Goal: Navigation & Orientation: Find specific page/section

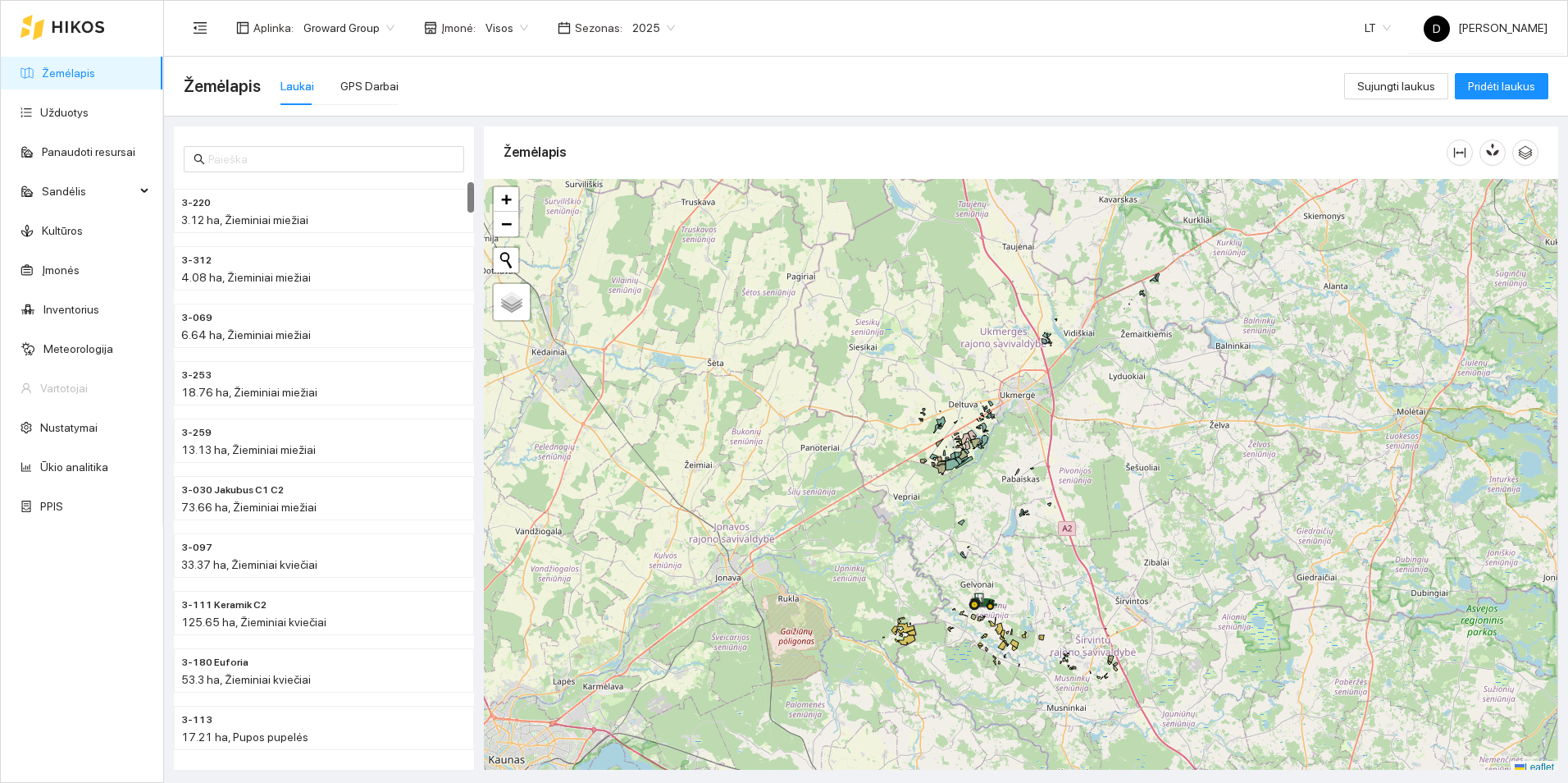
scroll to position [5, 0]
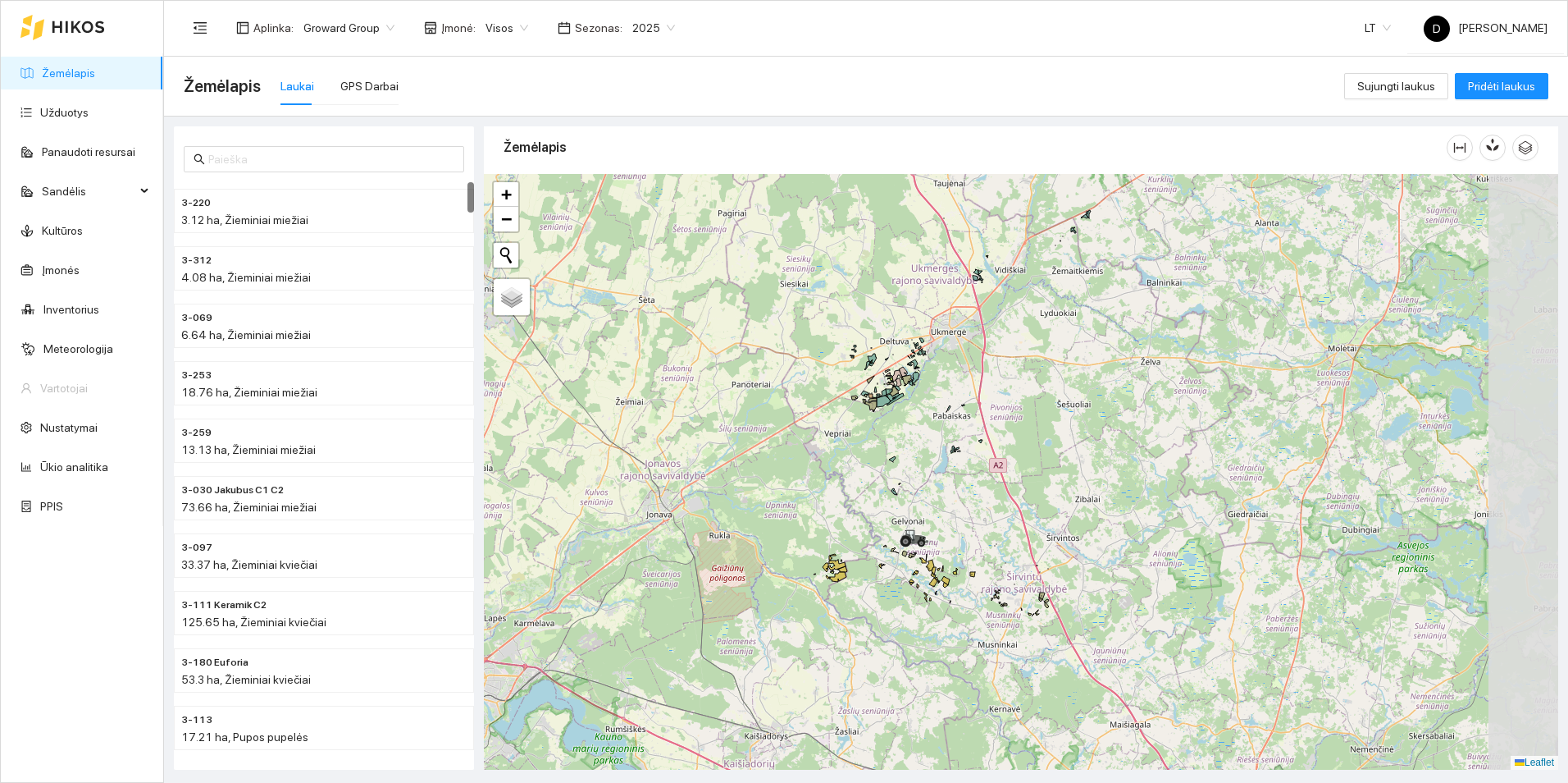
drag, startPoint x: 893, startPoint y: 541, endPoint x: 819, endPoint y: 476, distance: 98.5
click at [819, 476] on div "+ − Nieko nerasta. Bandykite dar kartą. Žemėlapis Palydovas Leaflet" at bounding box center [1021, 472] width 1074 height 596
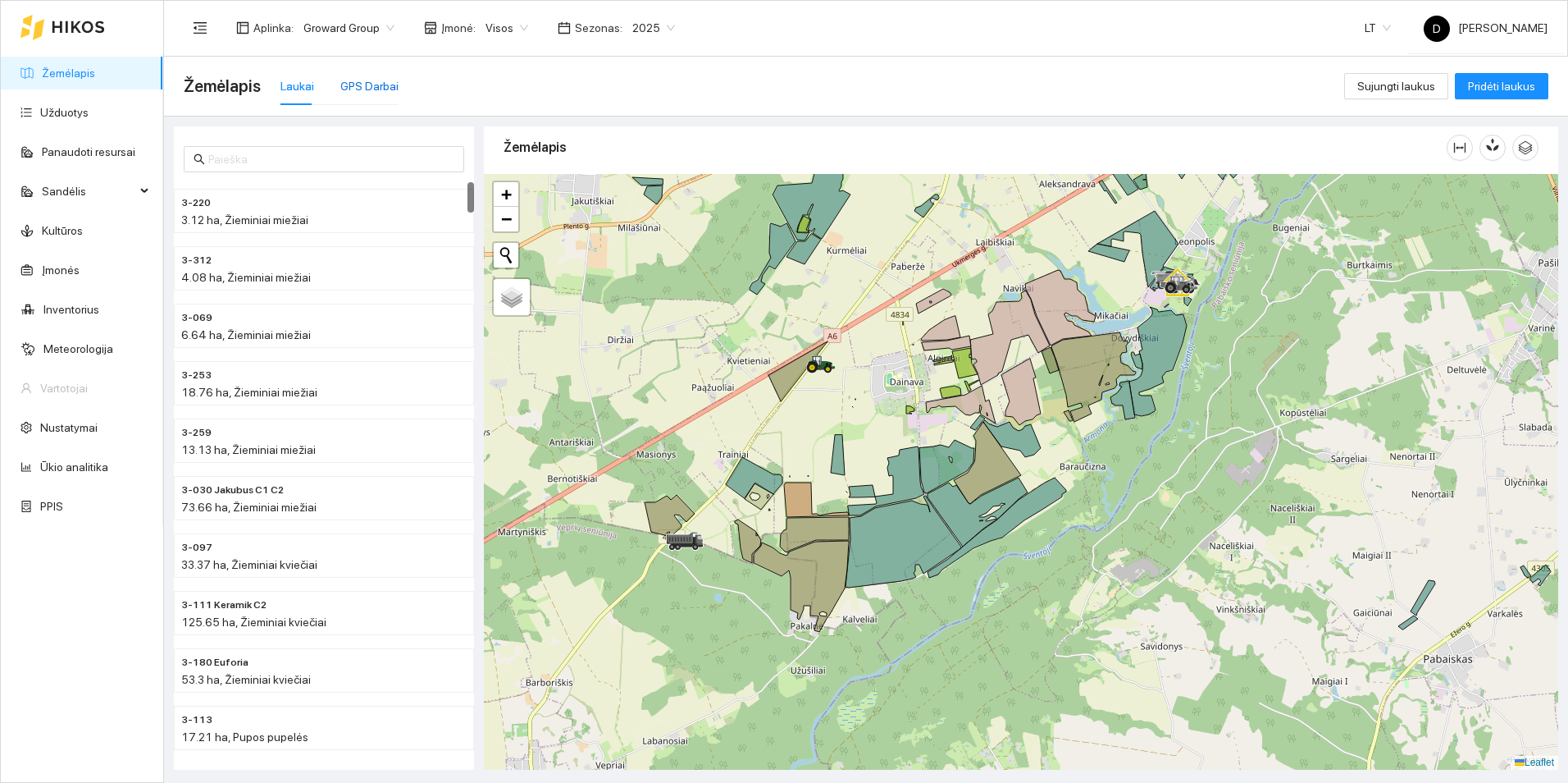
click at [375, 87] on div "GPS Darbai" at bounding box center [369, 86] width 58 height 18
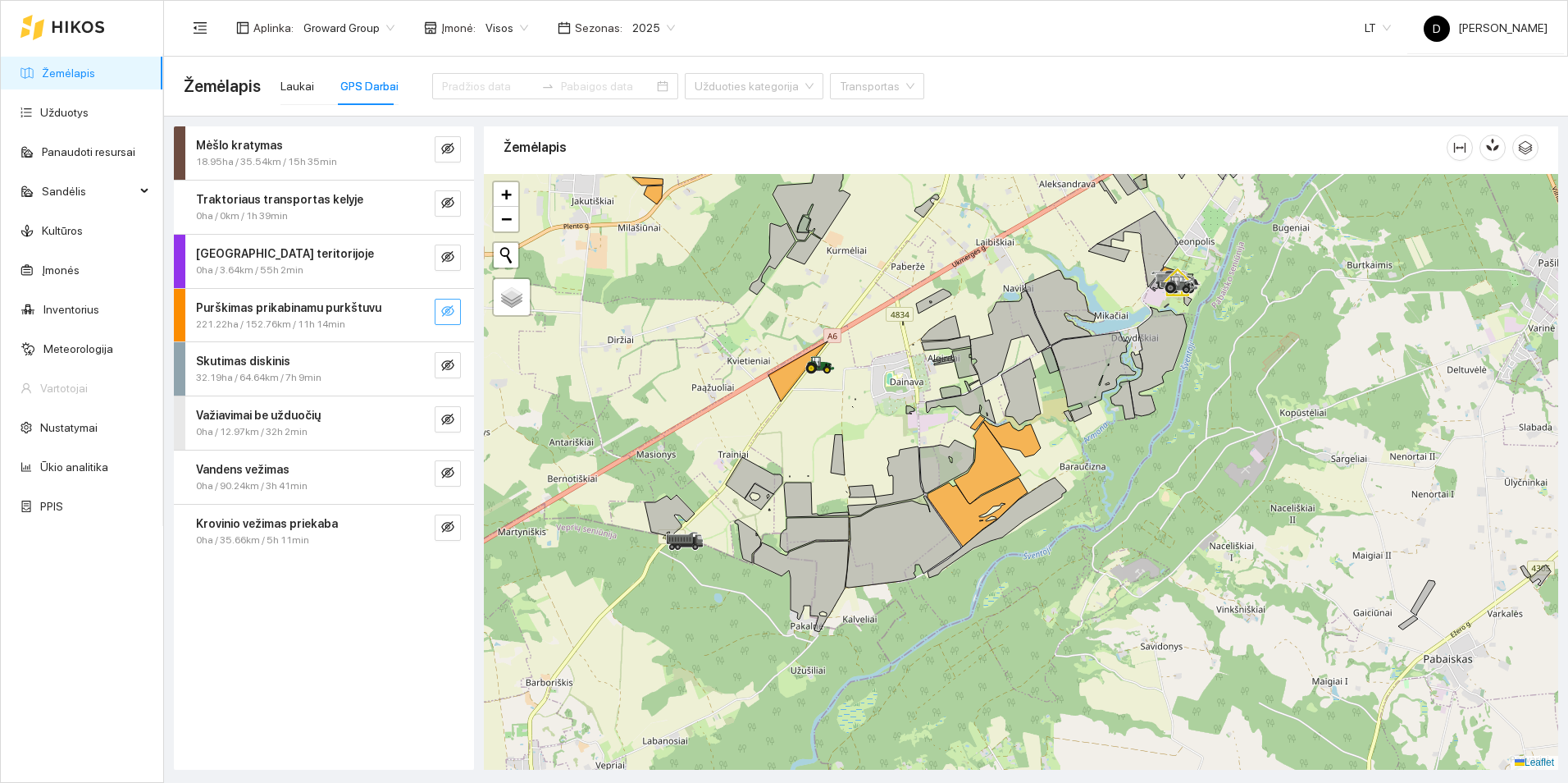
click at [449, 312] on icon "eye-invisible" at bounding box center [448, 311] width 14 height 14
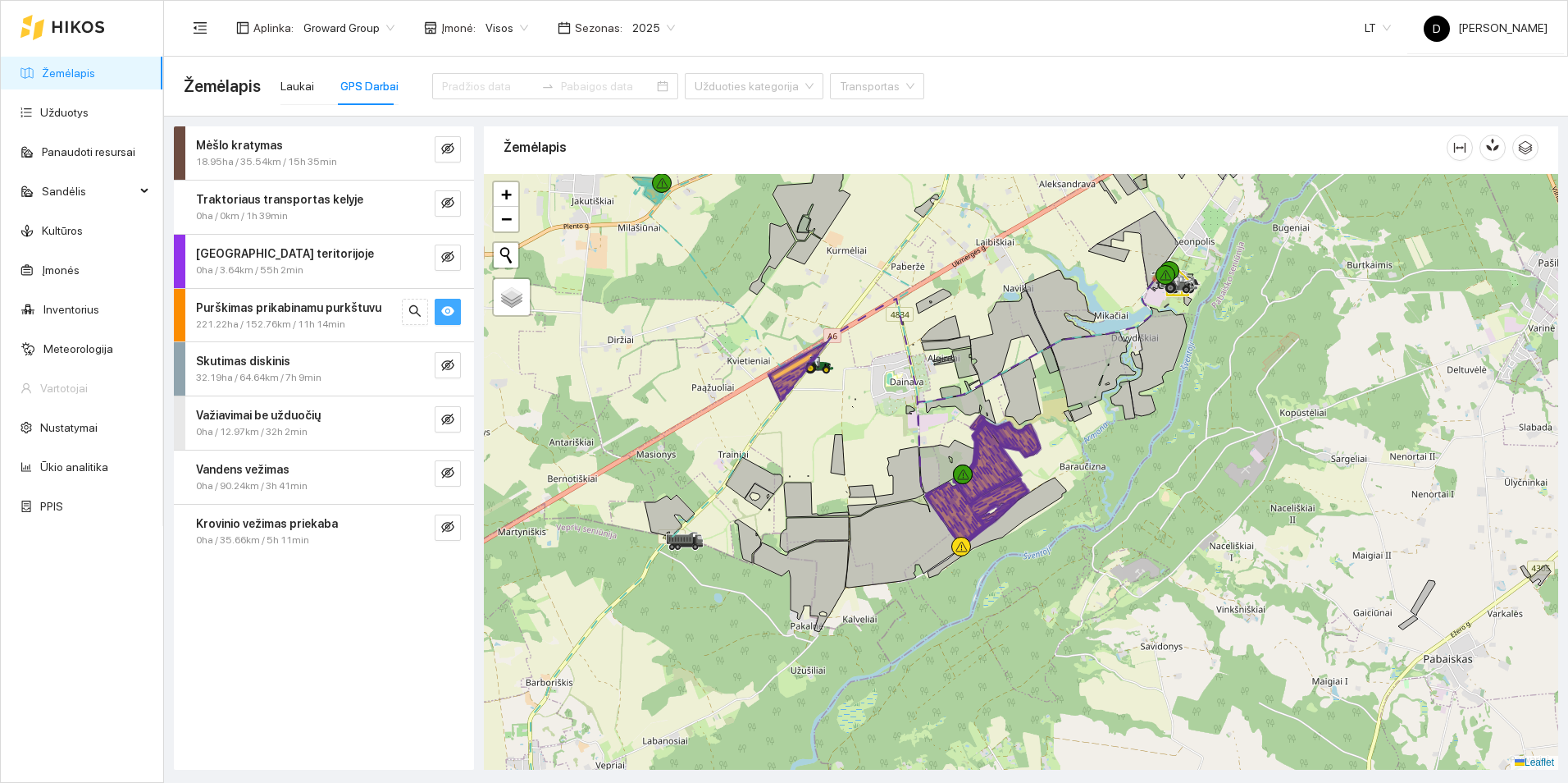
click at [449, 312] on icon "eye" at bounding box center [448, 311] width 14 height 10
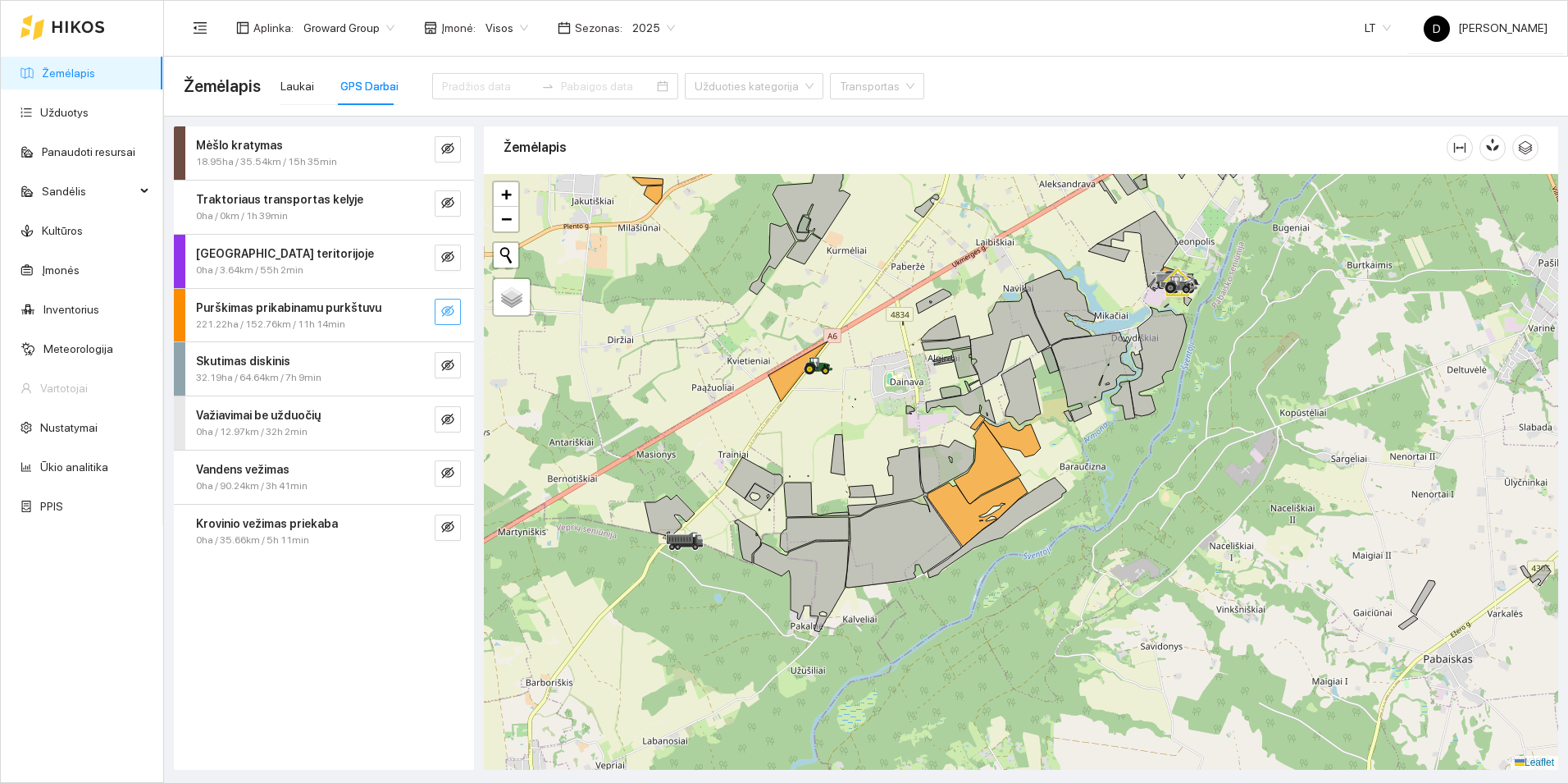
click at [449, 312] on icon "eye-invisible" at bounding box center [448, 311] width 14 height 14
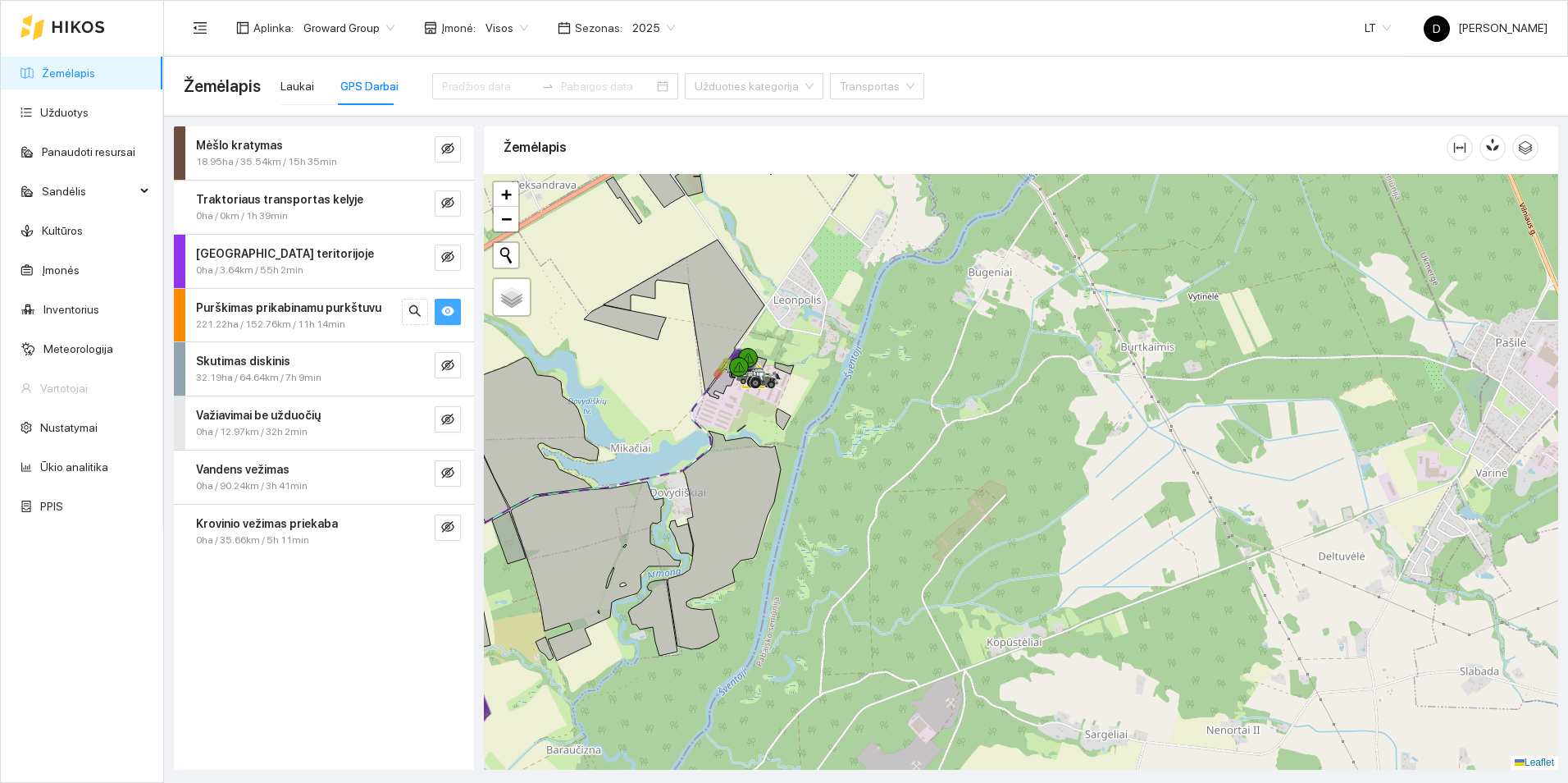
drag, startPoint x: 674, startPoint y: 430, endPoint x: 1375, endPoint y: 333, distance: 707.7
click at [1374, 333] on div at bounding box center [1021, 472] width 1074 height 596
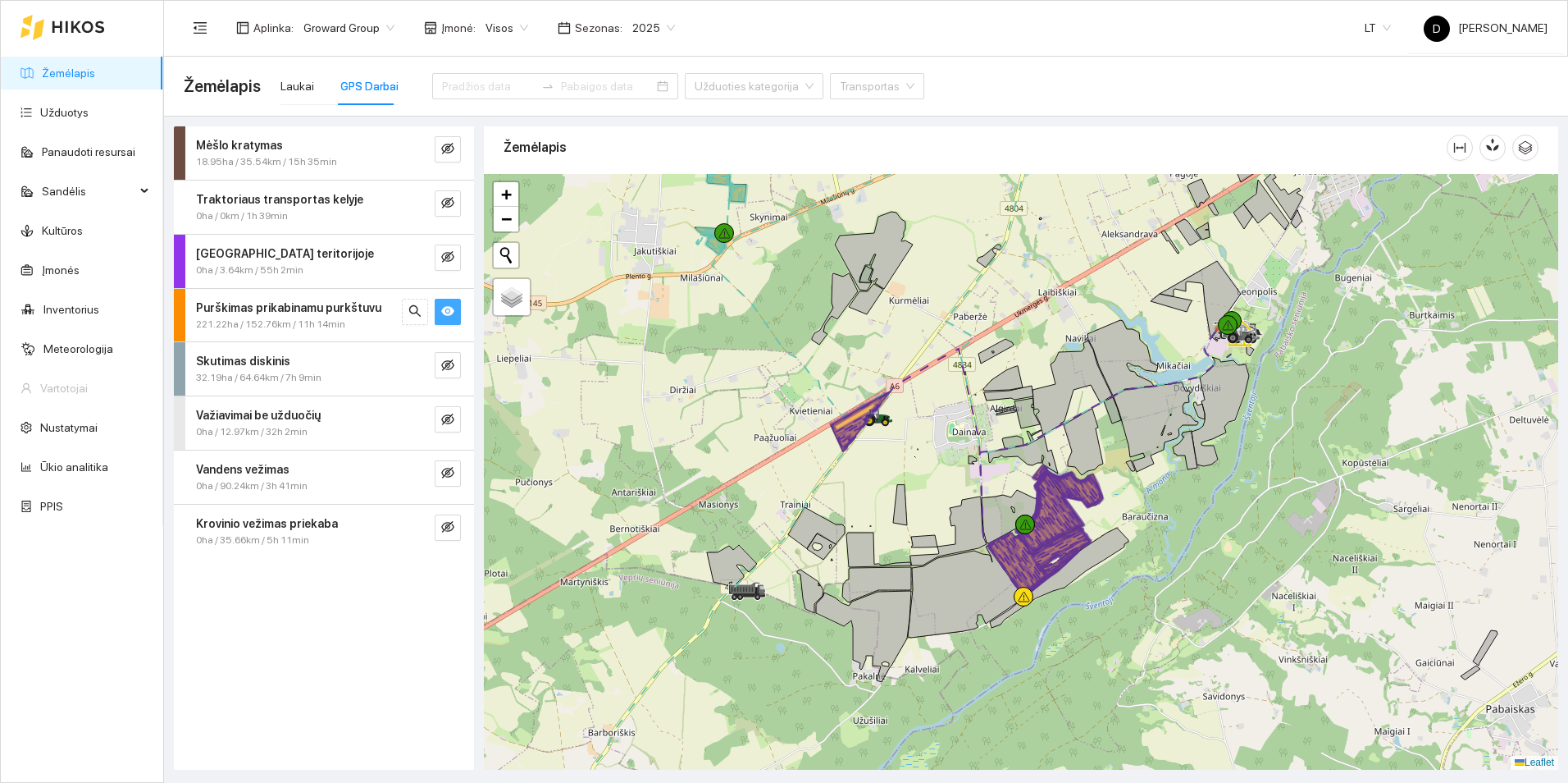
drag, startPoint x: 954, startPoint y: 458, endPoint x: 885, endPoint y: 328, distance: 147.2
click at [885, 328] on div at bounding box center [1021, 472] width 1074 height 596
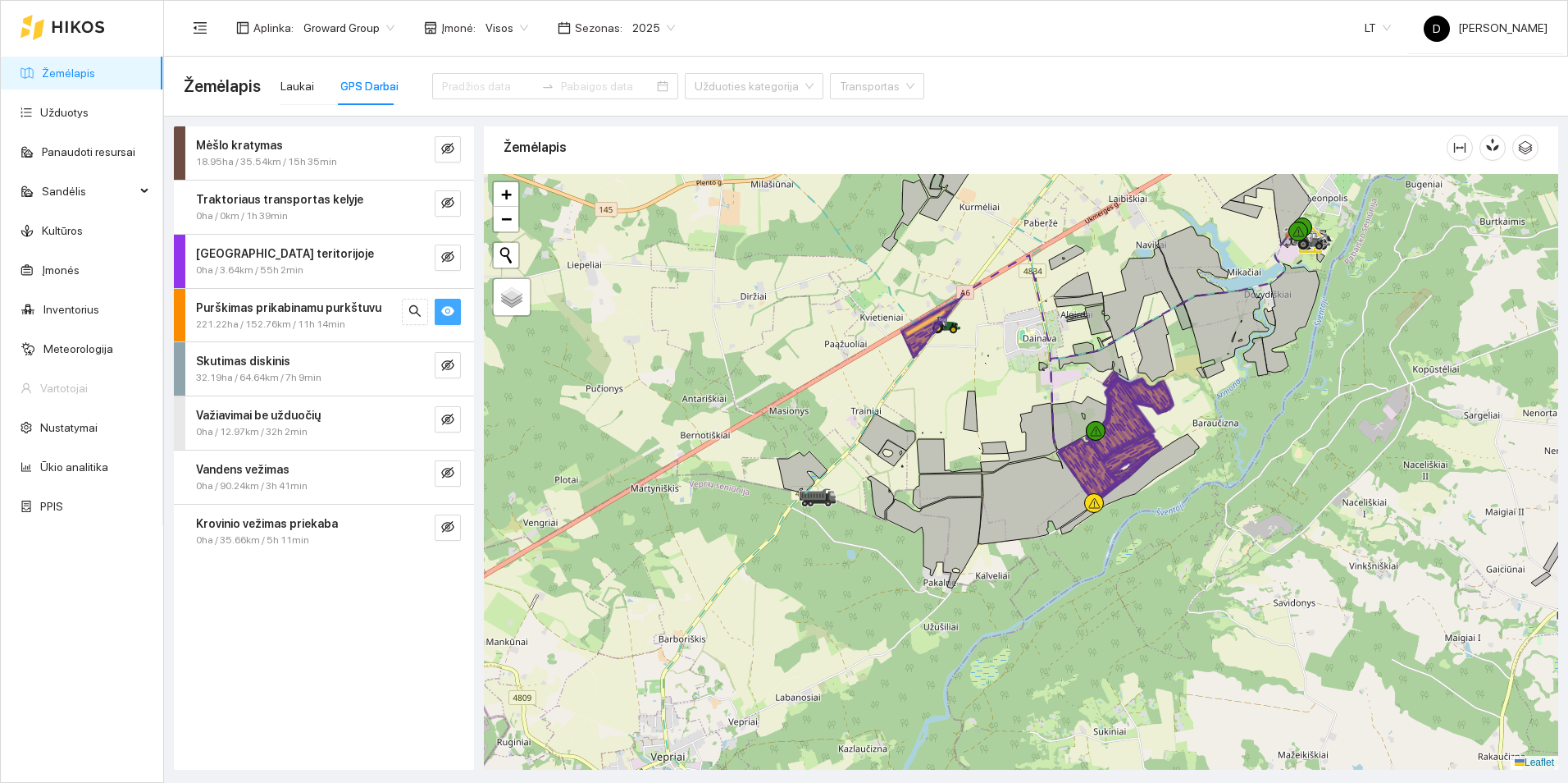
drag, startPoint x: 776, startPoint y: 321, endPoint x: 954, endPoint y: 359, distance: 182.0
click at [954, 359] on div at bounding box center [1021, 472] width 1074 height 596
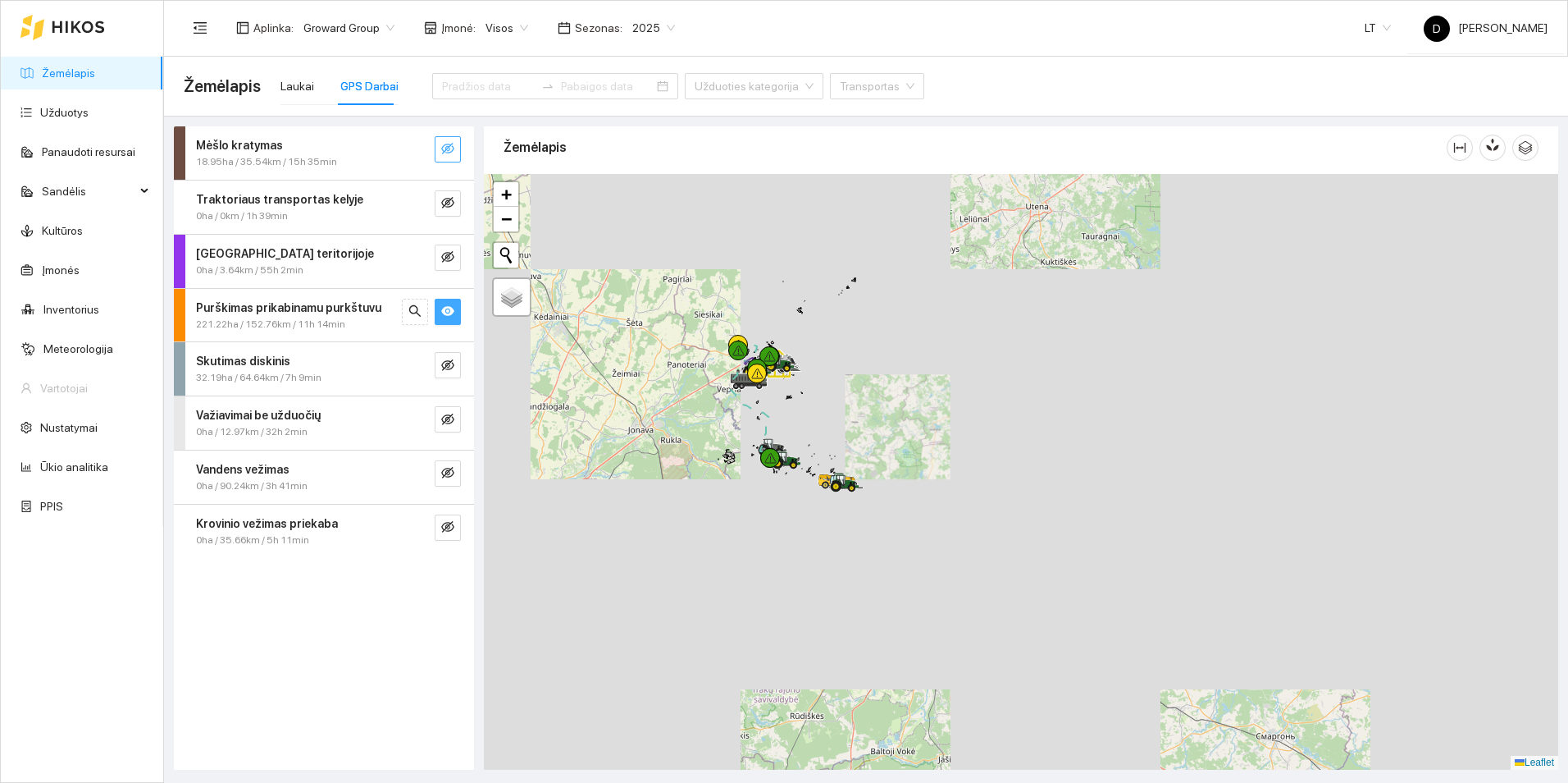
click at [447, 148] on icon "eye-invisible" at bounding box center [448, 149] width 14 height 14
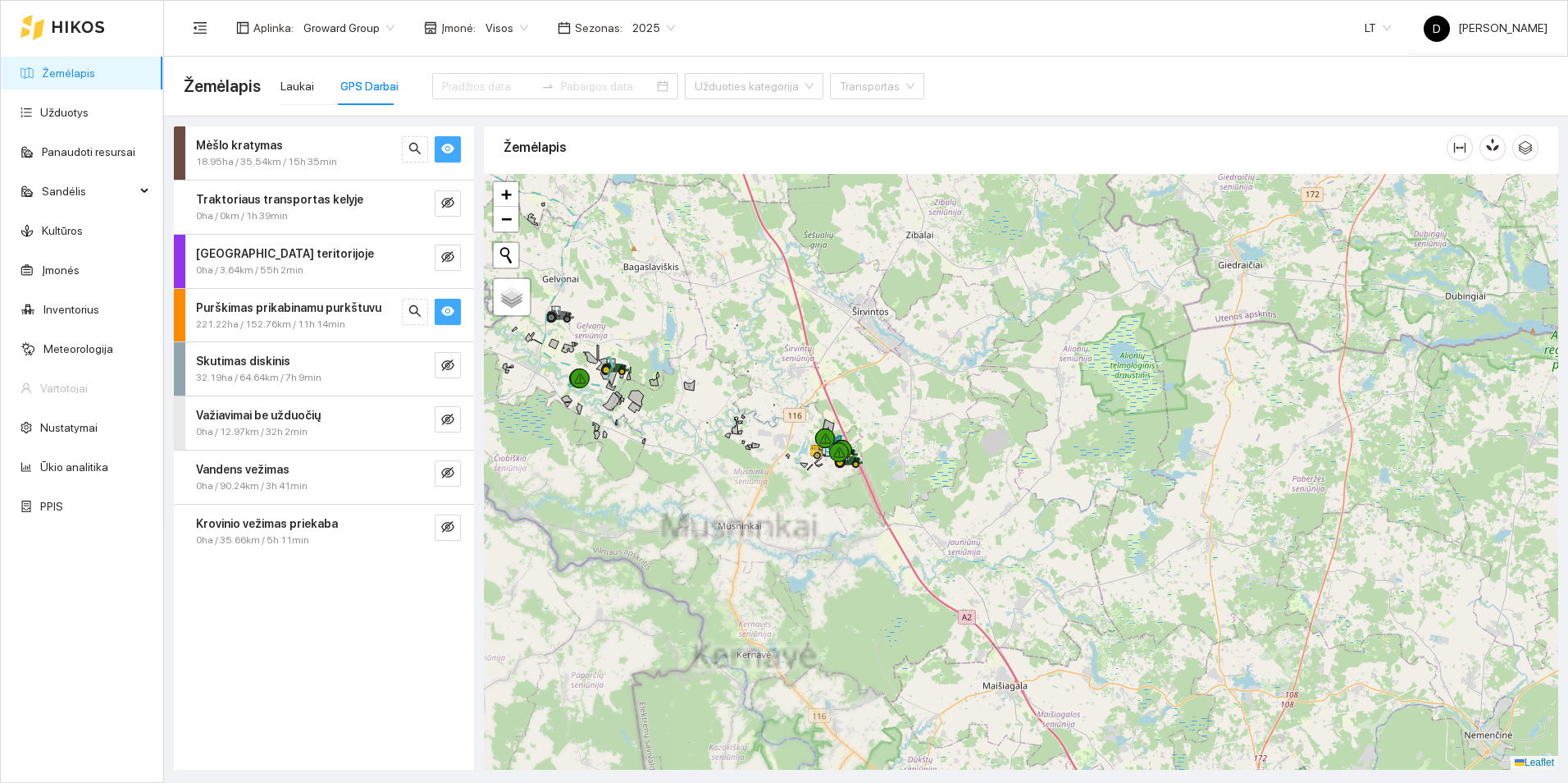
drag, startPoint x: 841, startPoint y: 502, endPoint x: 872, endPoint y: 431, distance: 77.5
click at [872, 431] on div at bounding box center [1021, 472] width 1074 height 596
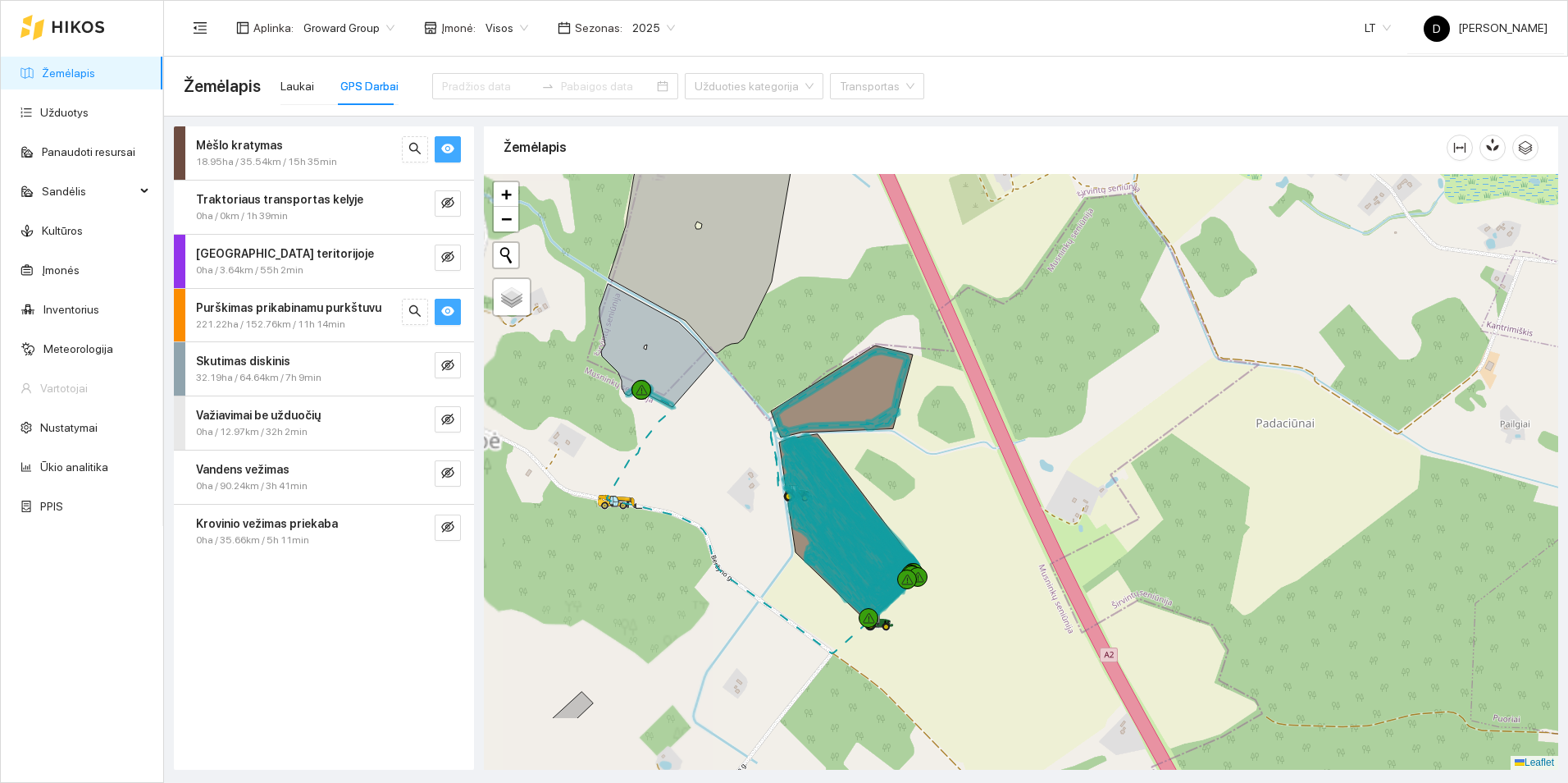
drag, startPoint x: 956, startPoint y: 570, endPoint x: 1012, endPoint y: 374, distance: 203.8
click at [1012, 374] on div at bounding box center [1021, 472] width 1074 height 596
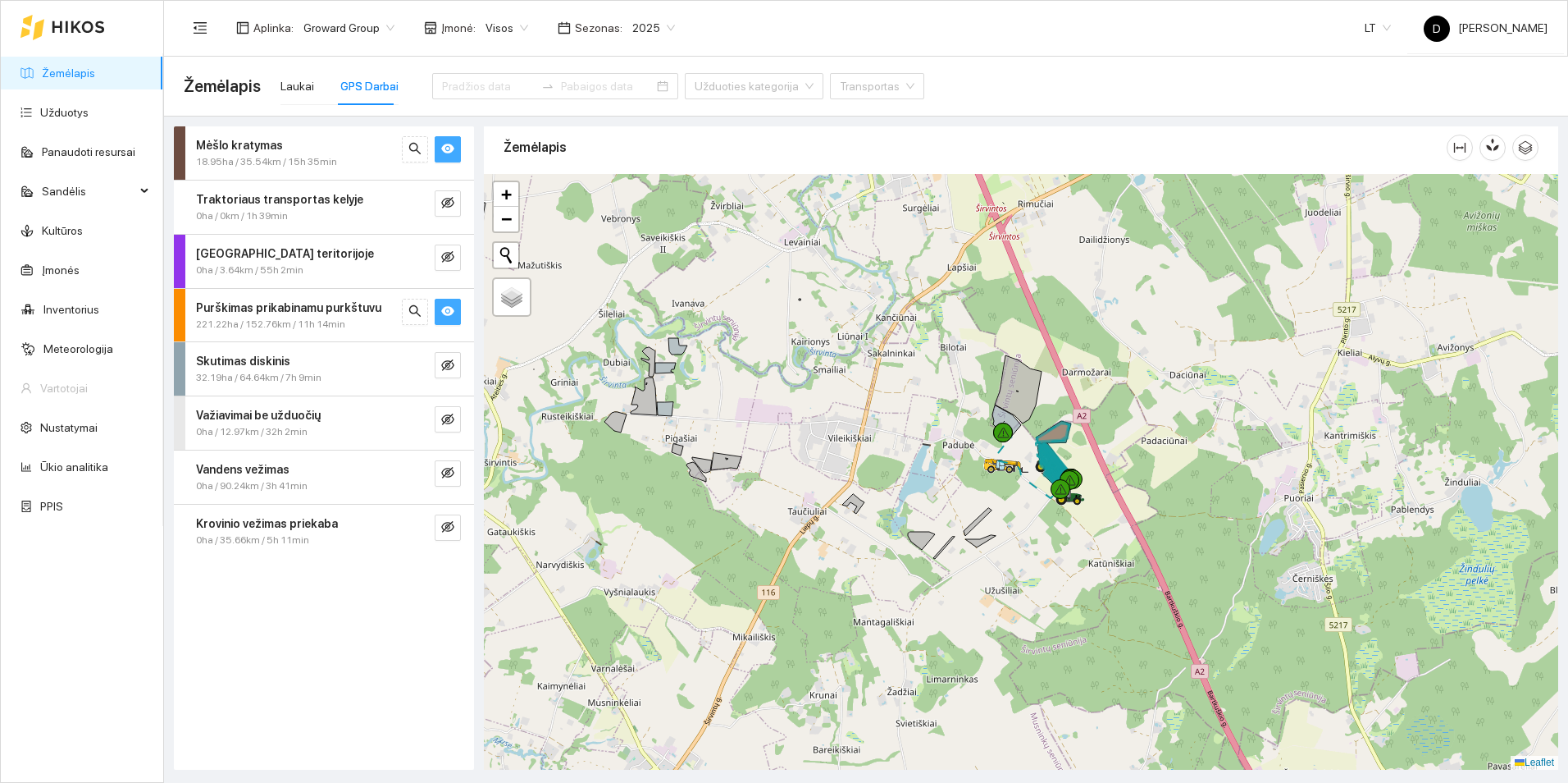
drag, startPoint x: 956, startPoint y: 470, endPoint x: 848, endPoint y: 418, distance: 119.9
click at [848, 418] on div at bounding box center [1021, 472] width 1074 height 596
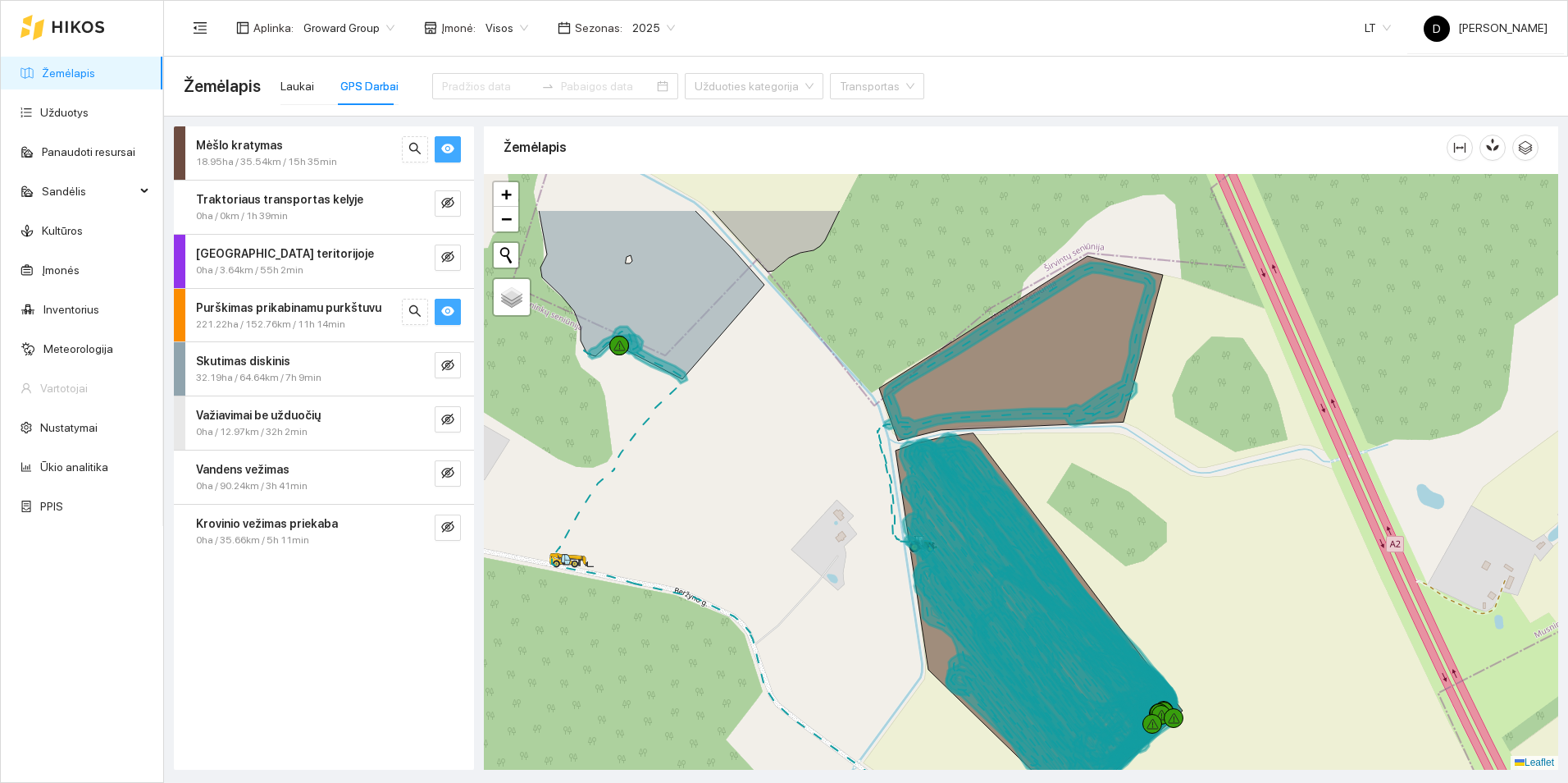
drag, startPoint x: 725, startPoint y: 432, endPoint x: 804, endPoint y: 546, distance: 138.7
click at [803, 546] on div at bounding box center [1021, 472] width 1074 height 596
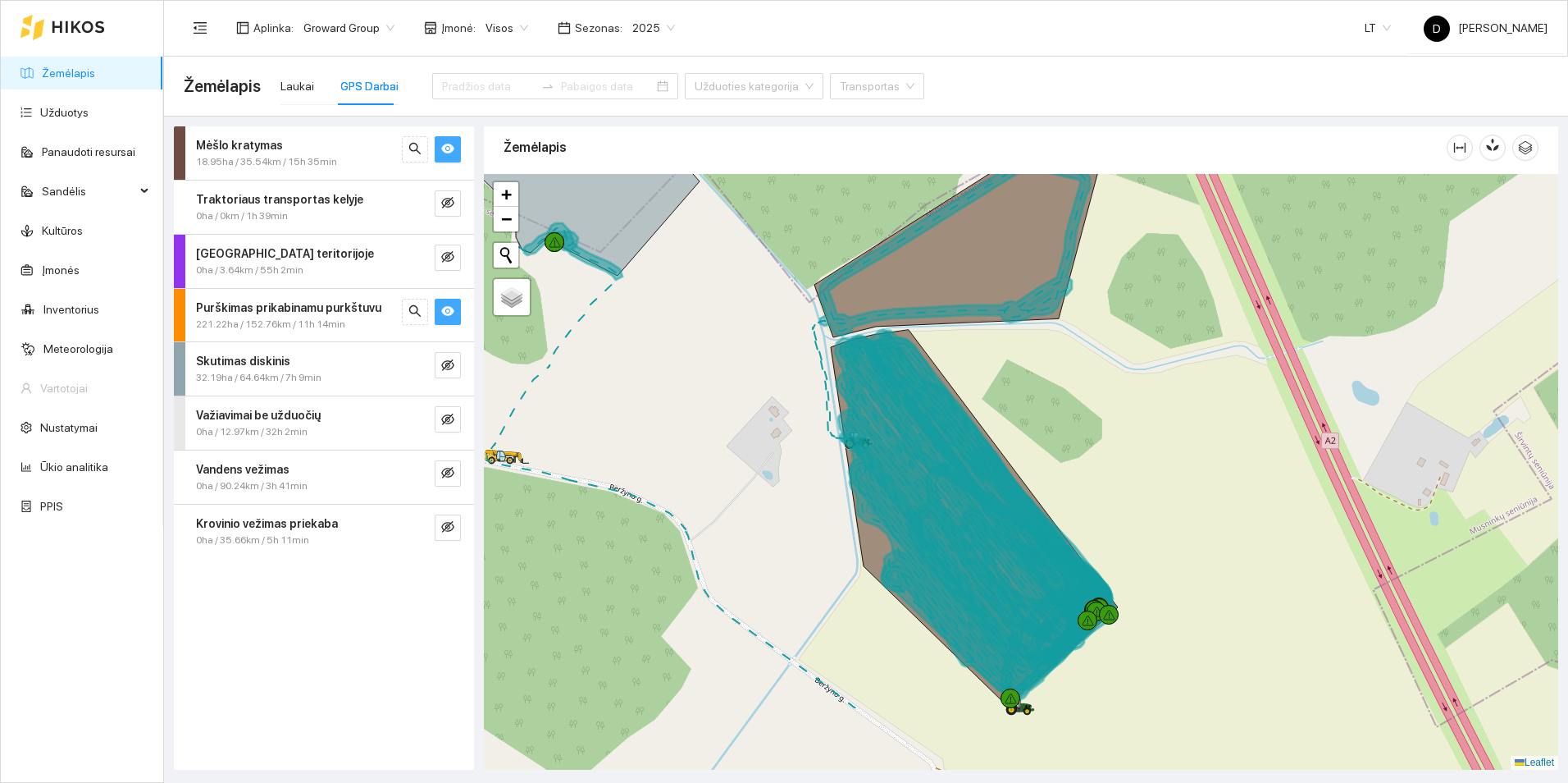
drag, startPoint x: 809, startPoint y: 544, endPoint x: 689, endPoint y: 381, distance: 202.4
click at [689, 381] on div at bounding box center [1021, 472] width 1074 height 596
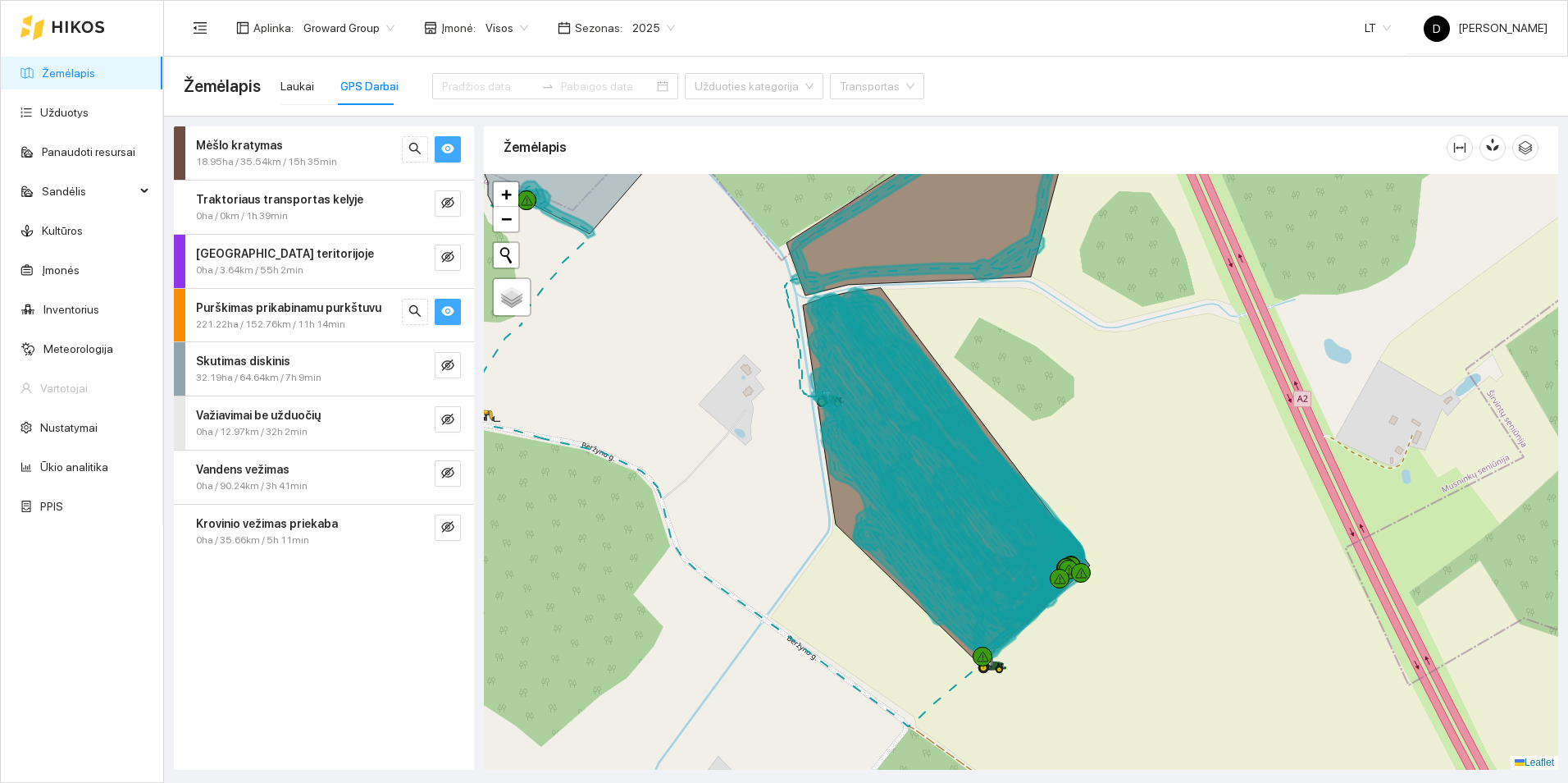
click at [454, 303] on button "button" at bounding box center [447, 311] width 26 height 26
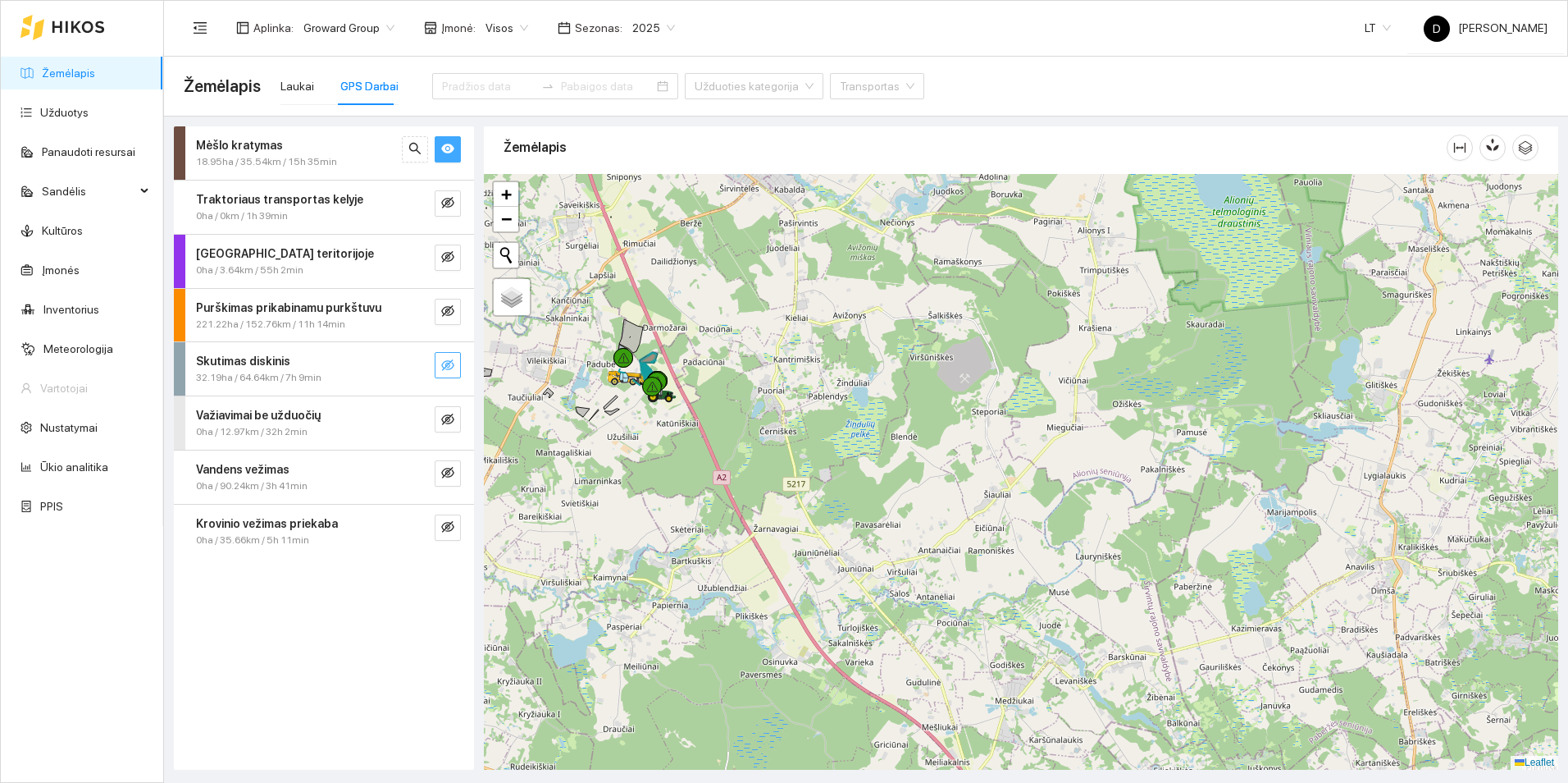
click at [448, 364] on icon "eye-invisible" at bounding box center [448, 366] width 14 height 14
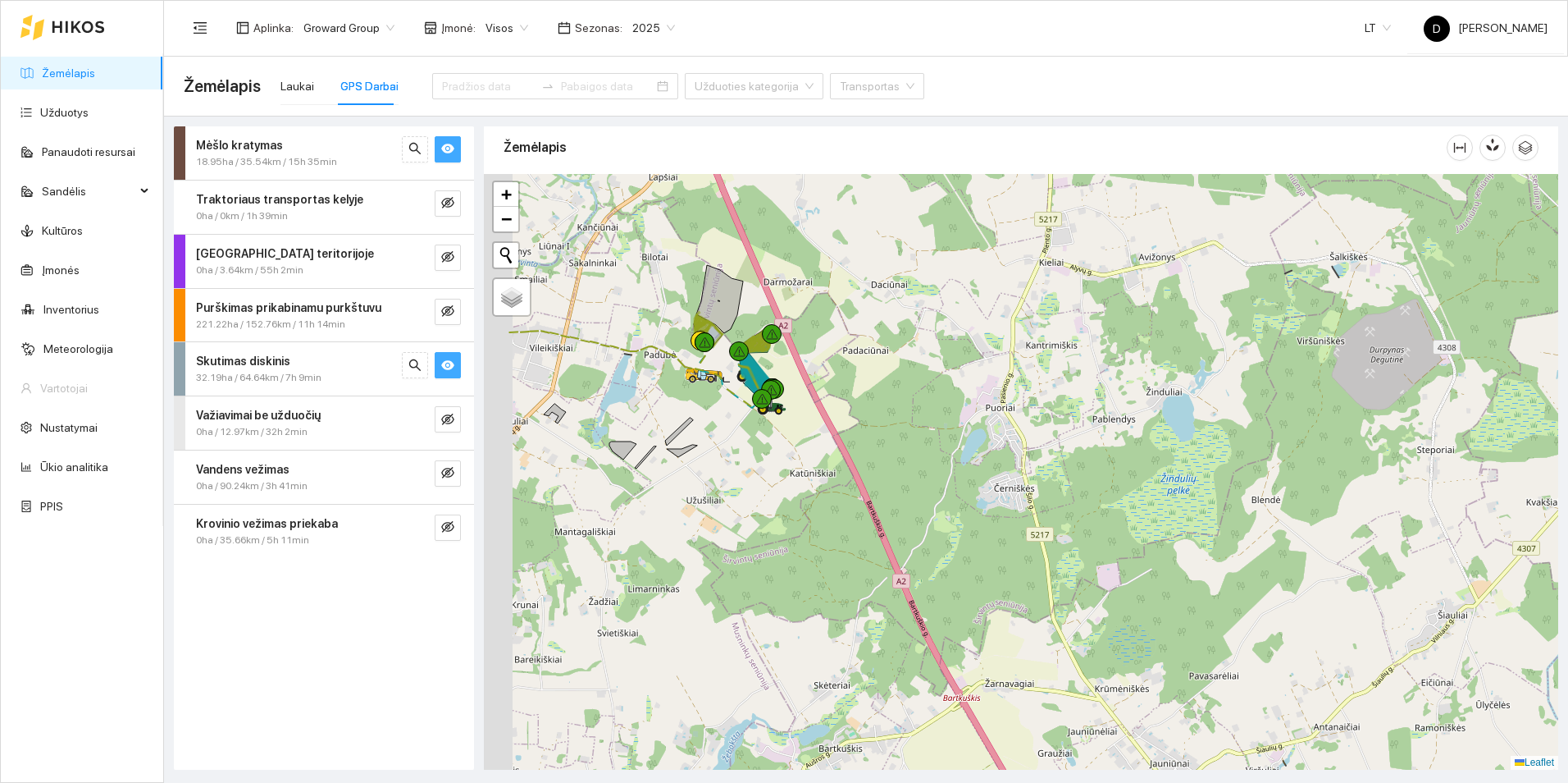
drag, startPoint x: 642, startPoint y: 334, endPoint x: 813, endPoint y: 362, distance: 173.3
click at [813, 362] on div at bounding box center [1021, 472] width 1074 height 596
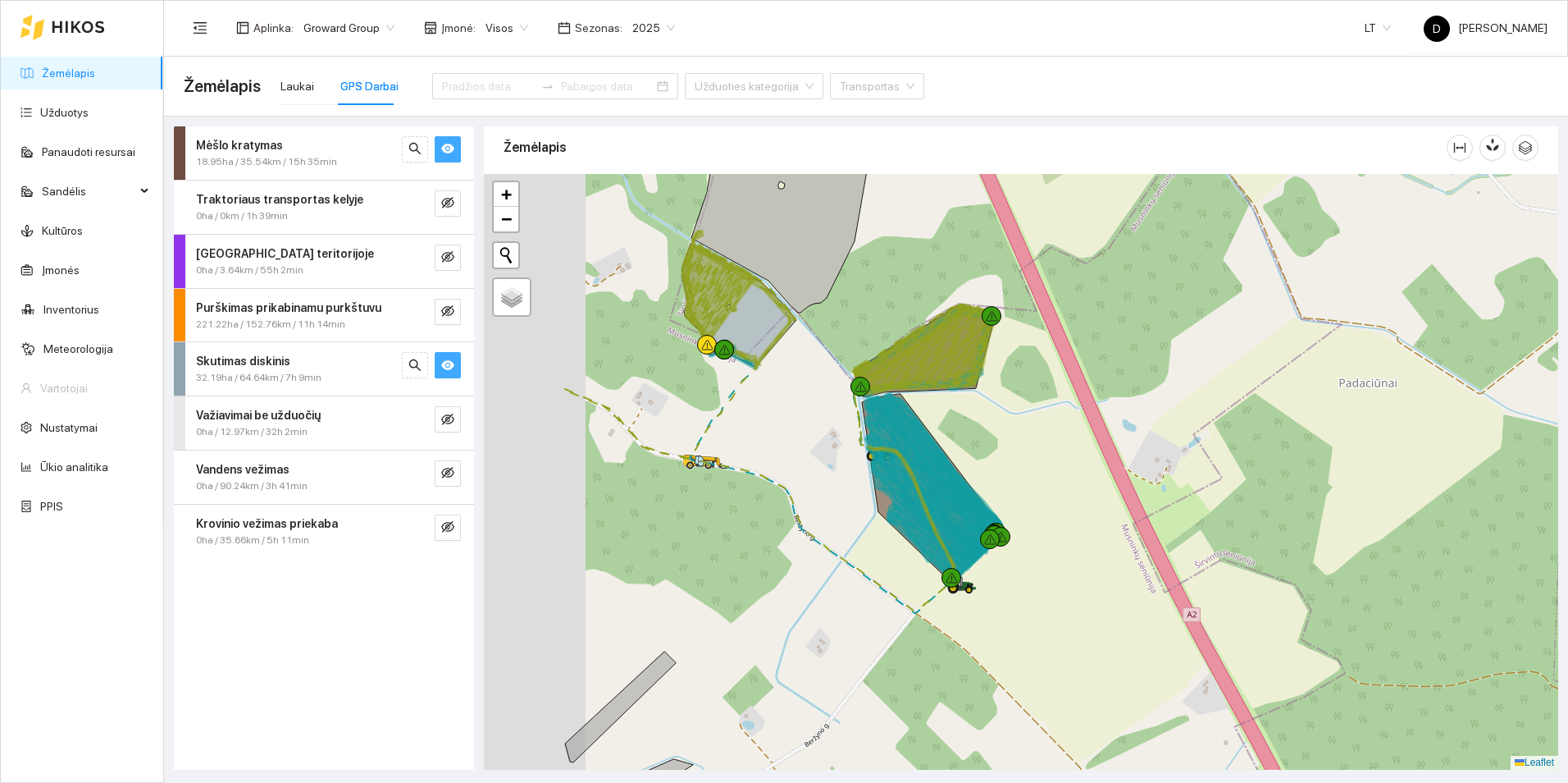
drag, startPoint x: 571, startPoint y: 383, endPoint x: 823, endPoint y: 411, distance: 253.6
click at [823, 411] on div at bounding box center [1021, 472] width 1074 height 596
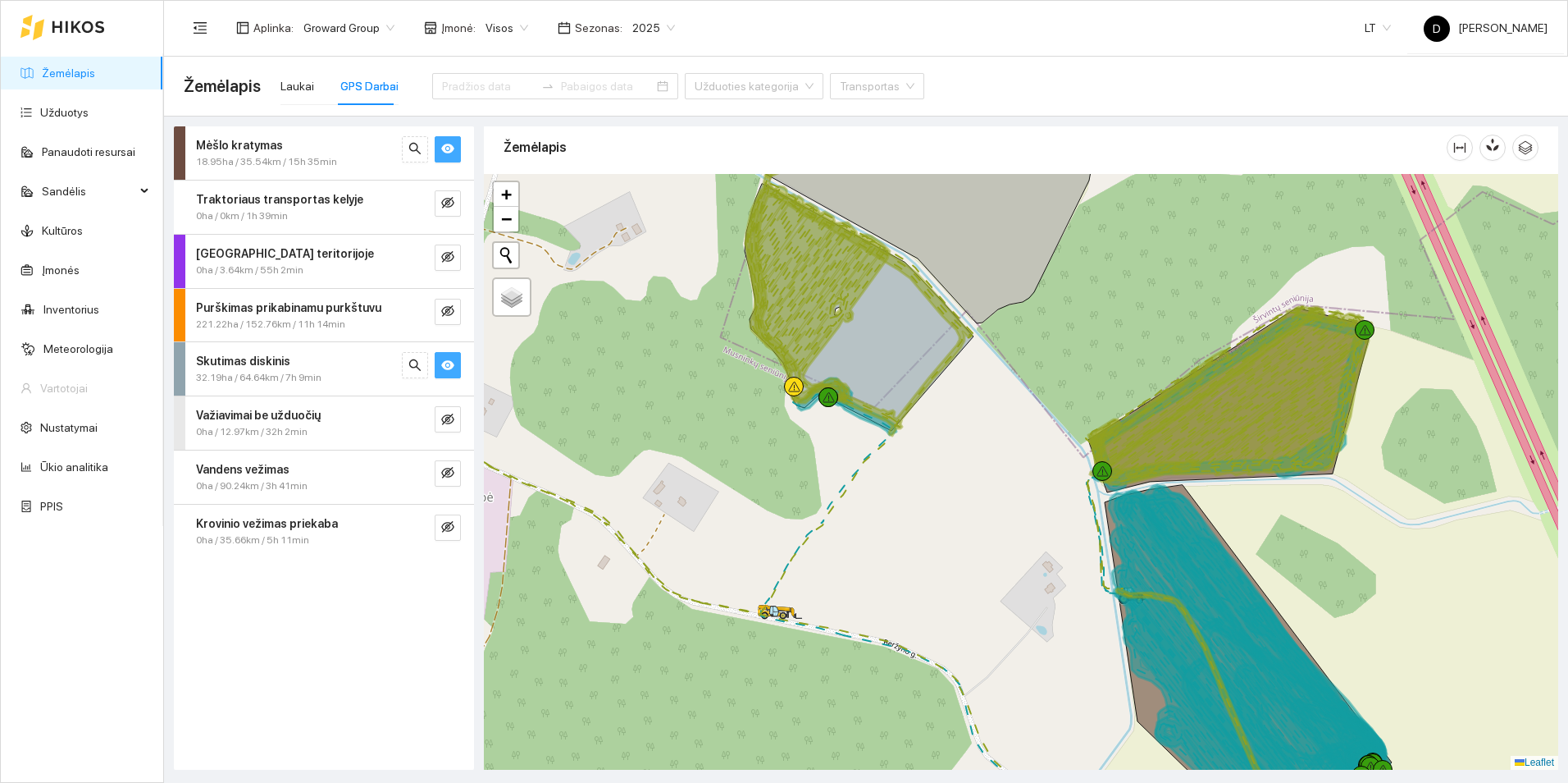
click at [452, 365] on icon "eye" at bounding box center [448, 365] width 14 height 10
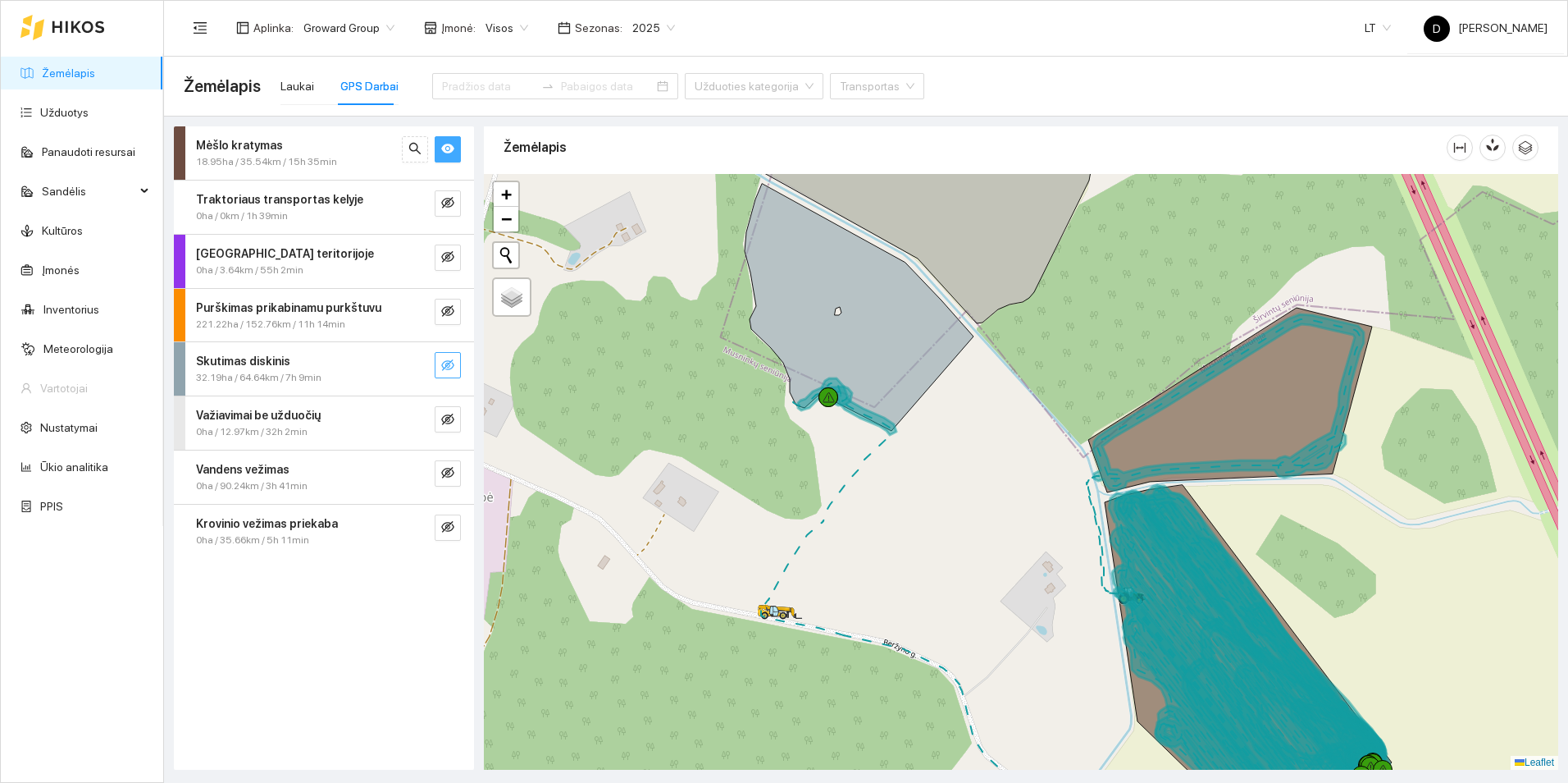
click at [452, 365] on icon "eye-invisible" at bounding box center [448, 366] width 14 height 14
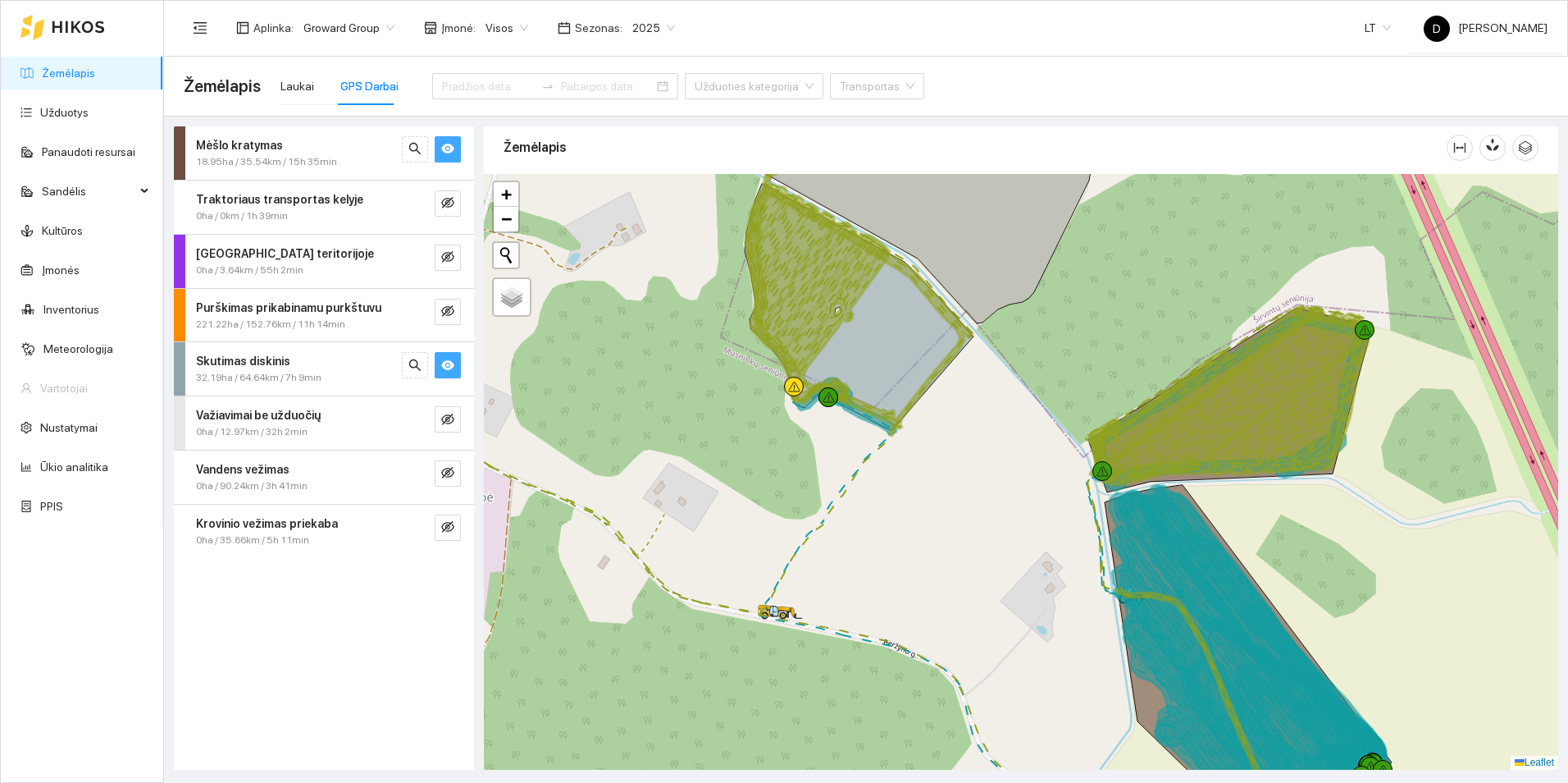
click at [452, 365] on icon "eye" at bounding box center [448, 365] width 14 height 10
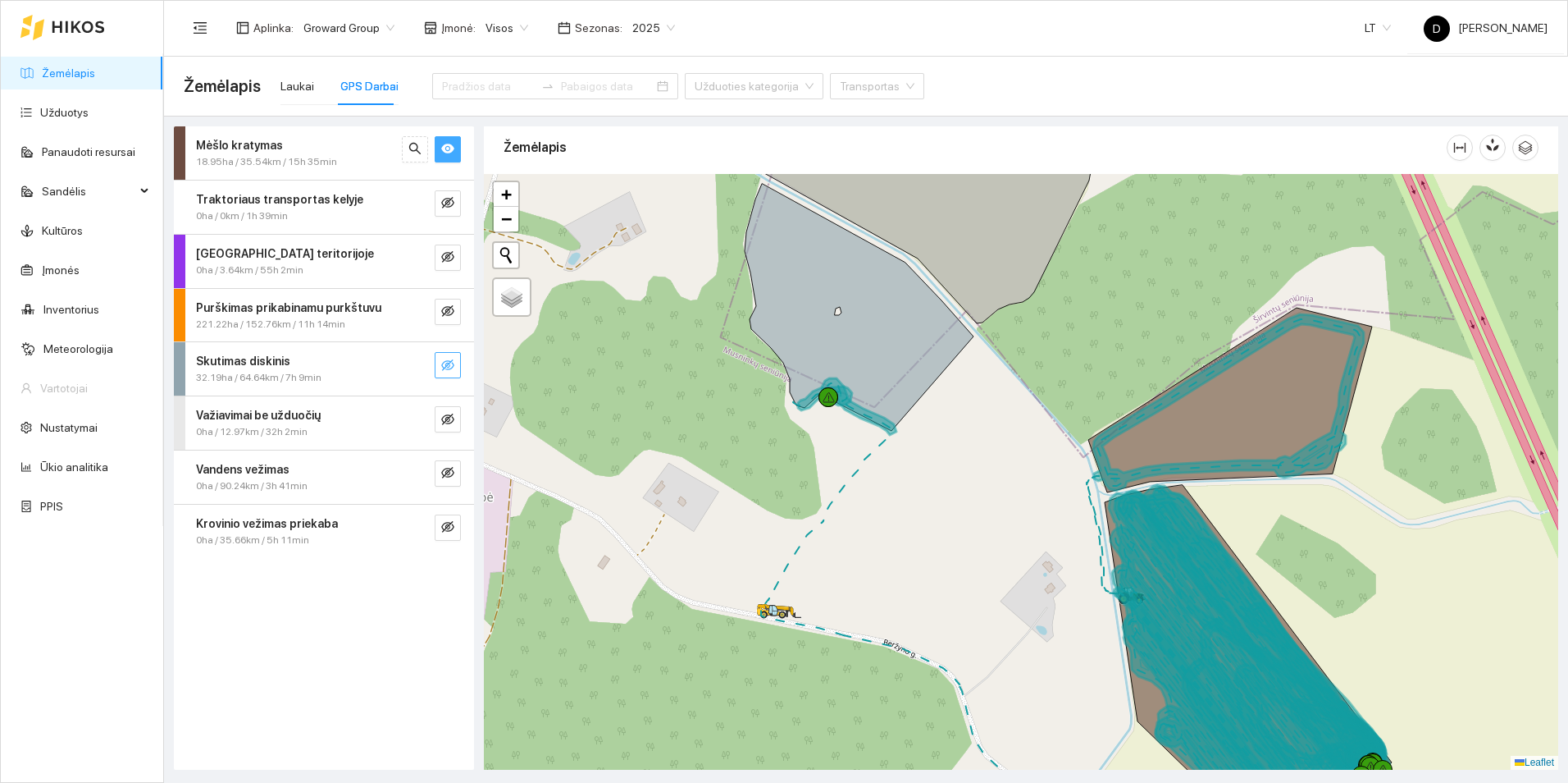
click at [452, 365] on icon "eye-invisible" at bounding box center [448, 366] width 14 height 14
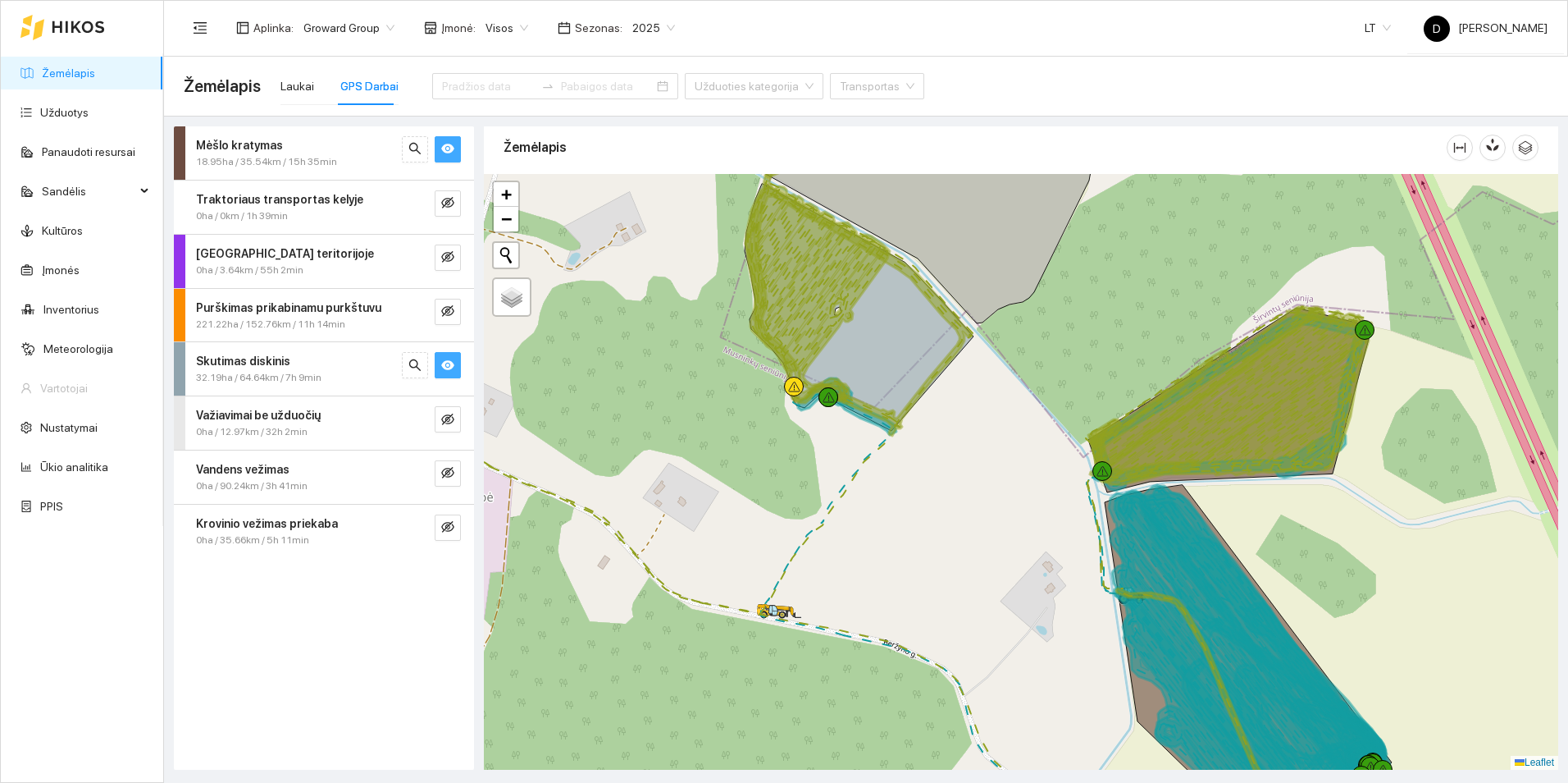
click at [452, 365] on icon "eye" at bounding box center [448, 365] width 14 height 10
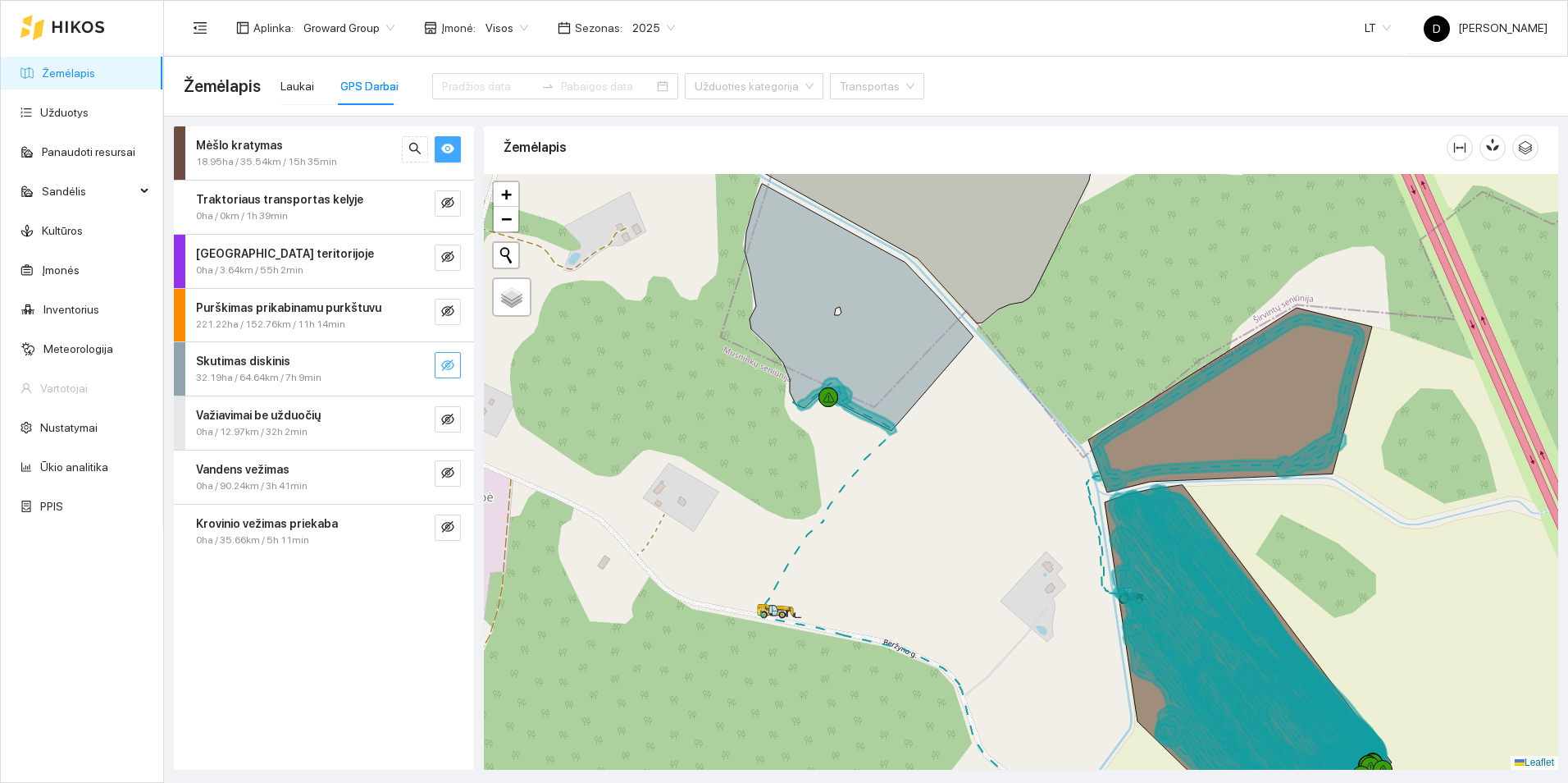
click at [455, 140] on button "button" at bounding box center [447, 149] width 26 height 26
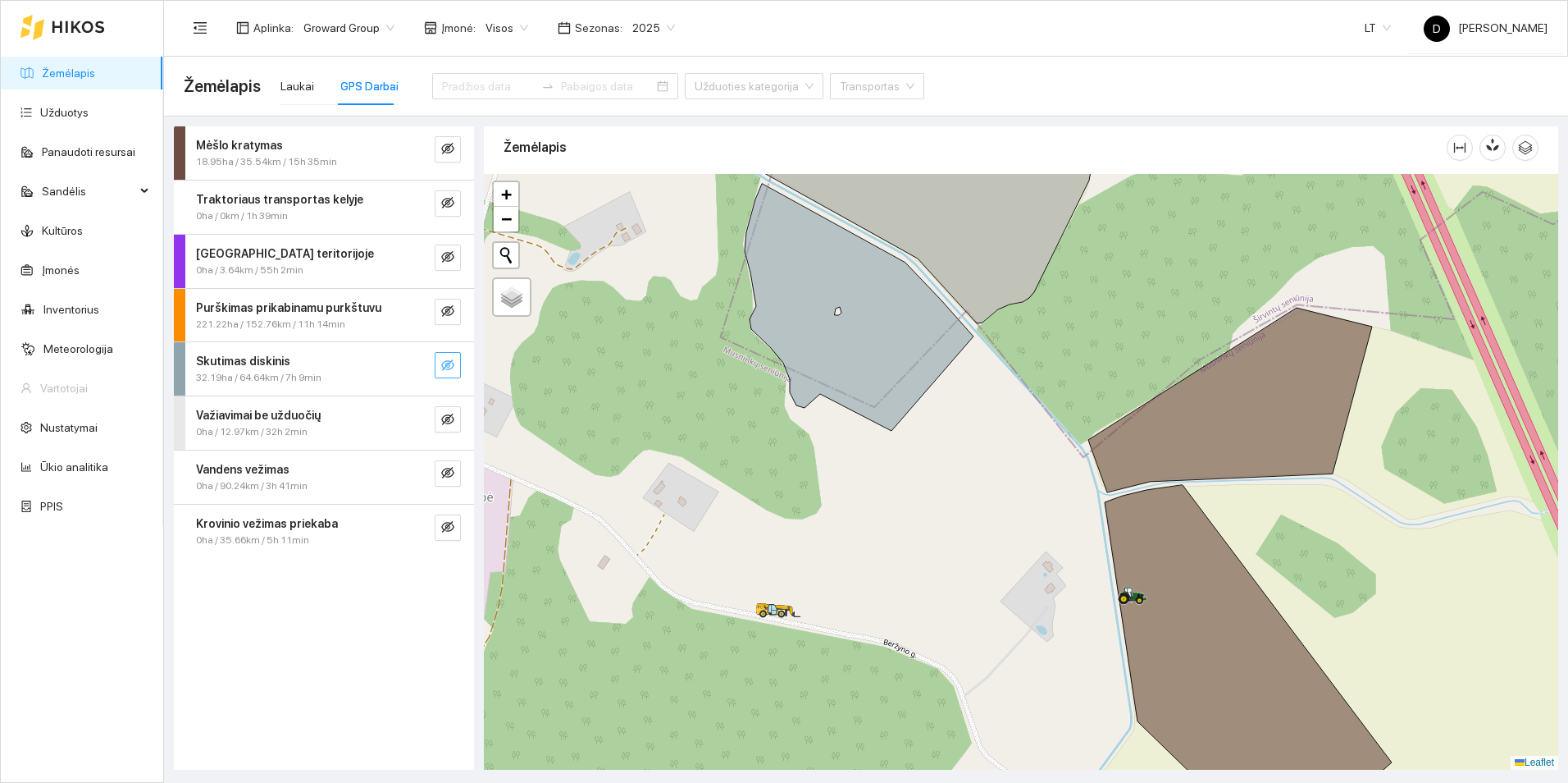
click at [445, 367] on icon "eye-invisible" at bounding box center [448, 366] width 14 height 12
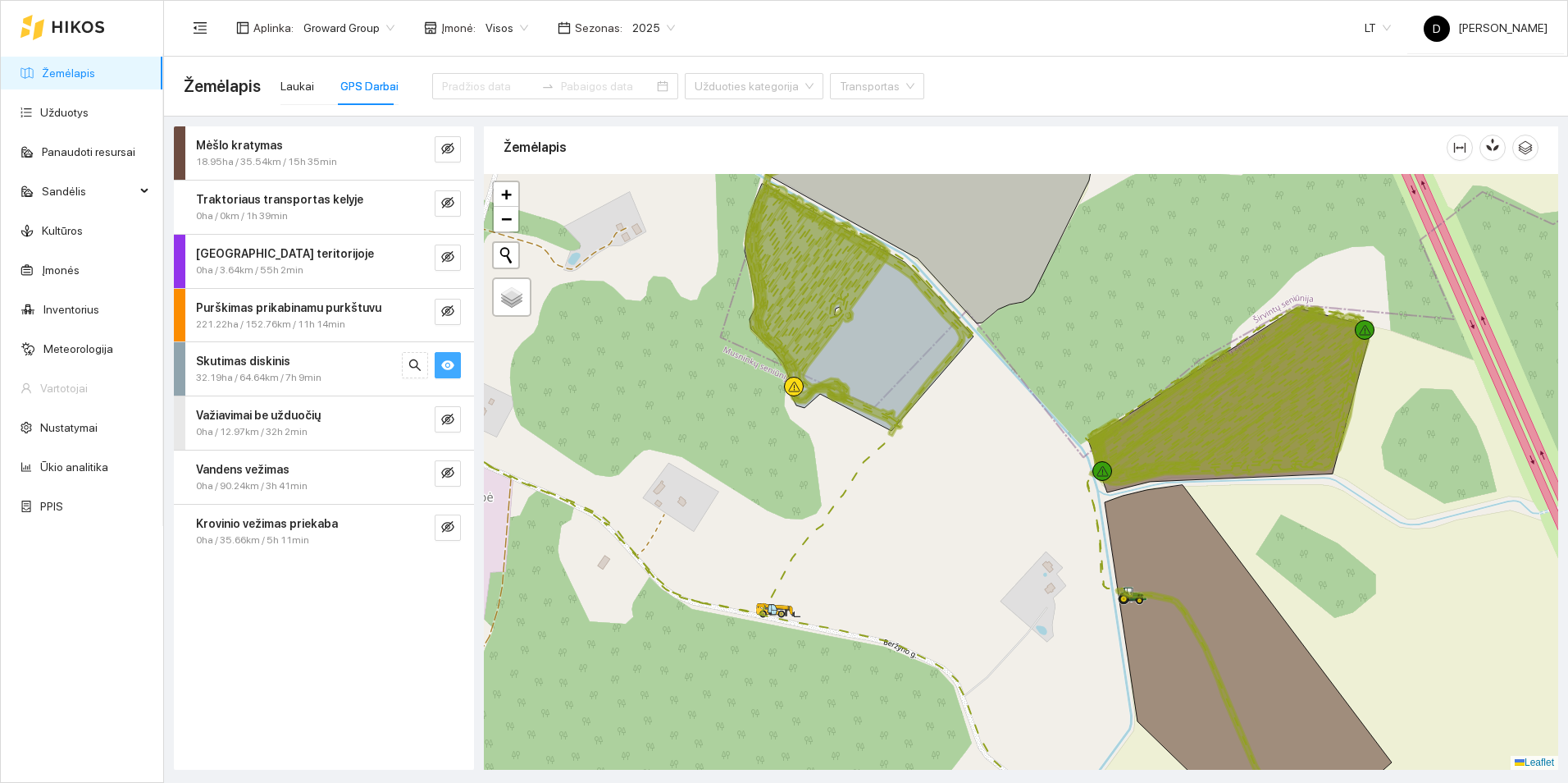
click at [445, 367] on icon "eye" at bounding box center [448, 365] width 14 height 10
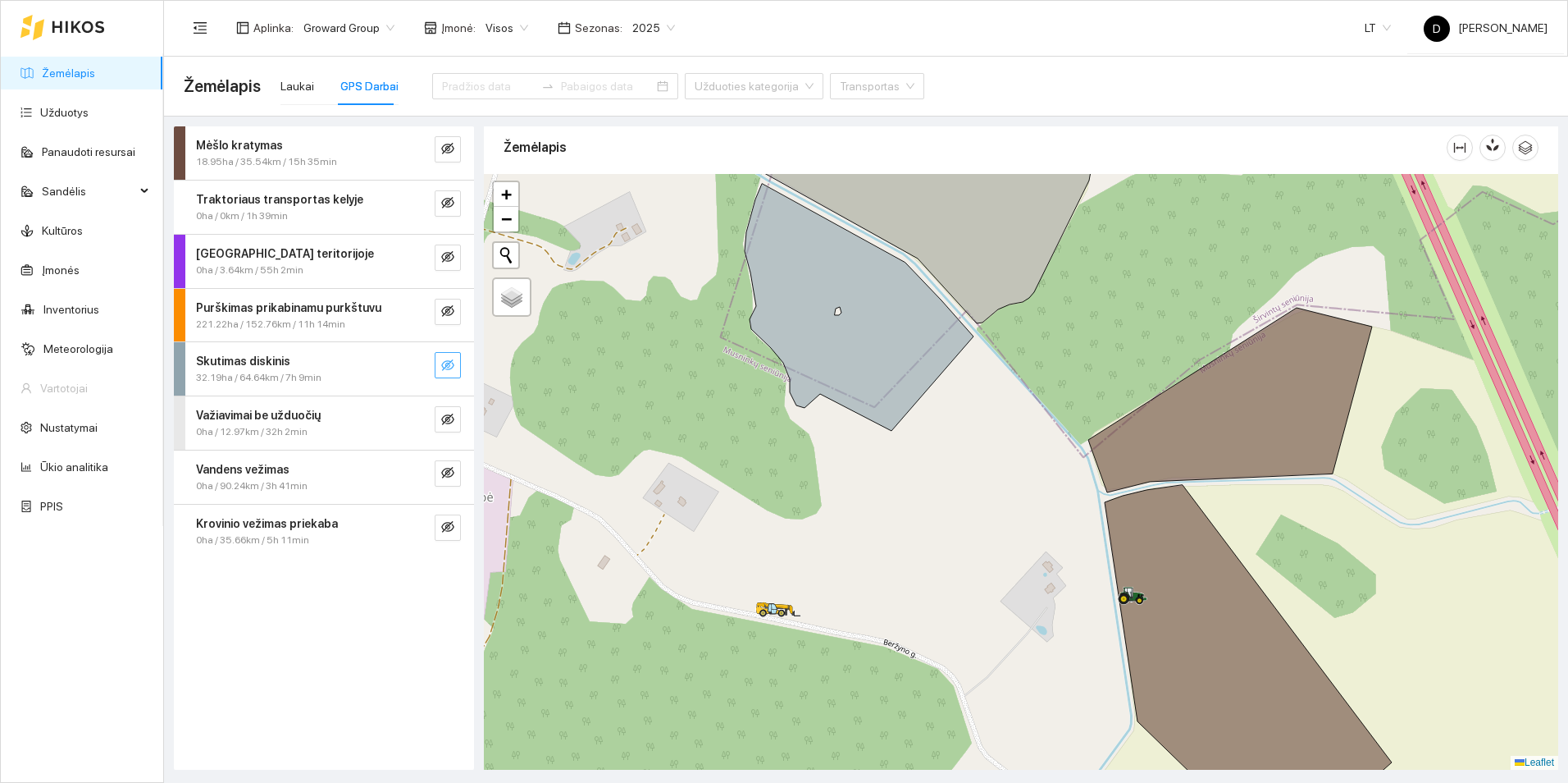
click at [445, 367] on icon "eye-invisible" at bounding box center [448, 366] width 14 height 12
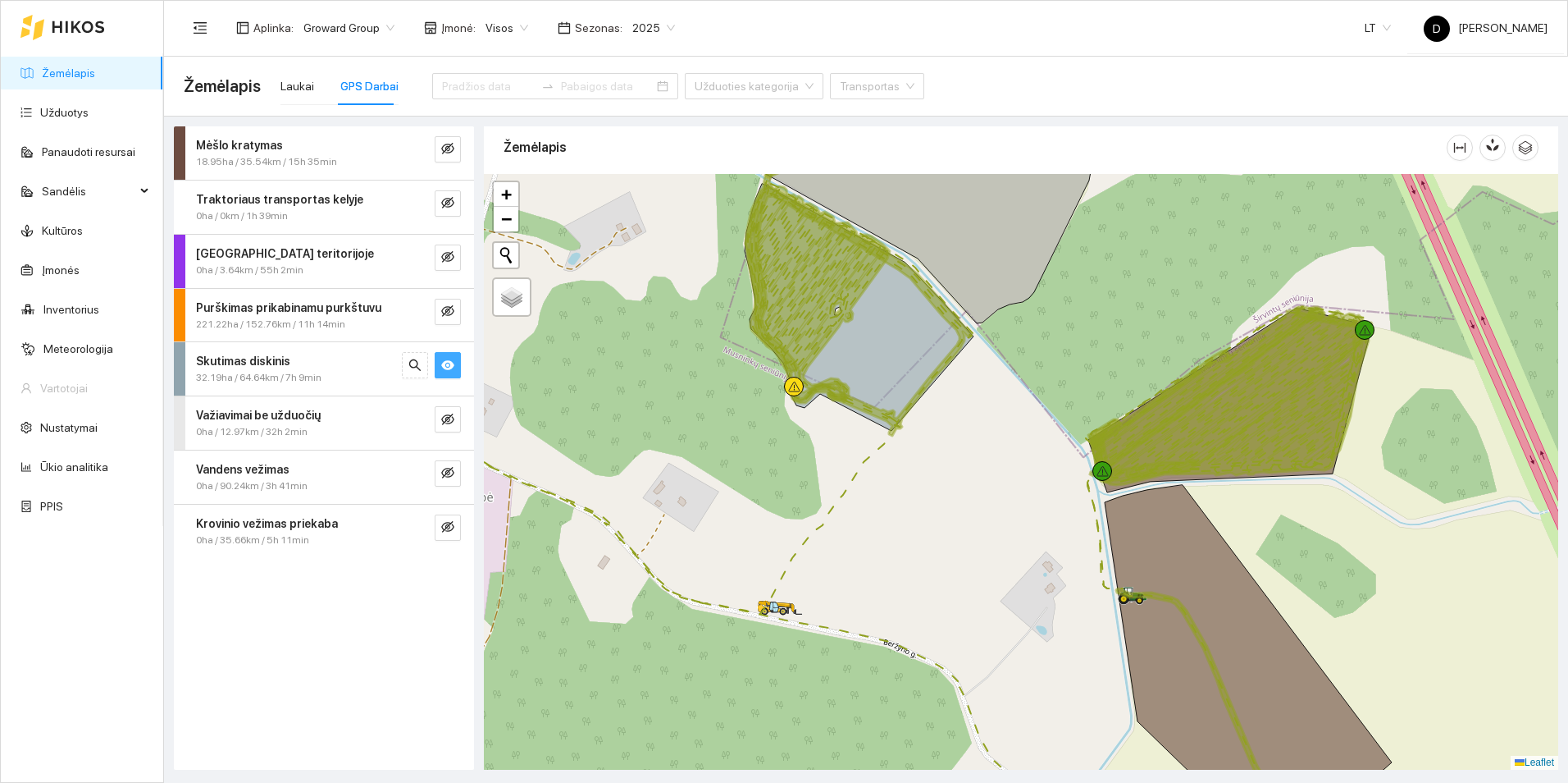
click at [445, 367] on icon "eye" at bounding box center [448, 365] width 14 height 10
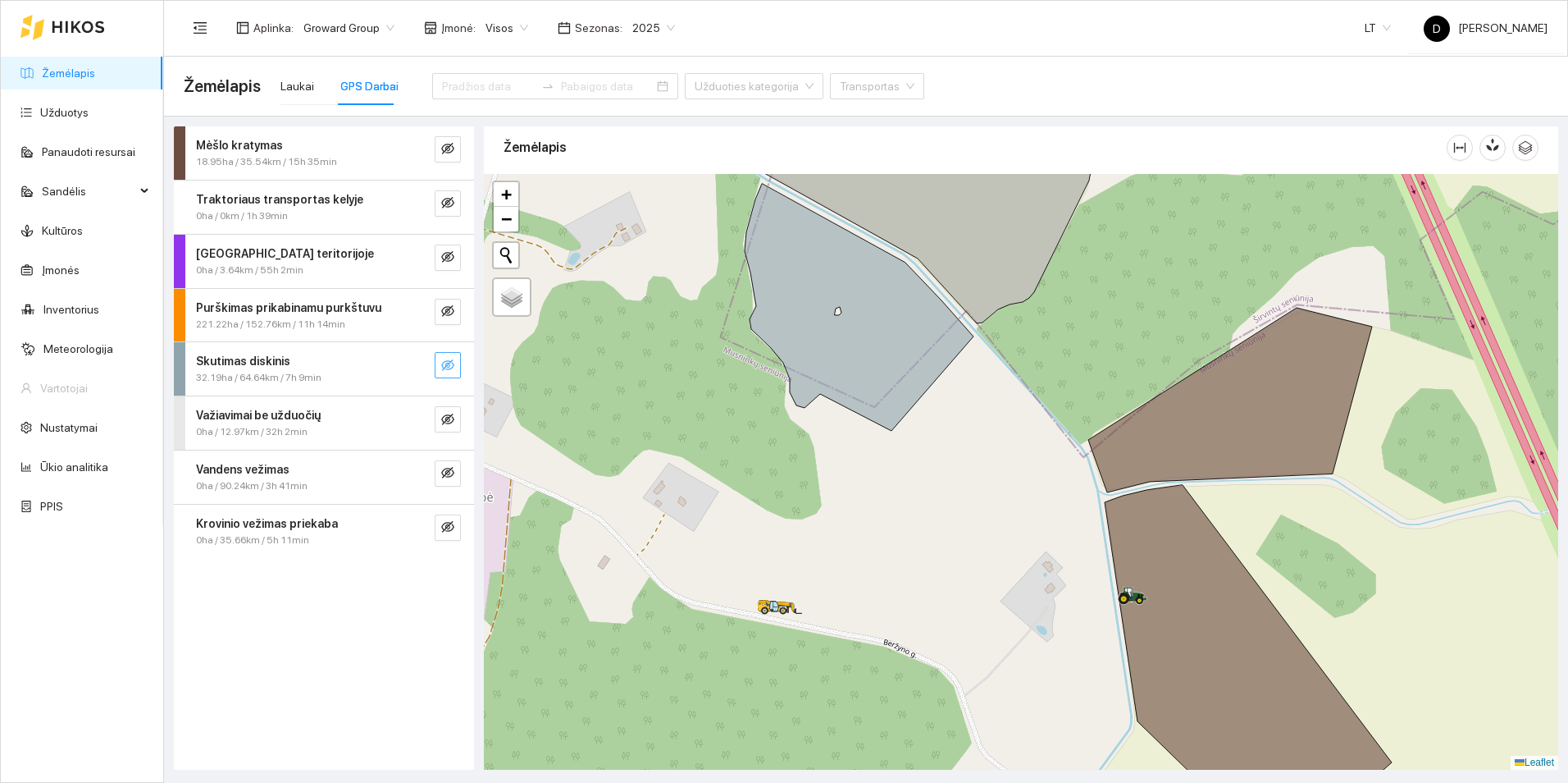
click at [445, 367] on icon "eye-invisible" at bounding box center [448, 366] width 14 height 12
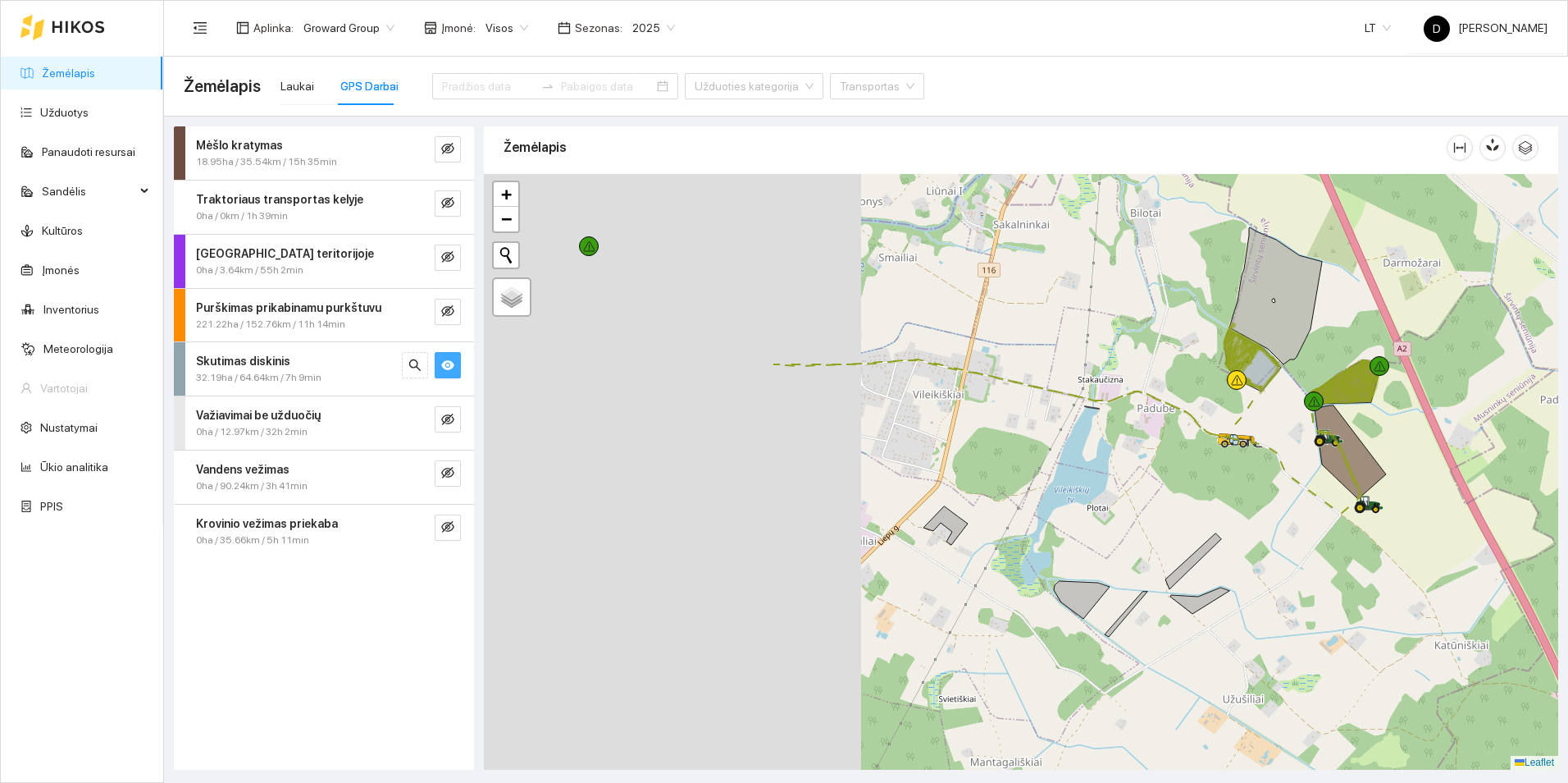
drag, startPoint x: 899, startPoint y: 373, endPoint x: 1127, endPoint y: 351, distance: 229.1
click at [1127, 351] on div at bounding box center [1021, 472] width 1074 height 596
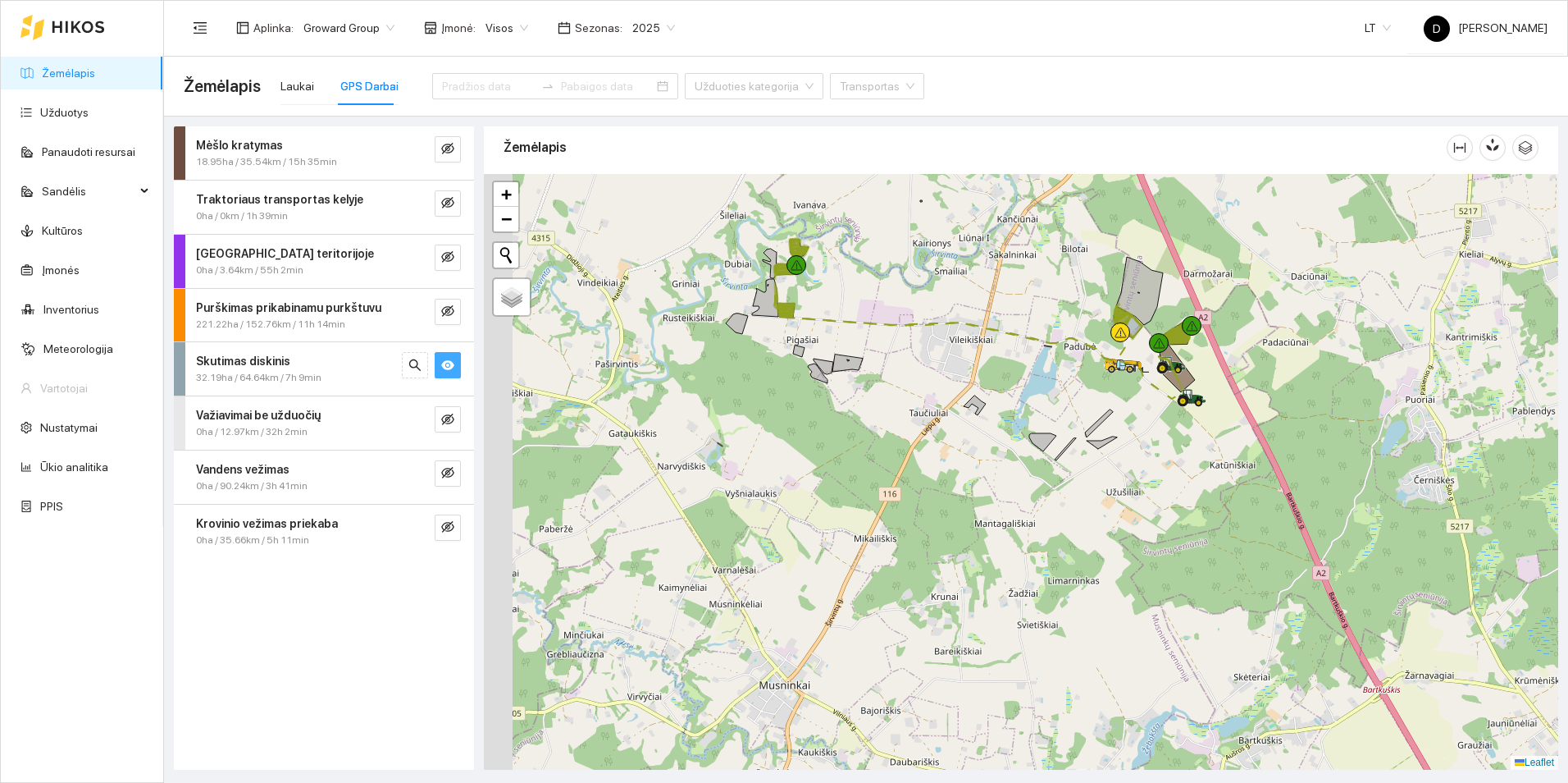
drag, startPoint x: 795, startPoint y: 305, endPoint x: 903, endPoint y: 296, distance: 108.4
click at [903, 296] on div at bounding box center [1021, 472] width 1074 height 596
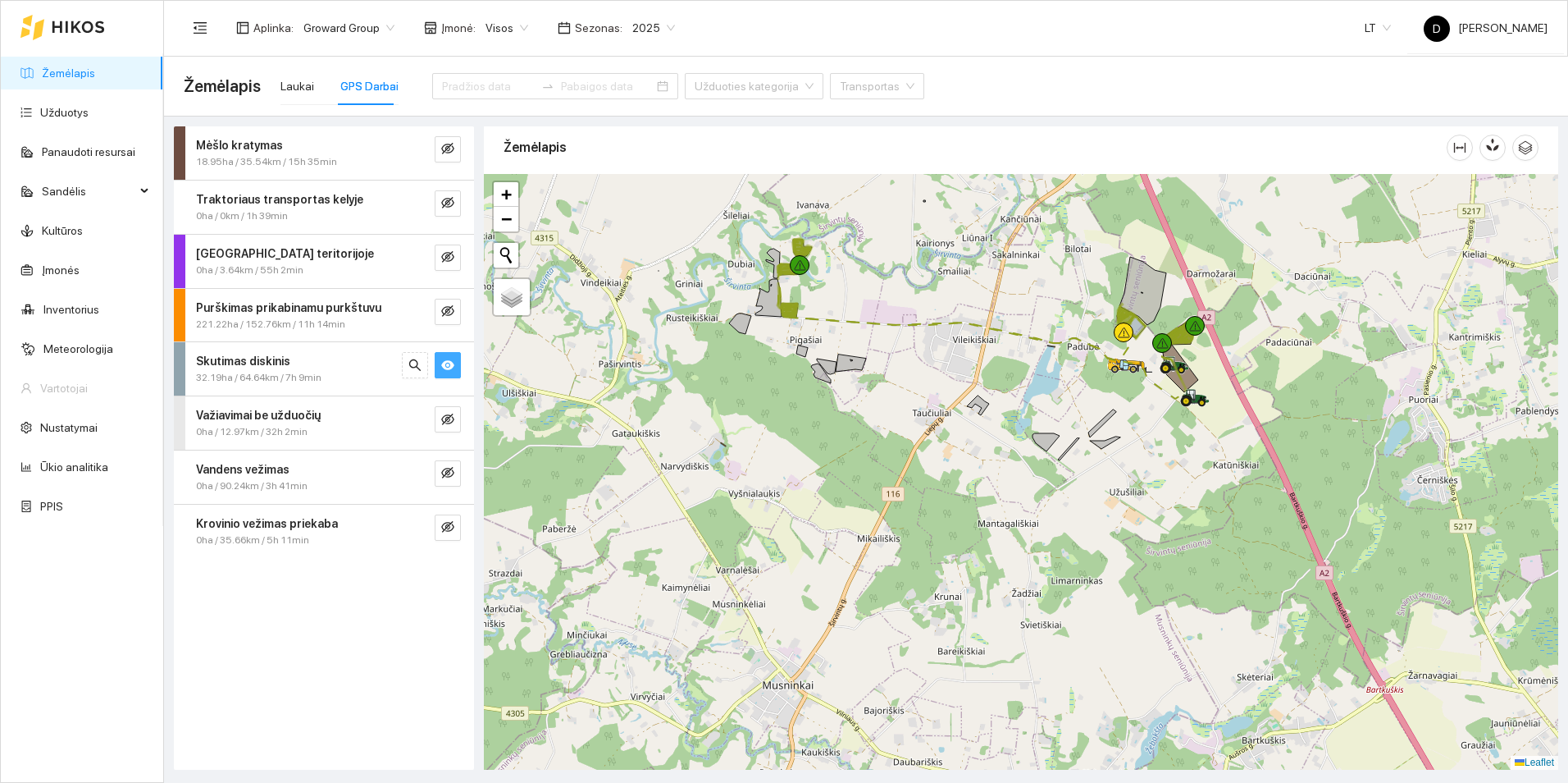
click at [443, 365] on icon "eye" at bounding box center [448, 365] width 14 height 10
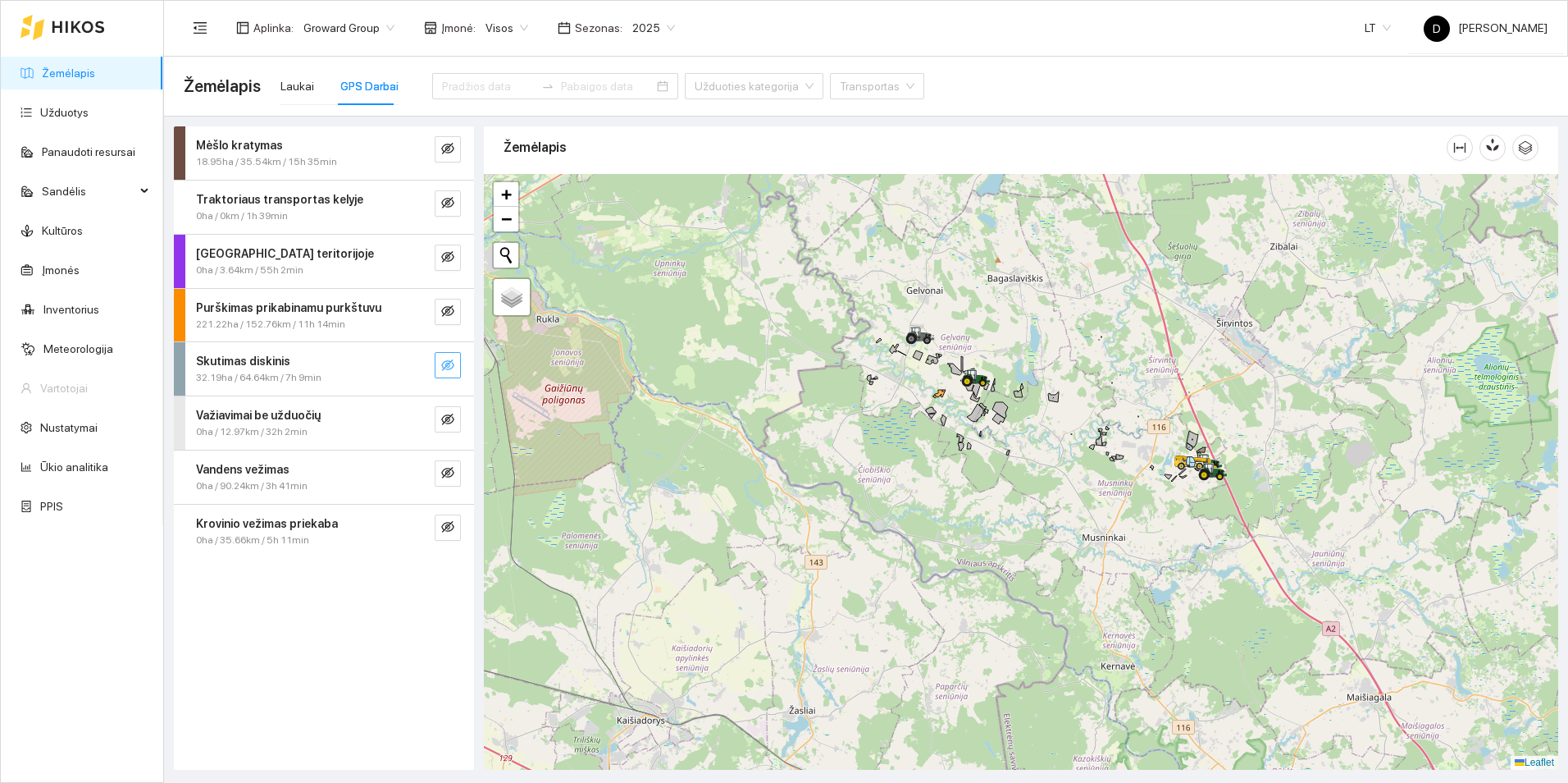
drag, startPoint x: 618, startPoint y: 316, endPoint x: 1063, endPoint y: 445, distance: 463.3
click at [1063, 445] on div at bounding box center [1021, 472] width 1074 height 596
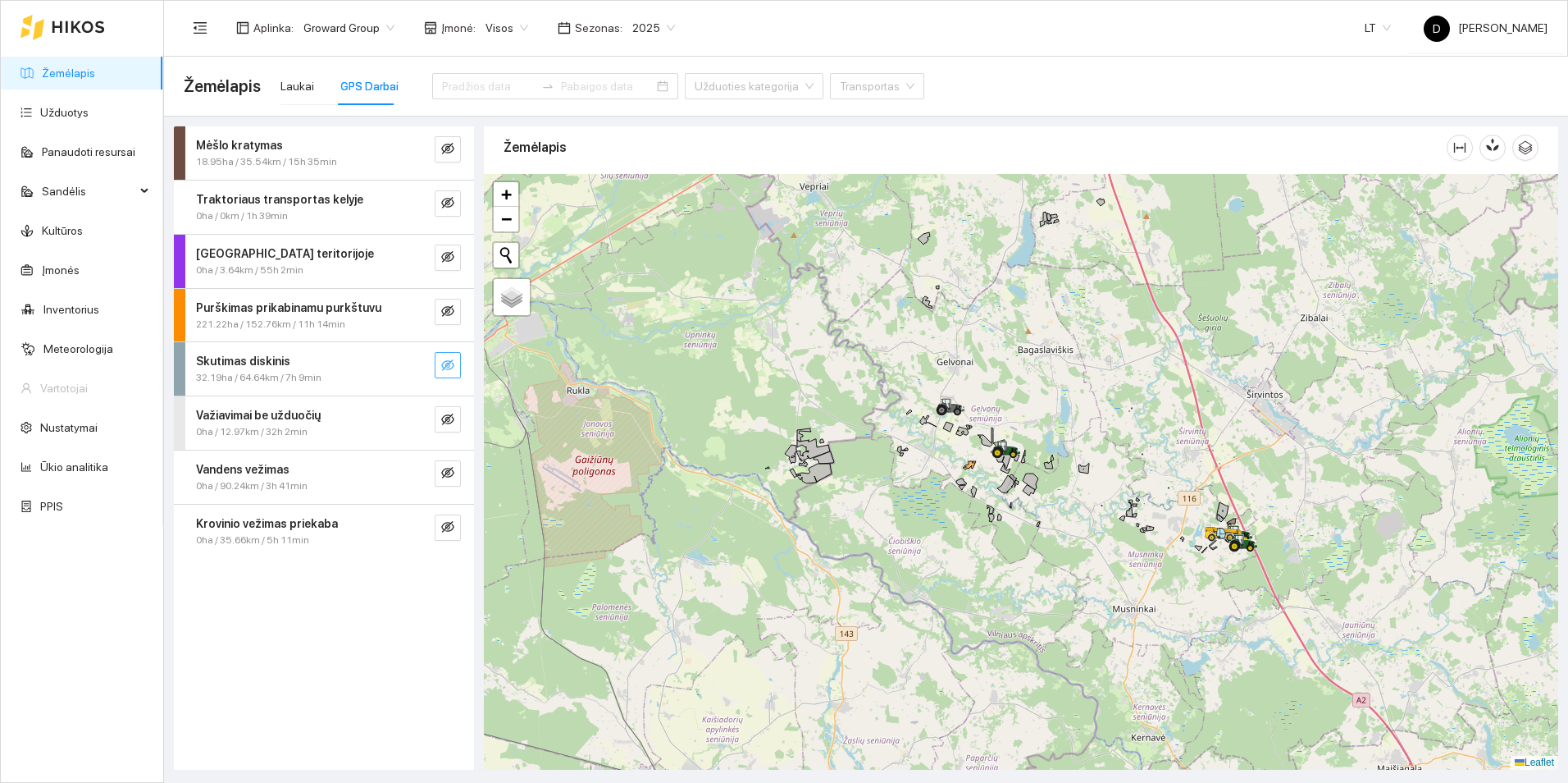
drag, startPoint x: 1050, startPoint y: 337, endPoint x: 1080, endPoint y: 408, distance: 77.1
click at [1080, 408] on div at bounding box center [1021, 472] width 1074 height 596
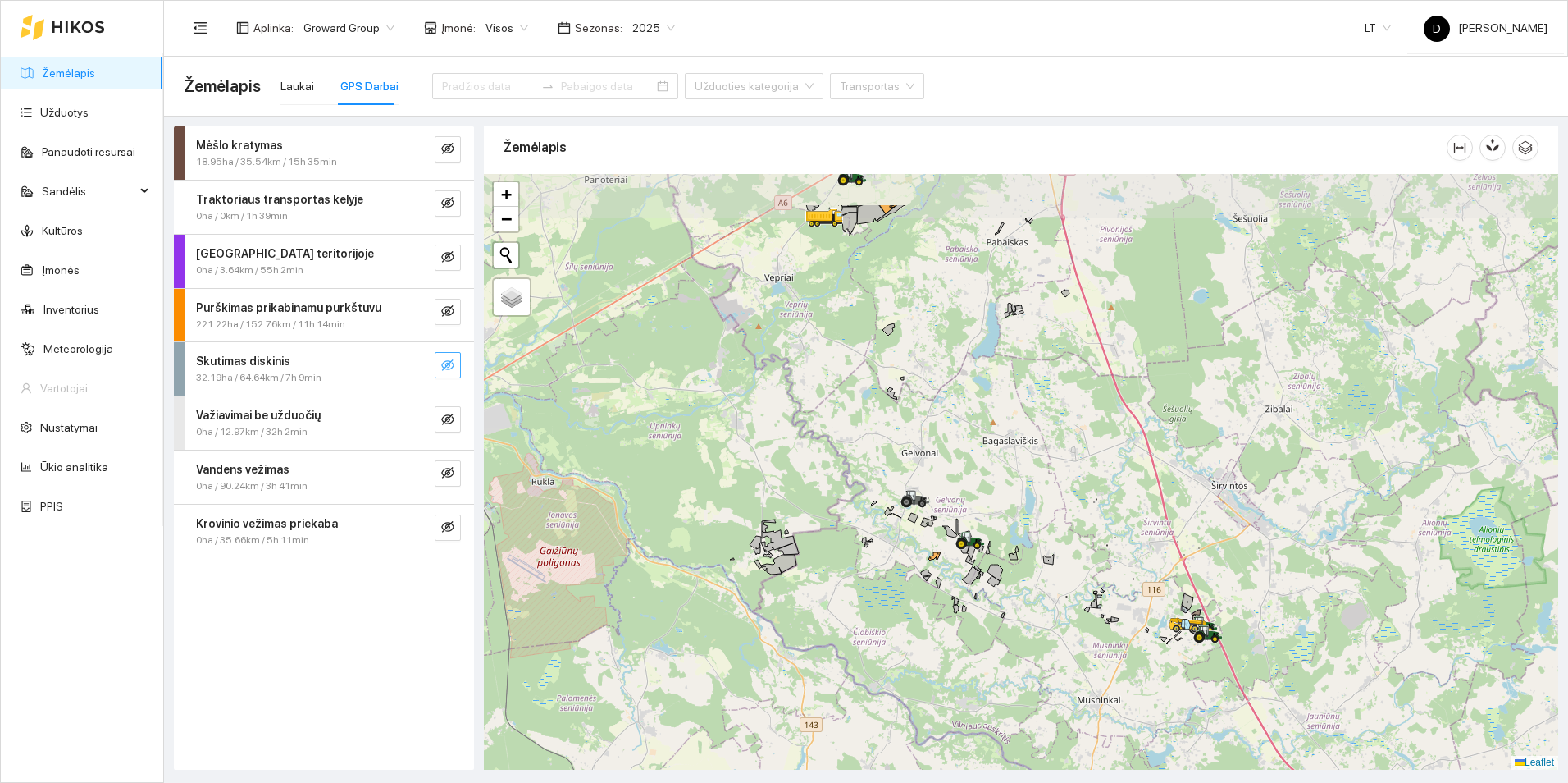
drag, startPoint x: 1013, startPoint y: 365, endPoint x: 978, endPoint y: 455, distance: 96.6
click at [978, 455] on div at bounding box center [1021, 472] width 1074 height 596
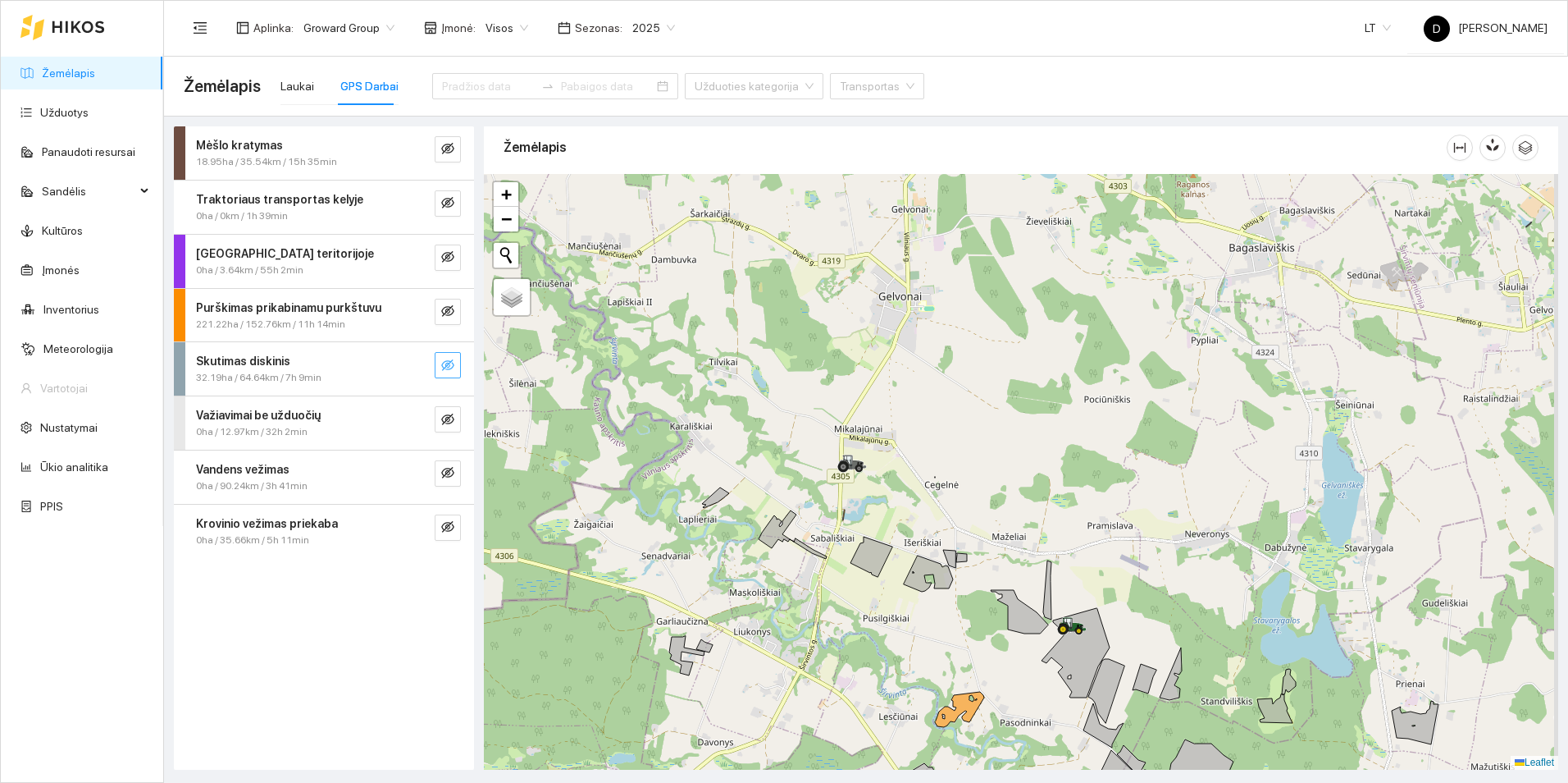
drag, startPoint x: 969, startPoint y: 525, endPoint x: 934, endPoint y: 411, distance: 119.3
click at [934, 411] on div at bounding box center [1021, 472] width 1074 height 596
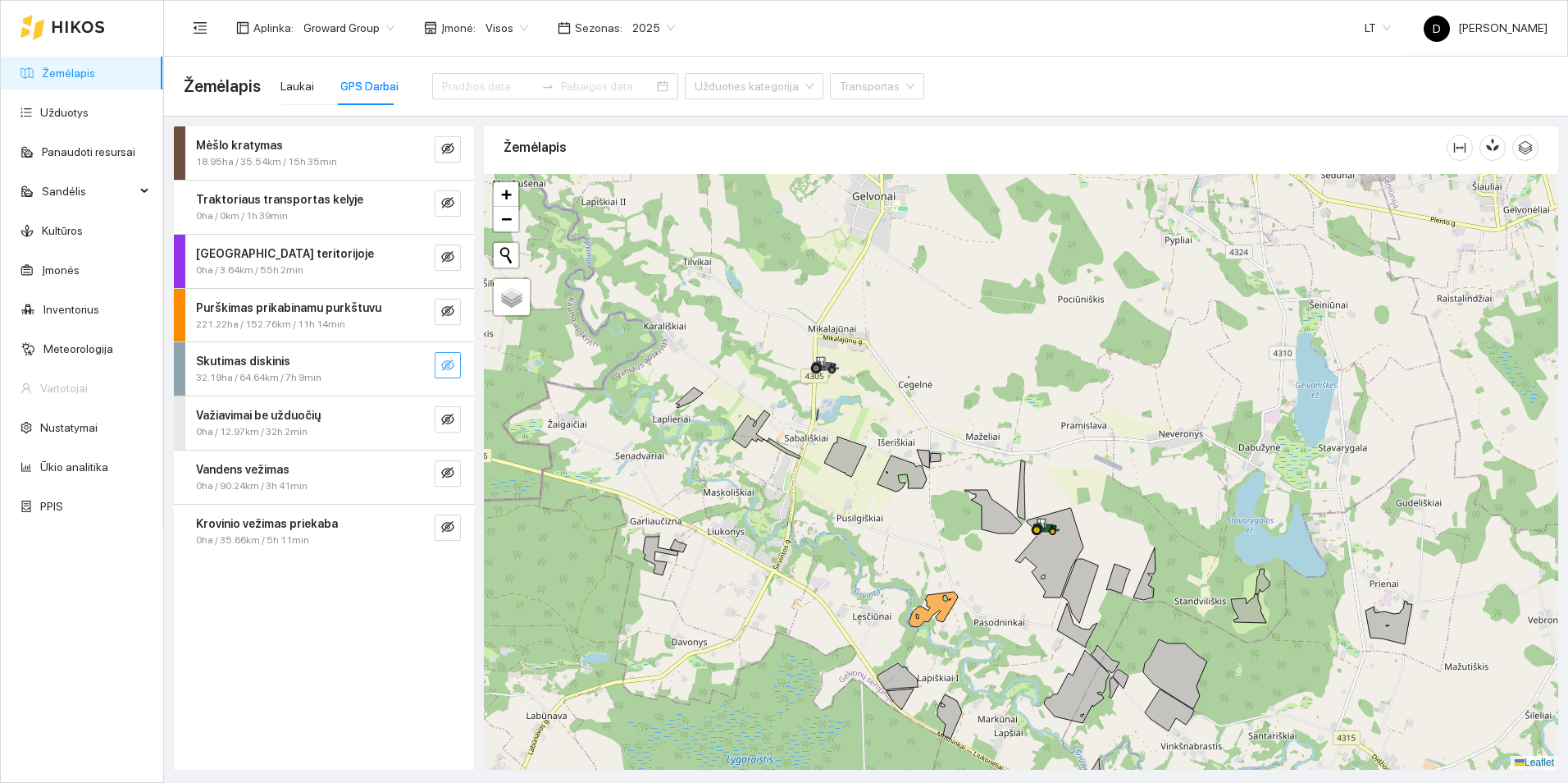
click at [446, 364] on icon "eye-invisible" at bounding box center [448, 366] width 14 height 12
click at [446, 364] on icon "eye" at bounding box center [448, 366] width 14 height 14
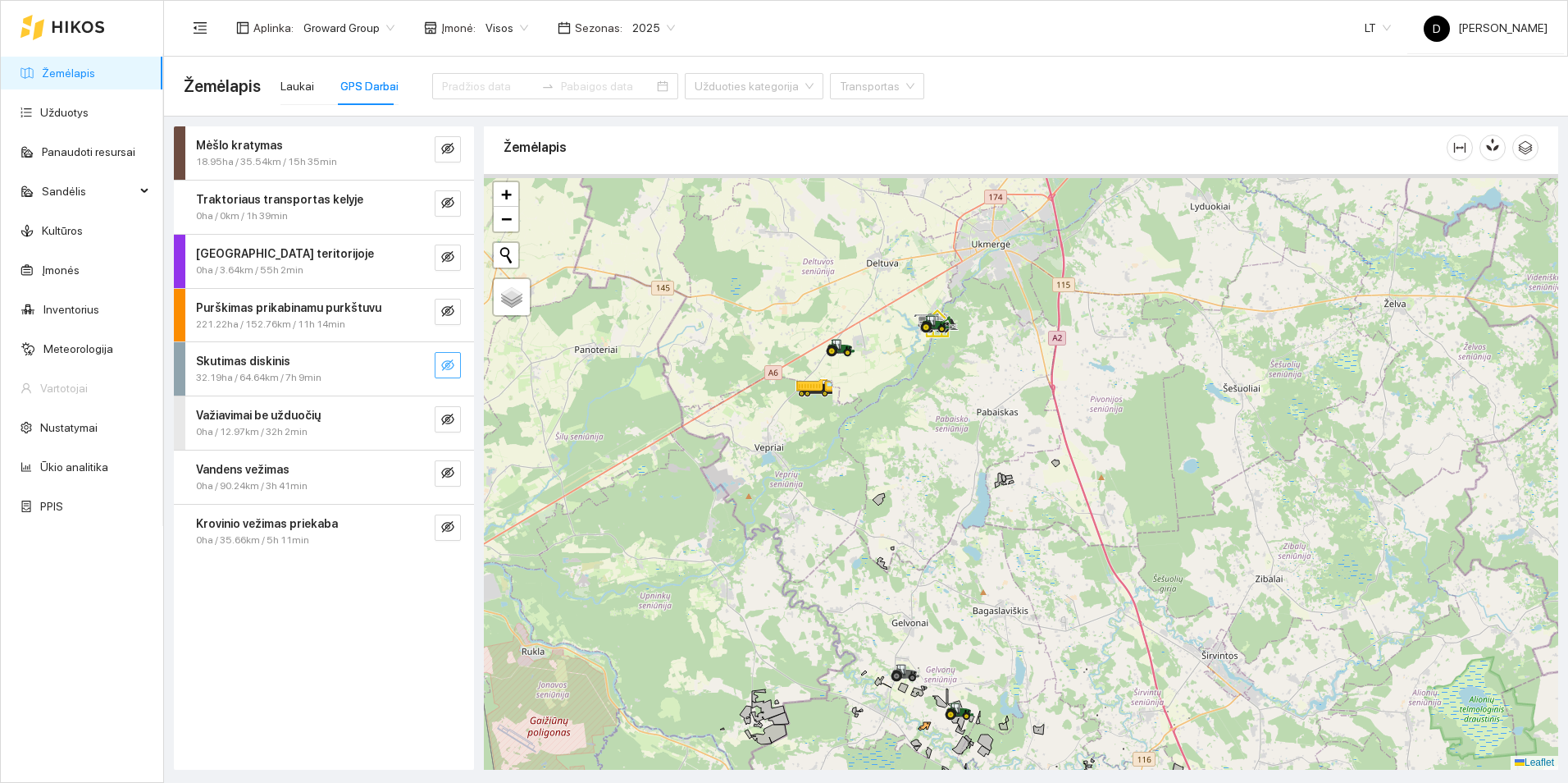
drag, startPoint x: 919, startPoint y: 306, endPoint x: 956, endPoint y: 632, distance: 328.1
click at [956, 632] on div at bounding box center [1021, 472] width 1074 height 596
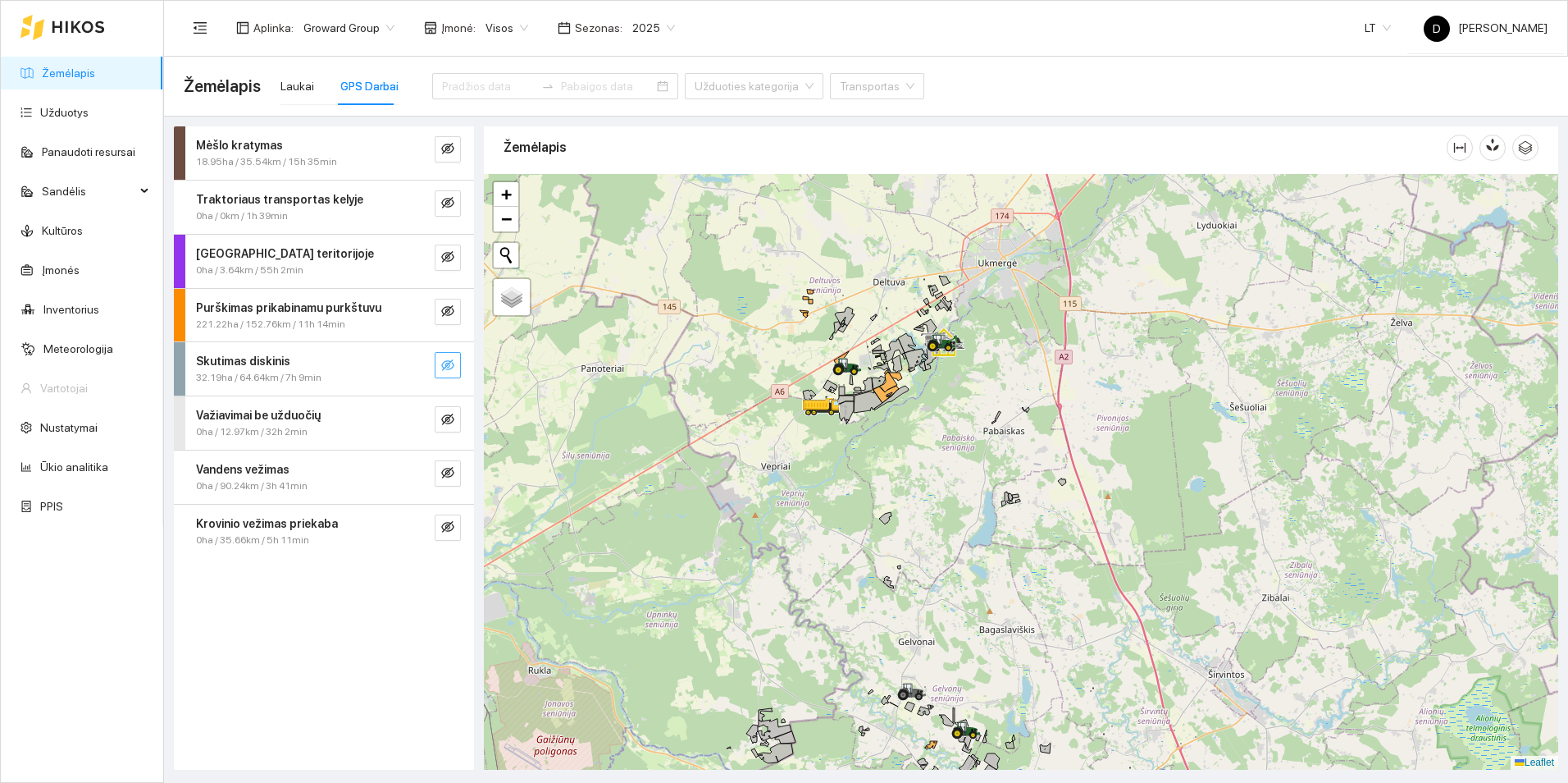
drag, startPoint x: 957, startPoint y: 493, endPoint x: 971, endPoint y: 602, distance: 109.9
click at [971, 602] on div at bounding box center [1021, 472] width 1074 height 596
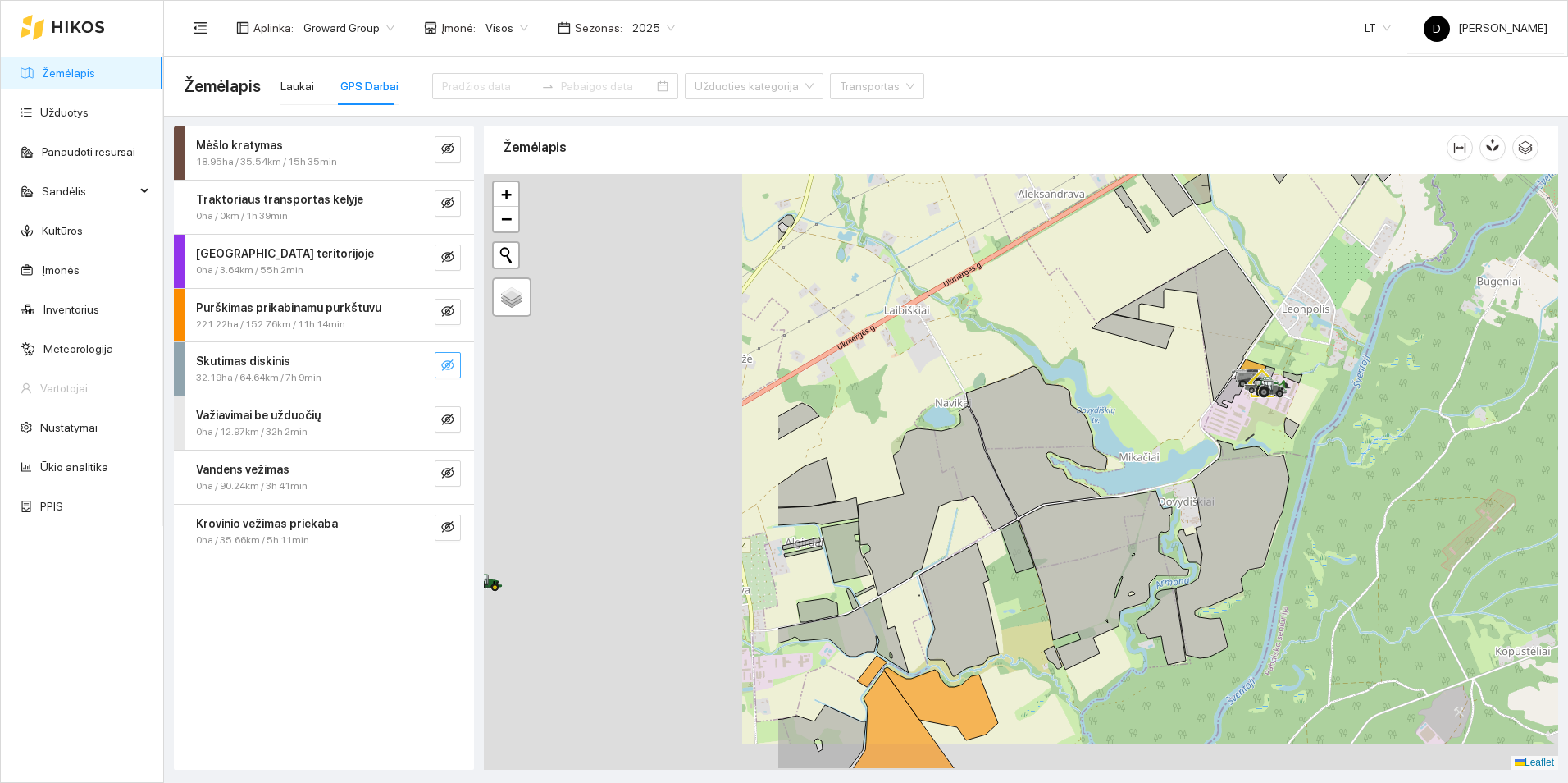
drag, startPoint x: 739, startPoint y: 512, endPoint x: 1127, endPoint y: 450, distance: 392.9
click at [1143, 449] on div at bounding box center [1021, 472] width 1074 height 596
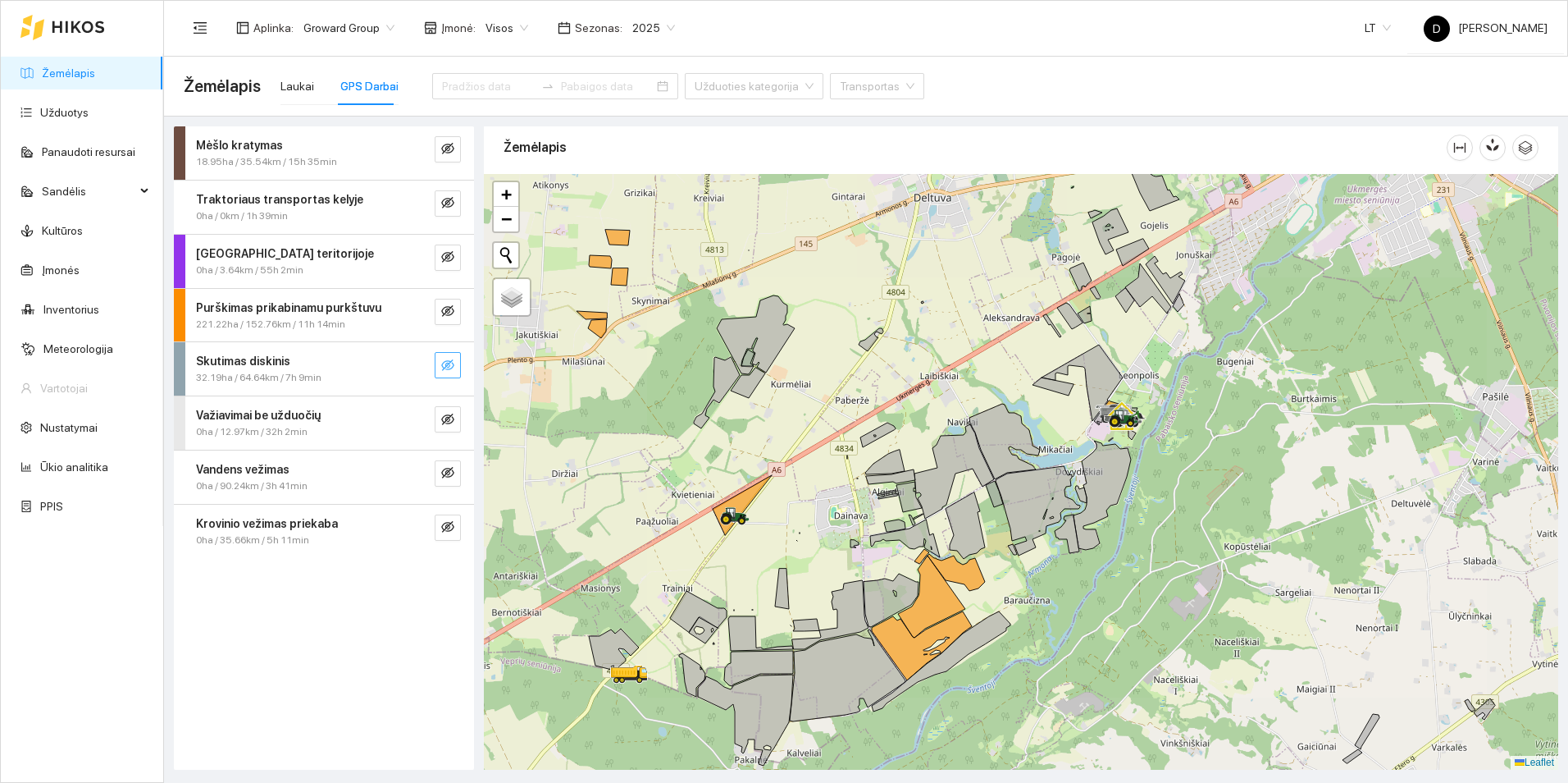
drag, startPoint x: 807, startPoint y: 536, endPoint x: 901, endPoint y: 497, distance: 101.8
click at [901, 497] on div at bounding box center [1021, 472] width 1074 height 596
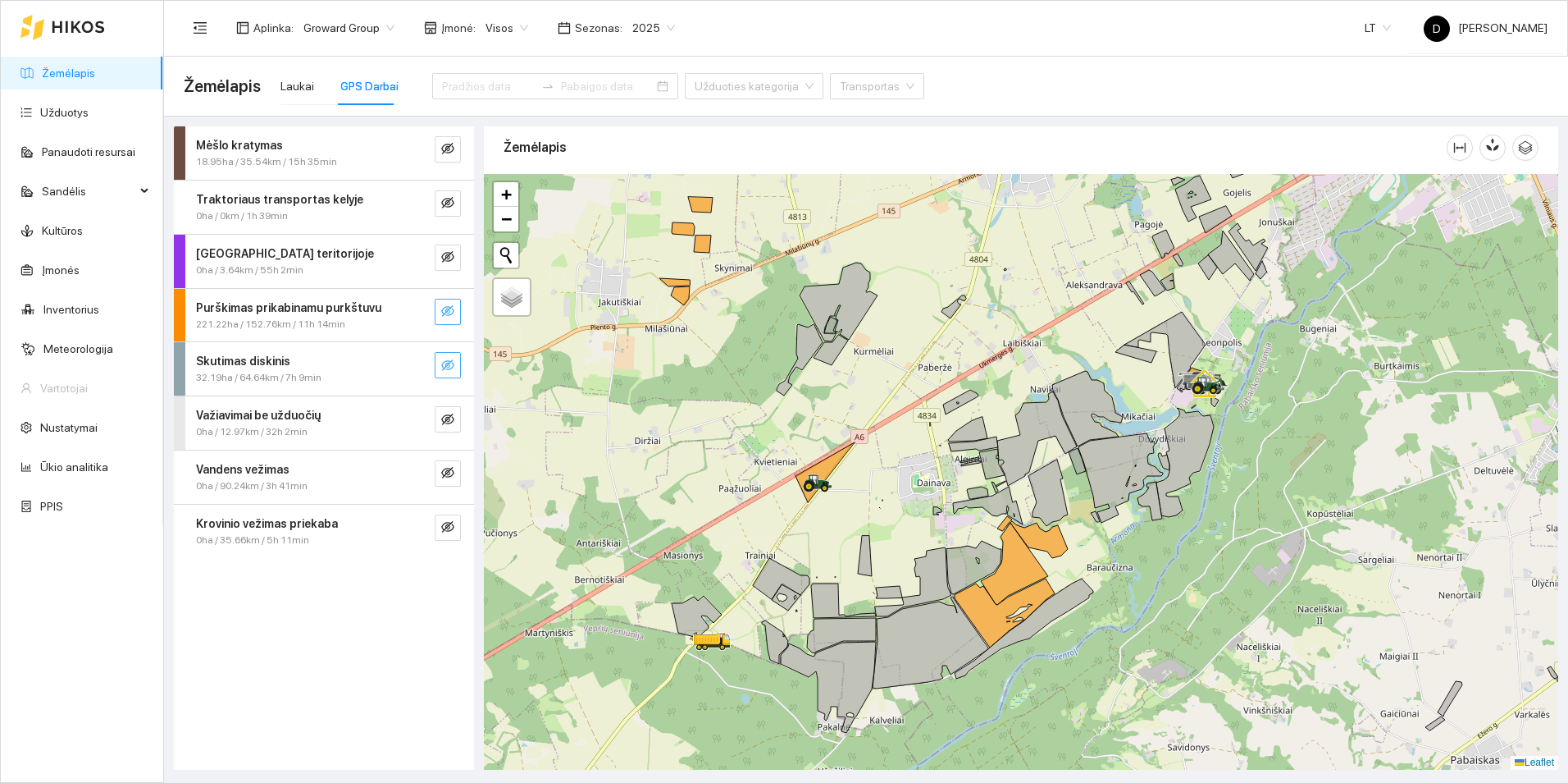
click at [455, 314] on button "button" at bounding box center [447, 311] width 26 height 26
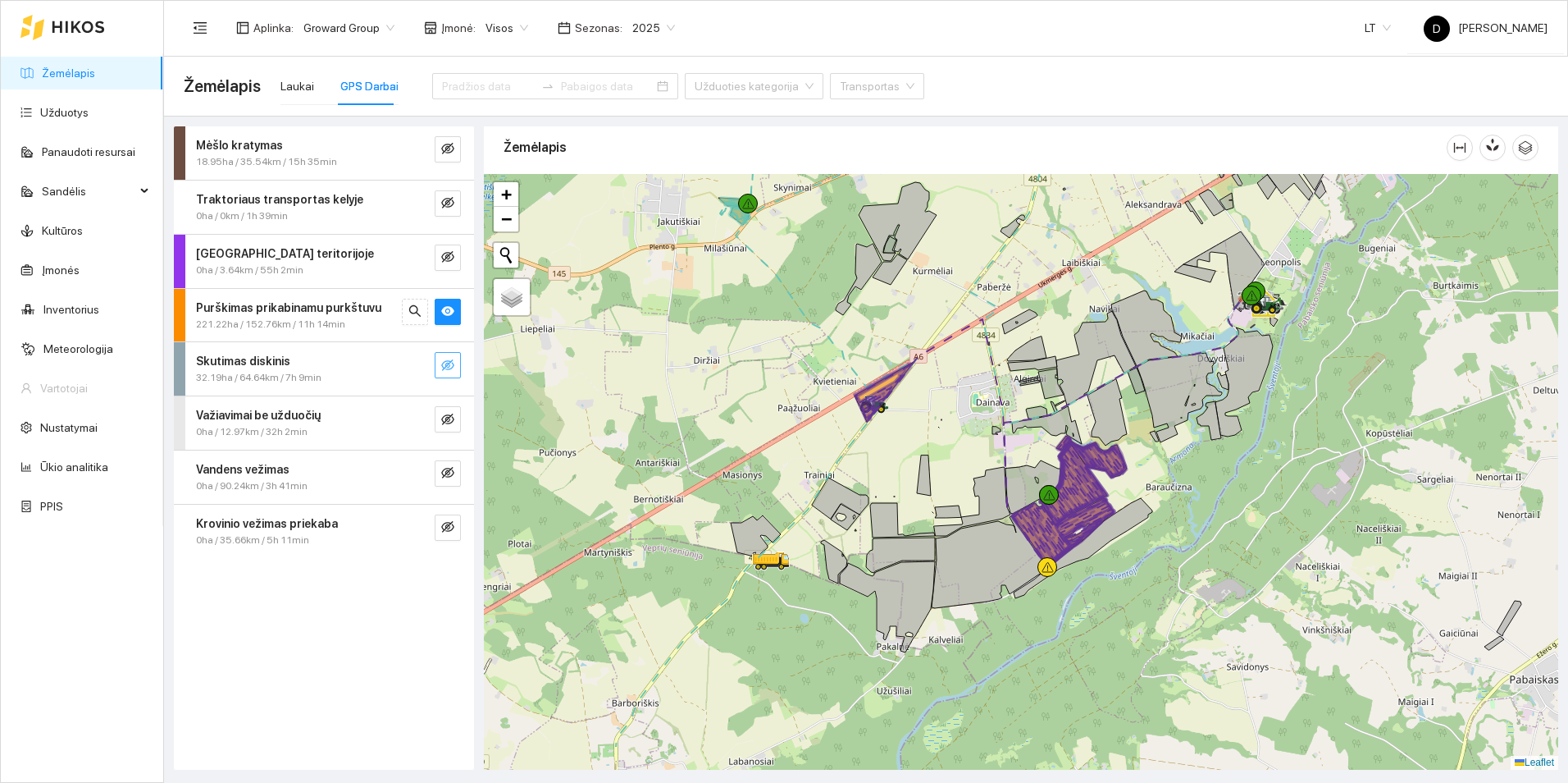
drag, startPoint x: 846, startPoint y: 534, endPoint x: 895, endPoint y: 452, distance: 95.5
click at [895, 452] on div at bounding box center [1021, 472] width 1074 height 596
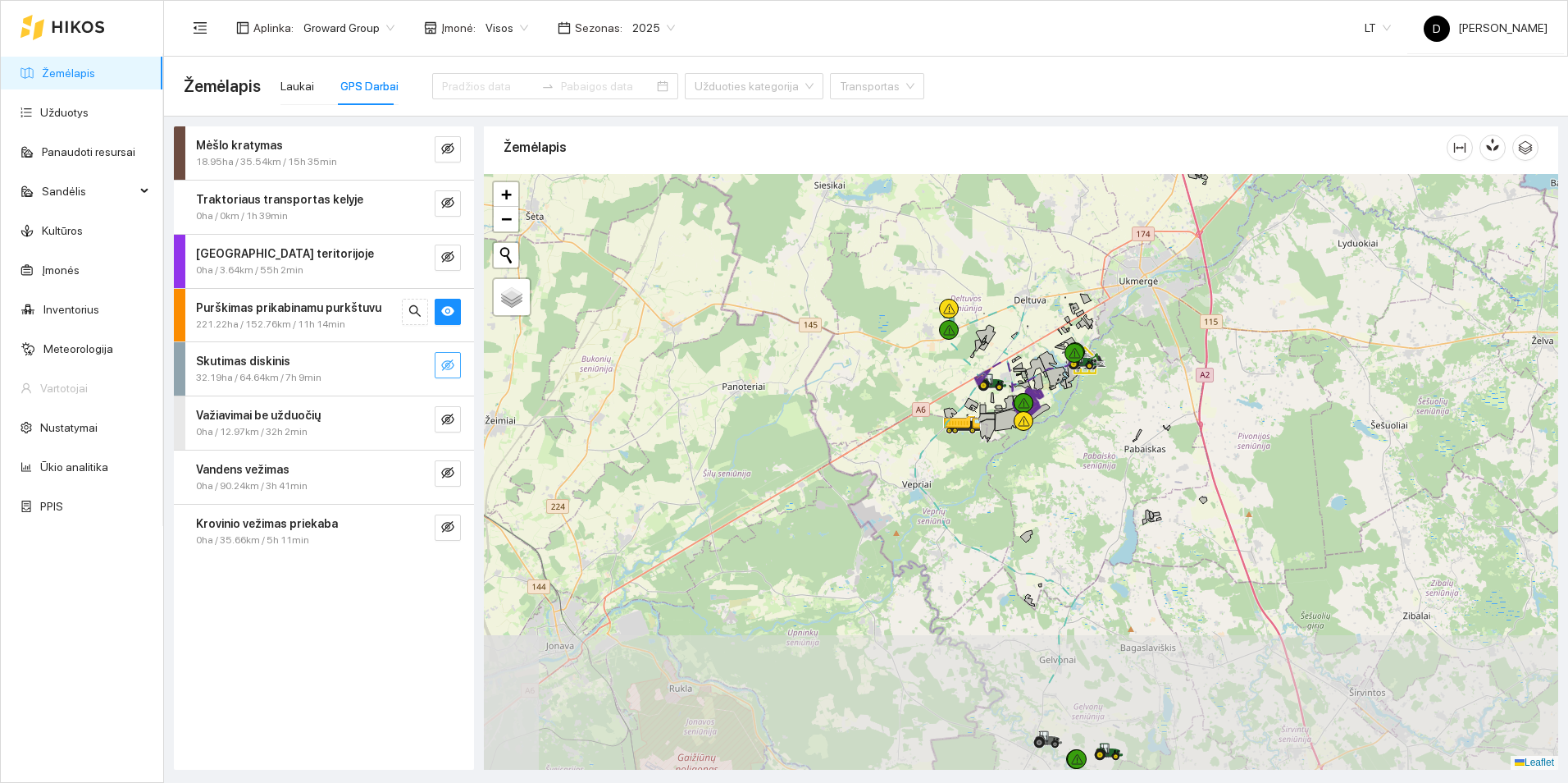
drag, startPoint x: 1167, startPoint y: 644, endPoint x: 979, endPoint y: 466, distance: 258.9
click at [979, 466] on div at bounding box center [1021, 472] width 1074 height 596
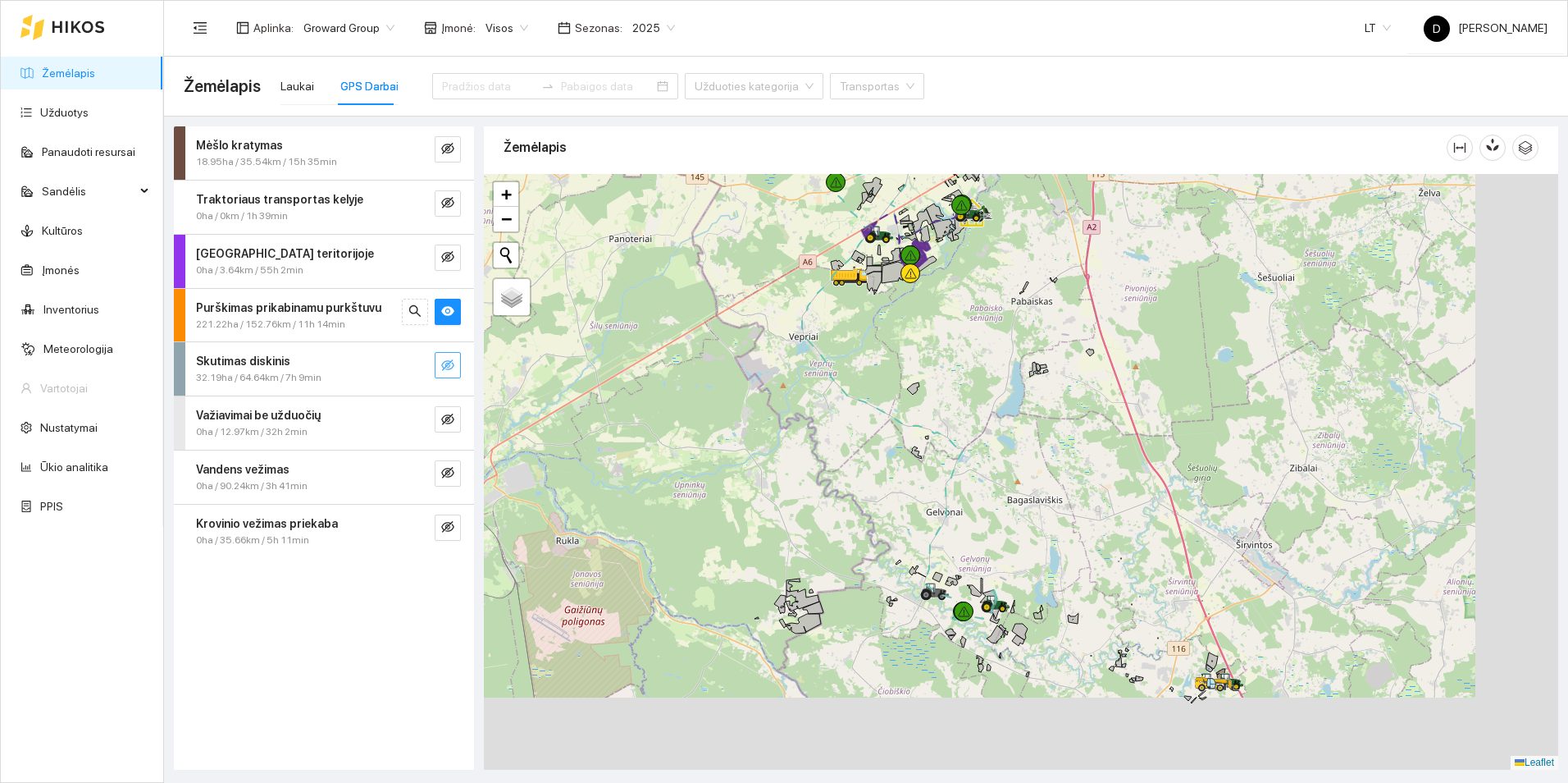
drag, startPoint x: 1076, startPoint y: 627, endPoint x: 986, endPoint y: 471, distance: 180.1
click at [986, 471] on div at bounding box center [1021, 472] width 1074 height 596
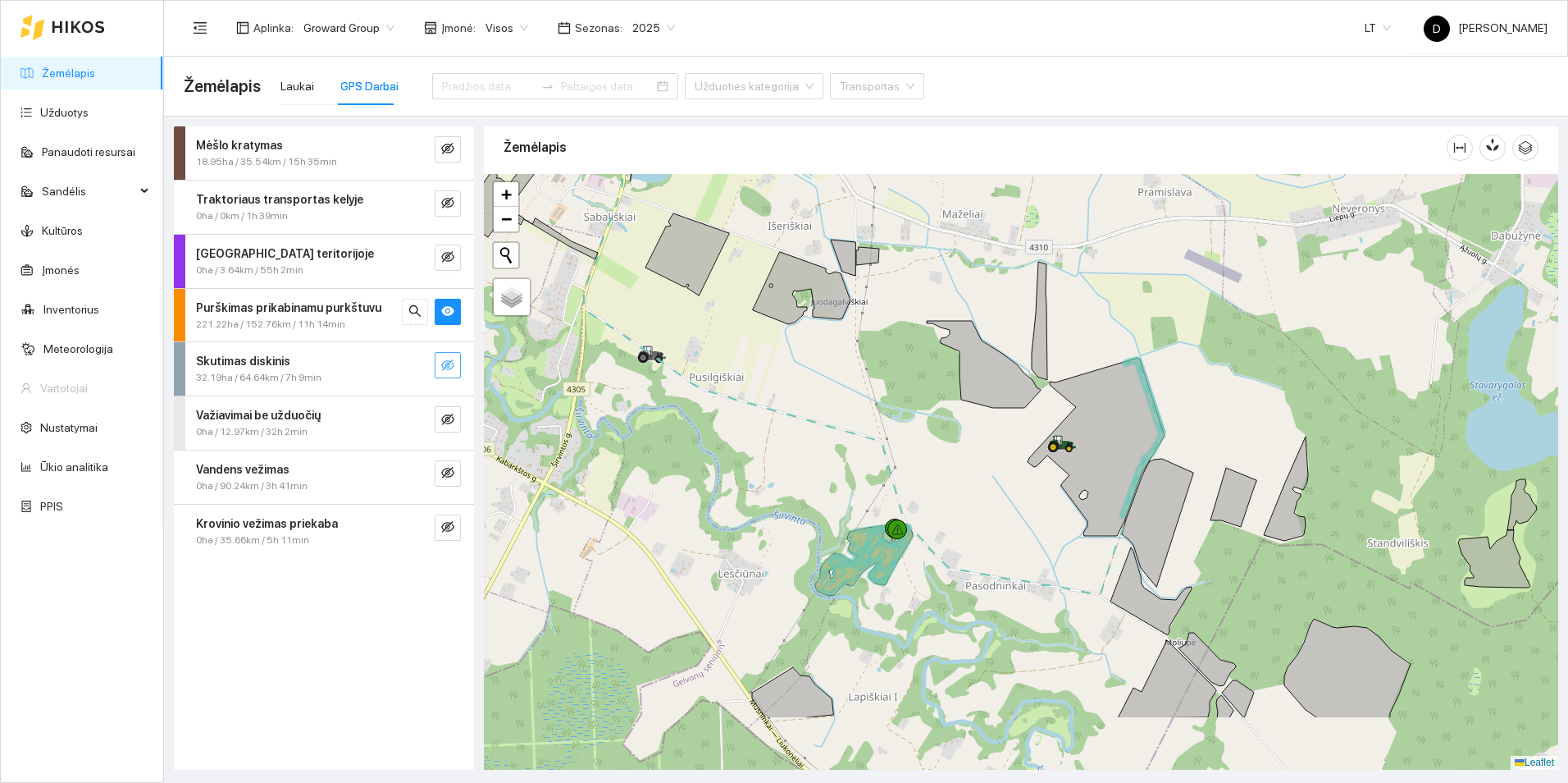
drag, startPoint x: 1102, startPoint y: 626, endPoint x: 1022, endPoint y: 511, distance: 140.1
click at [1028, 510] on div at bounding box center [1021, 472] width 1074 height 596
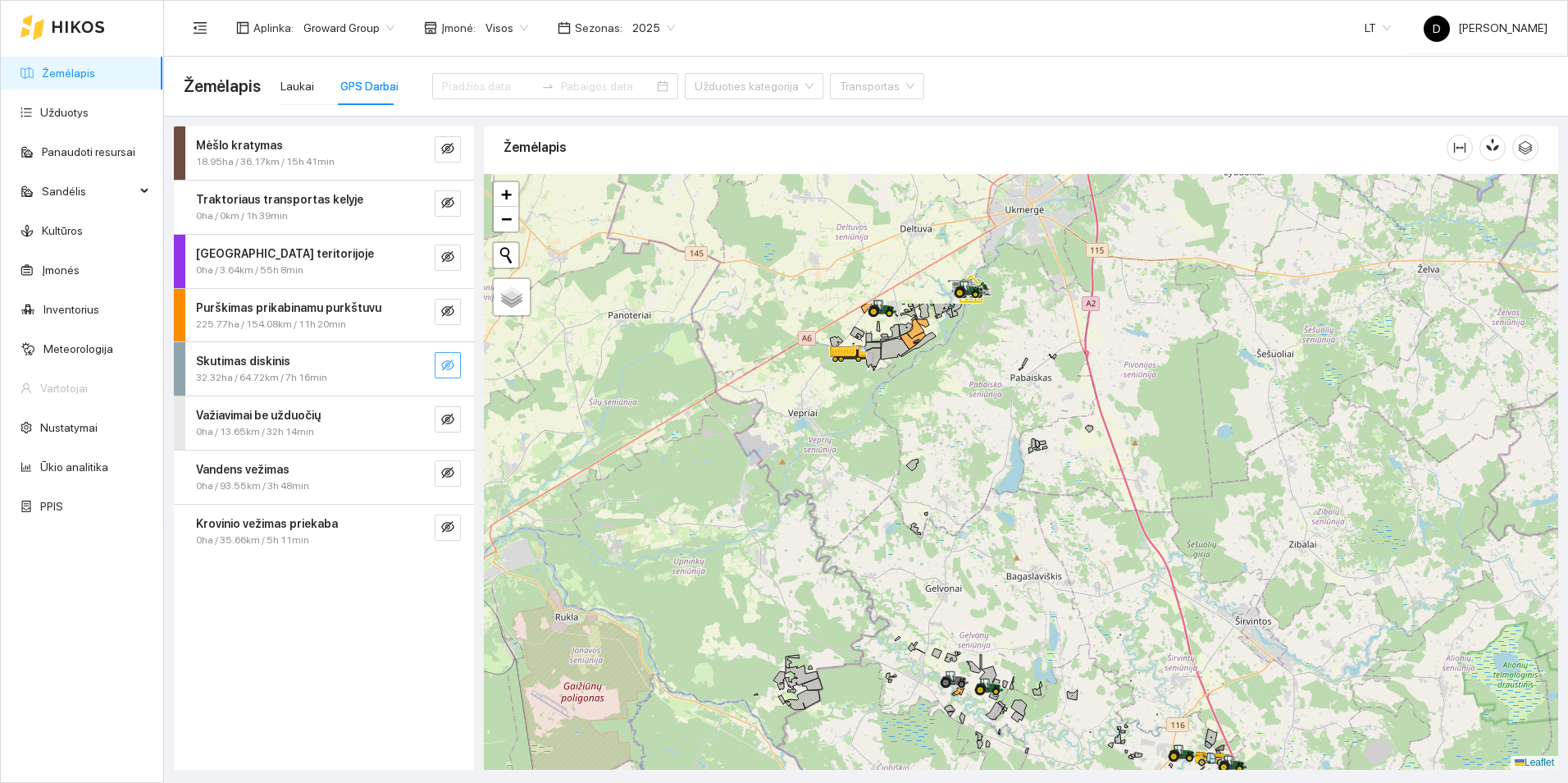
drag, startPoint x: 958, startPoint y: 369, endPoint x: 992, endPoint y: 575, distance: 208.8
click at [992, 575] on div at bounding box center [1021, 472] width 1074 height 596
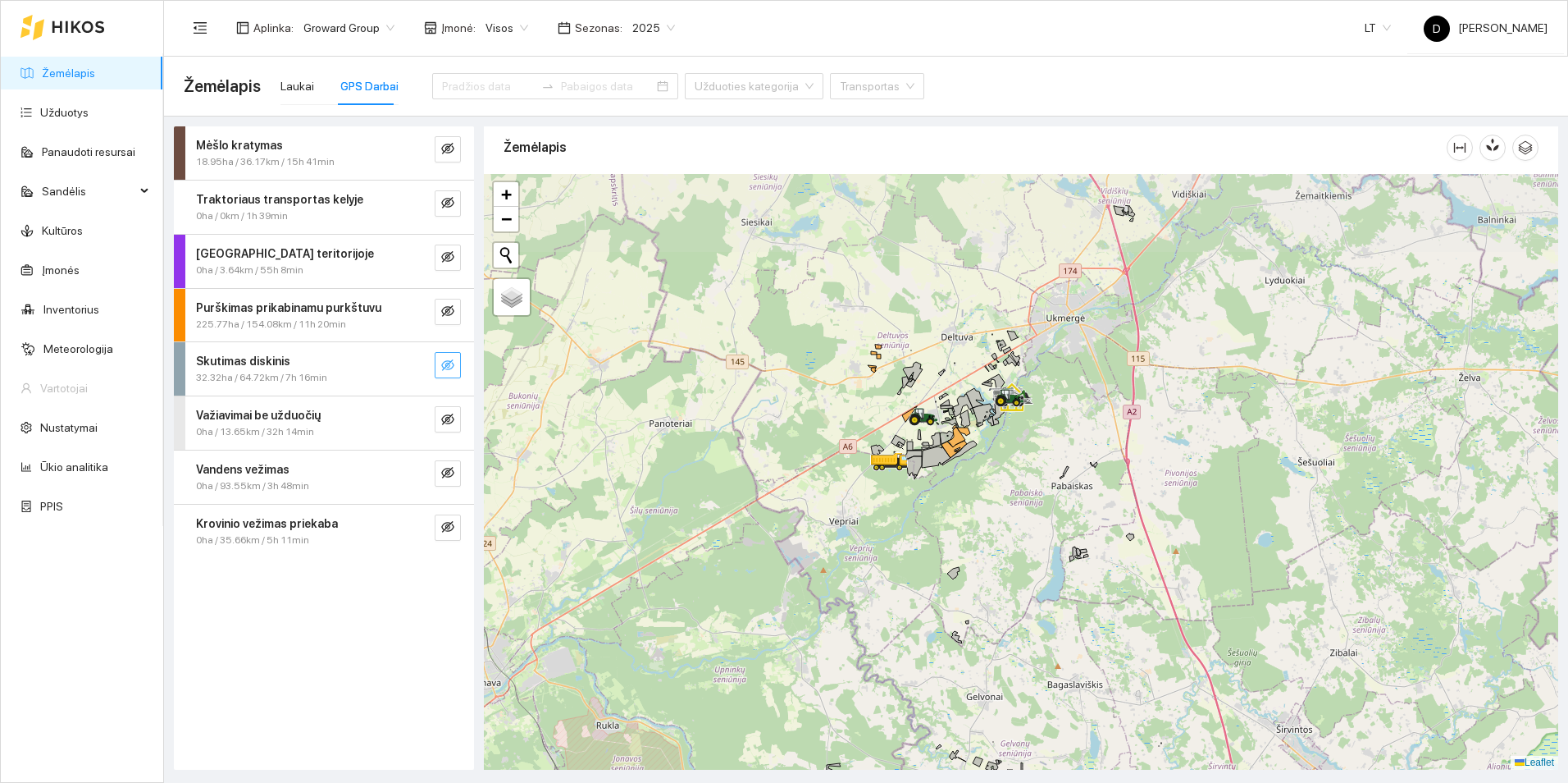
drag, startPoint x: 963, startPoint y: 402, endPoint x: 1001, endPoint y: 495, distance: 100.5
click at [1001, 495] on div at bounding box center [1021, 472] width 1074 height 596
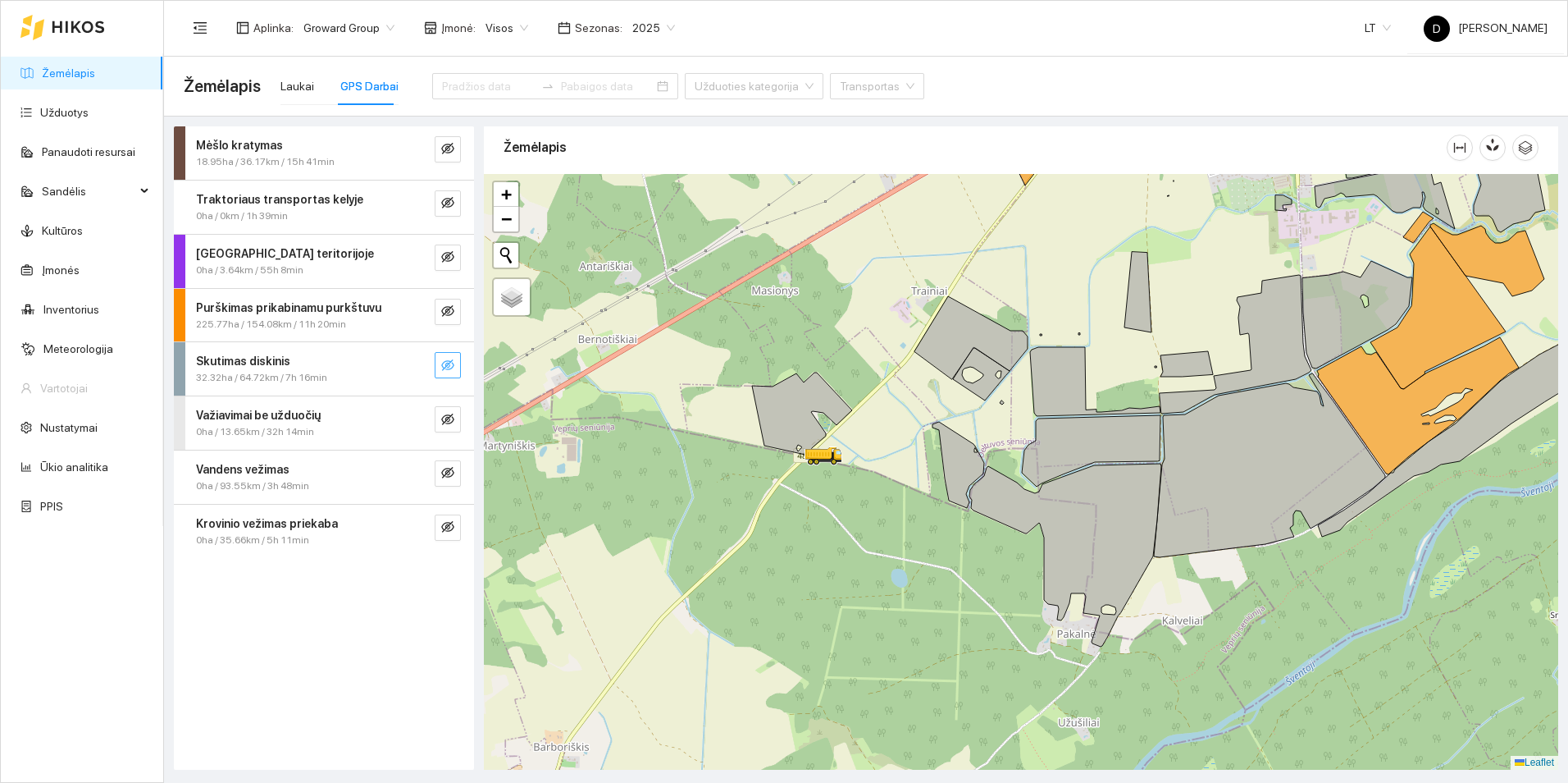
drag, startPoint x: 886, startPoint y: 507, endPoint x: 910, endPoint y: 543, distance: 43.3
click at [910, 543] on div at bounding box center [1021, 472] width 1074 height 596
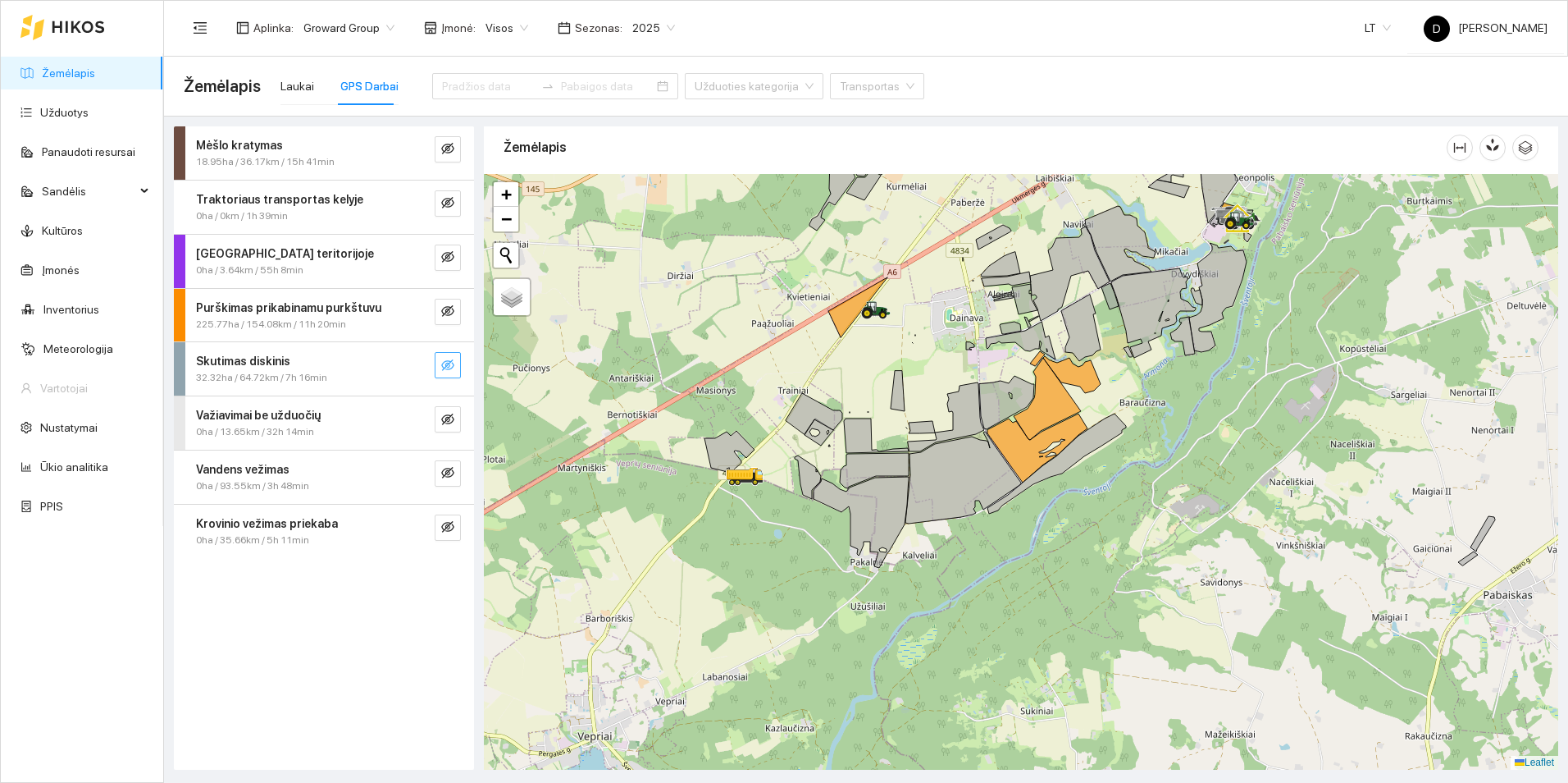
drag, startPoint x: 1114, startPoint y: 480, endPoint x: 1165, endPoint y: 416, distance: 81.8
click at [1165, 416] on div at bounding box center [1021, 472] width 1074 height 596
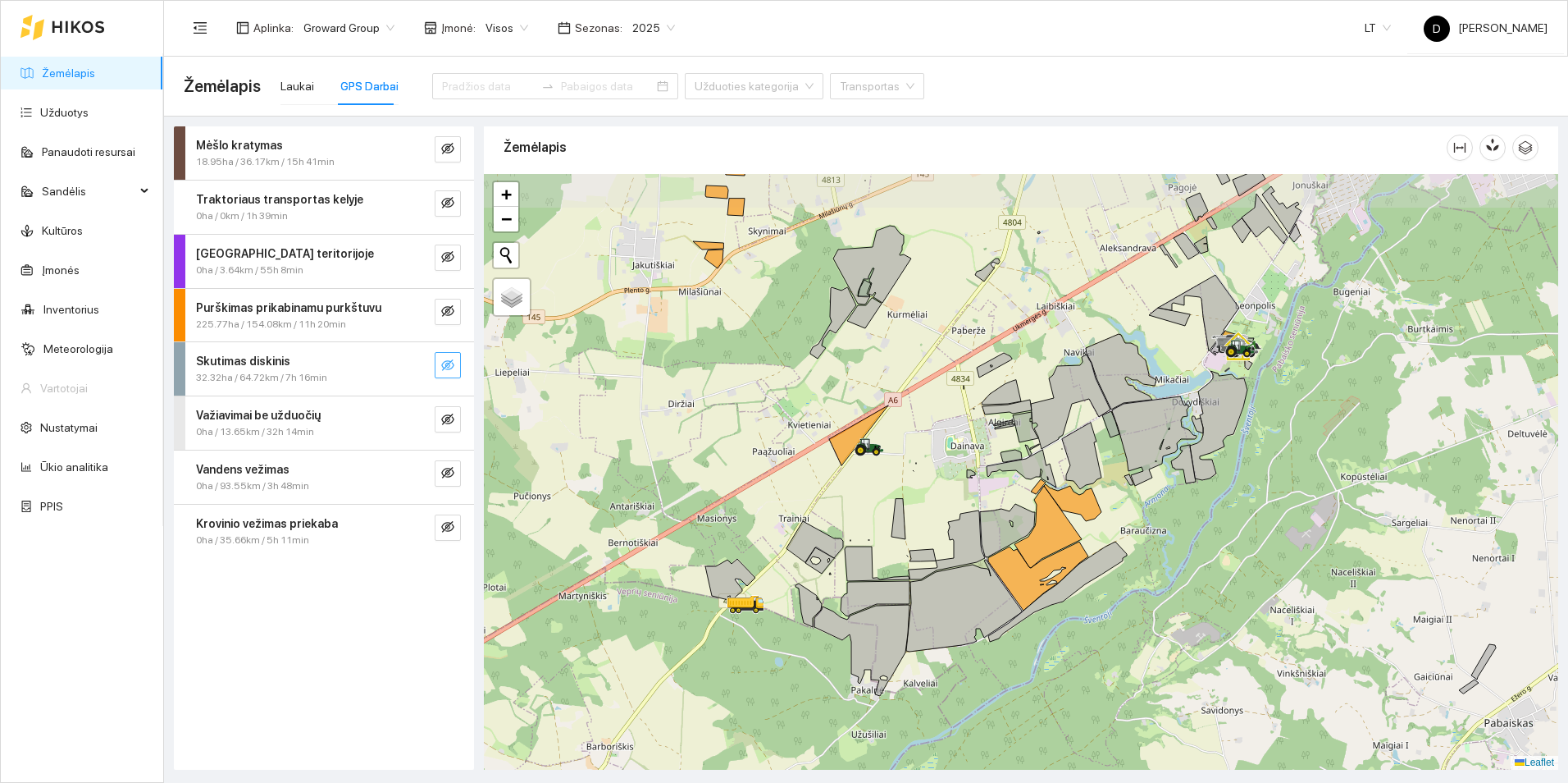
drag, startPoint x: 1182, startPoint y: 481, endPoint x: 1148, endPoint y: 528, distance: 58.0
click at [1148, 528] on div at bounding box center [1021, 472] width 1074 height 596
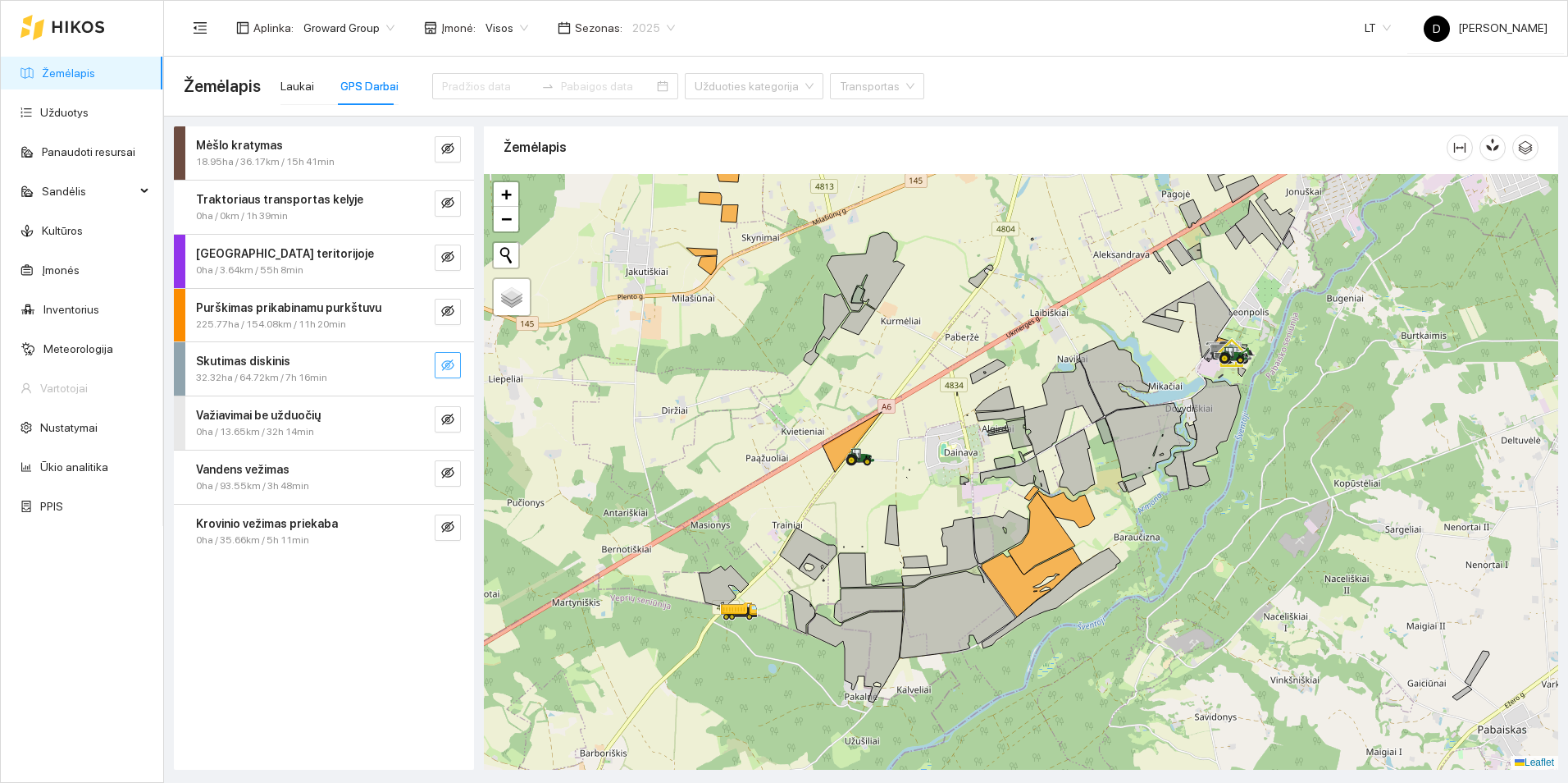
click at [659, 23] on span "2025" at bounding box center [654, 27] width 43 height 24
click at [641, 216] on div "2026" at bounding box center [642, 217] width 43 height 18
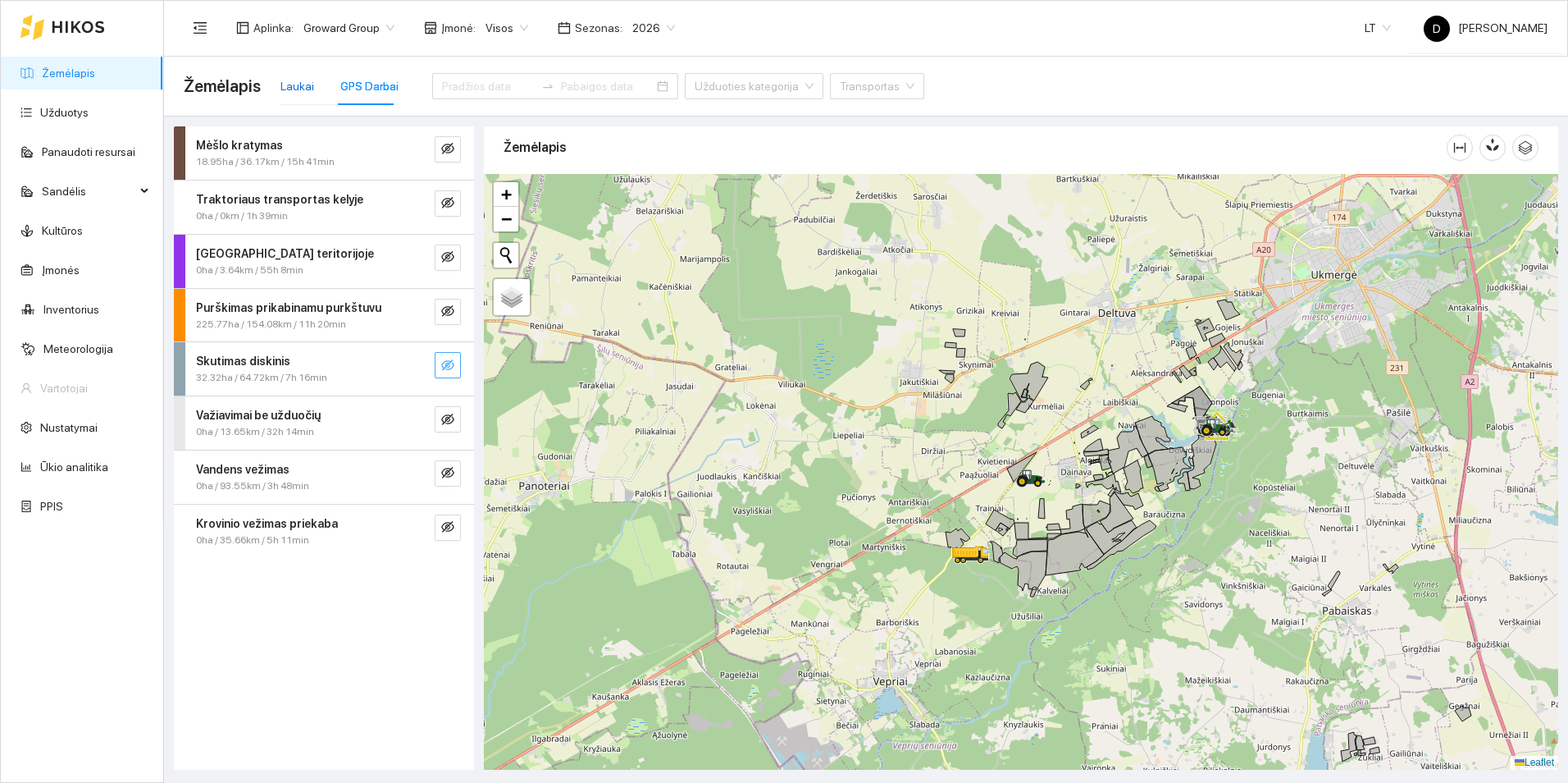
click at [302, 86] on div "Laukai" at bounding box center [297, 86] width 34 height 18
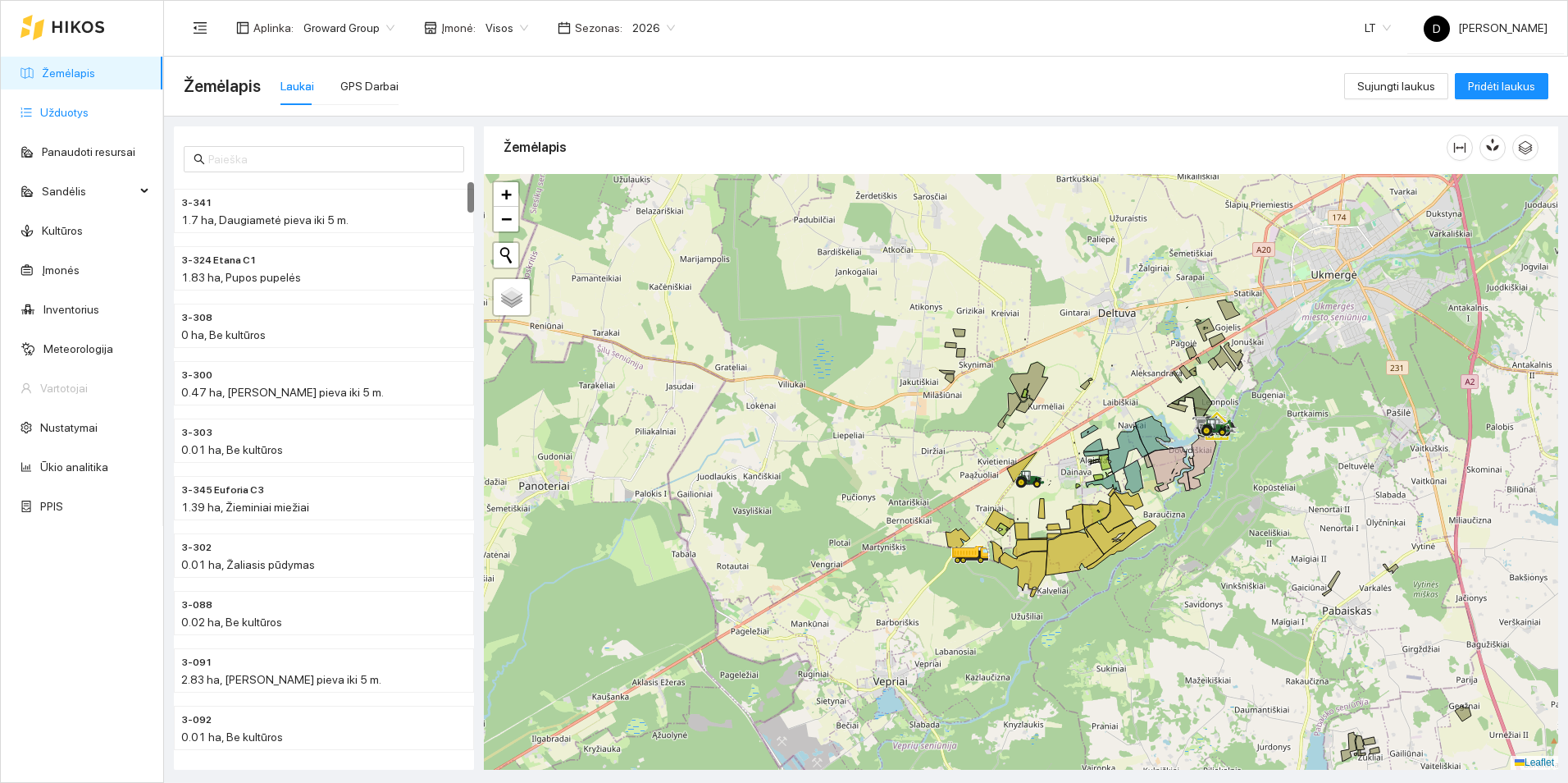
click at [85, 119] on link "Užduotys" at bounding box center [64, 113] width 49 height 14
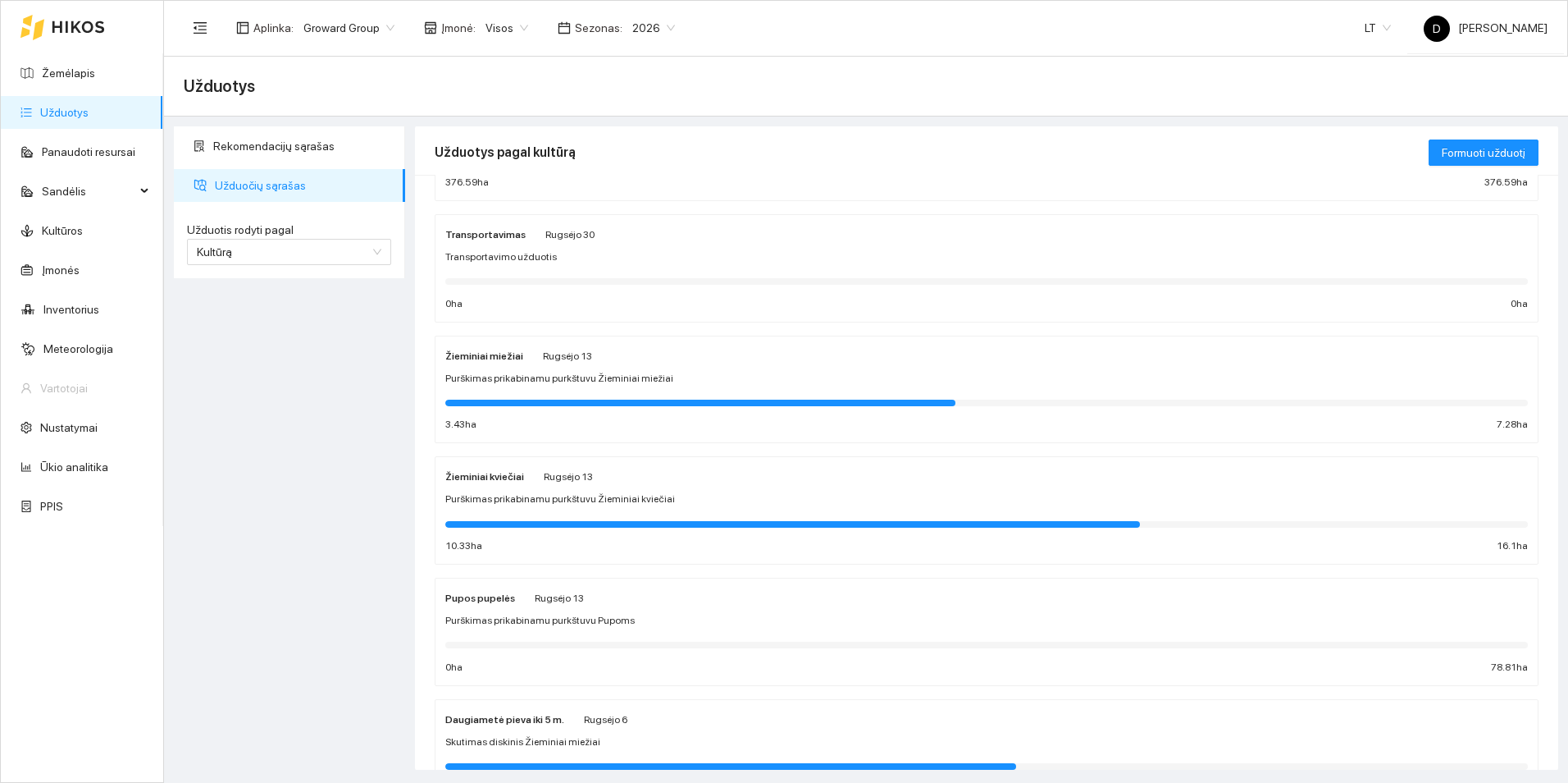
scroll to position [410, 0]
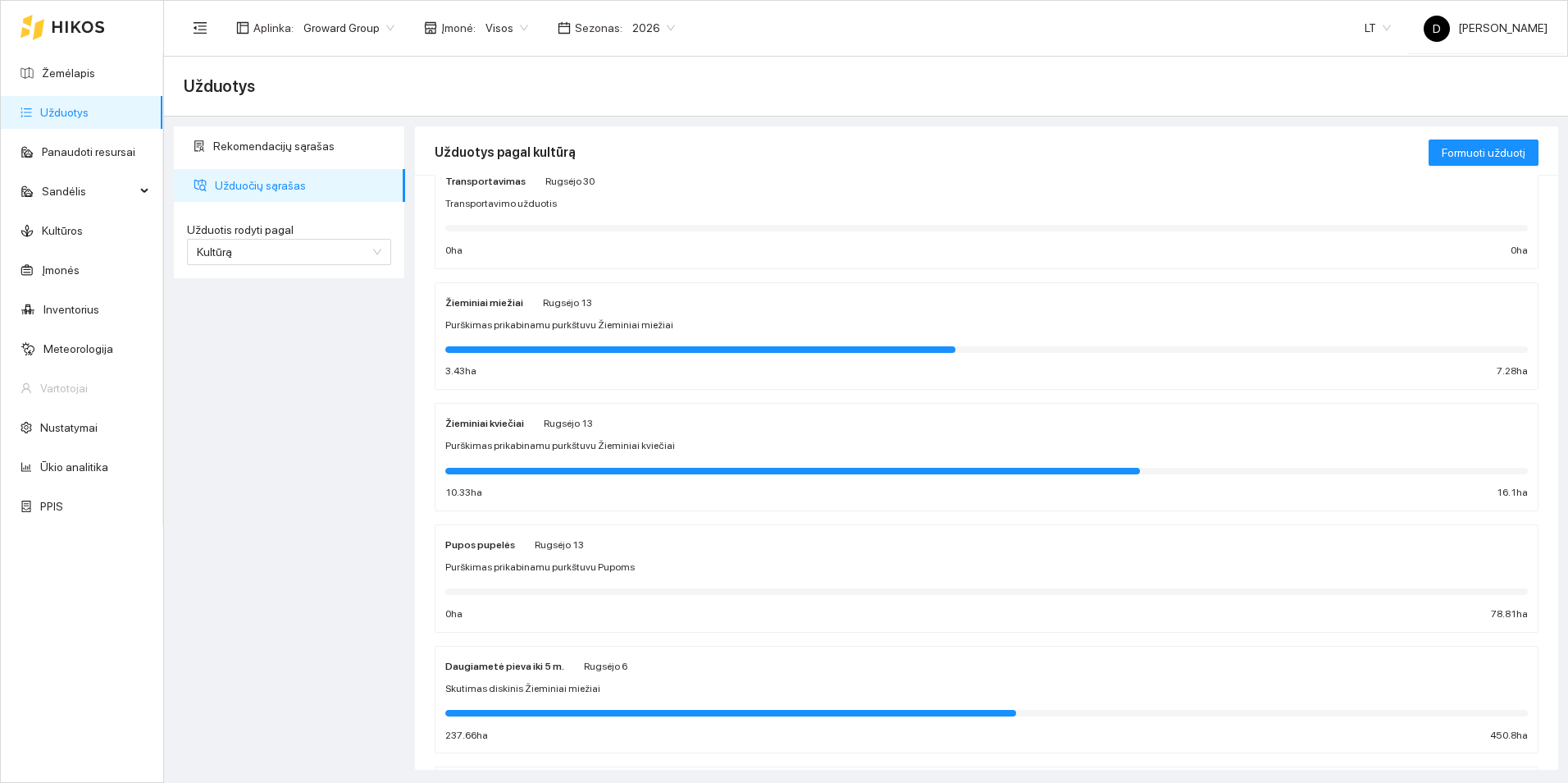
click at [639, 563] on div "Purškimas prikabinamu purkštuvu Pupoms" at bounding box center [987, 568] width 1083 height 16
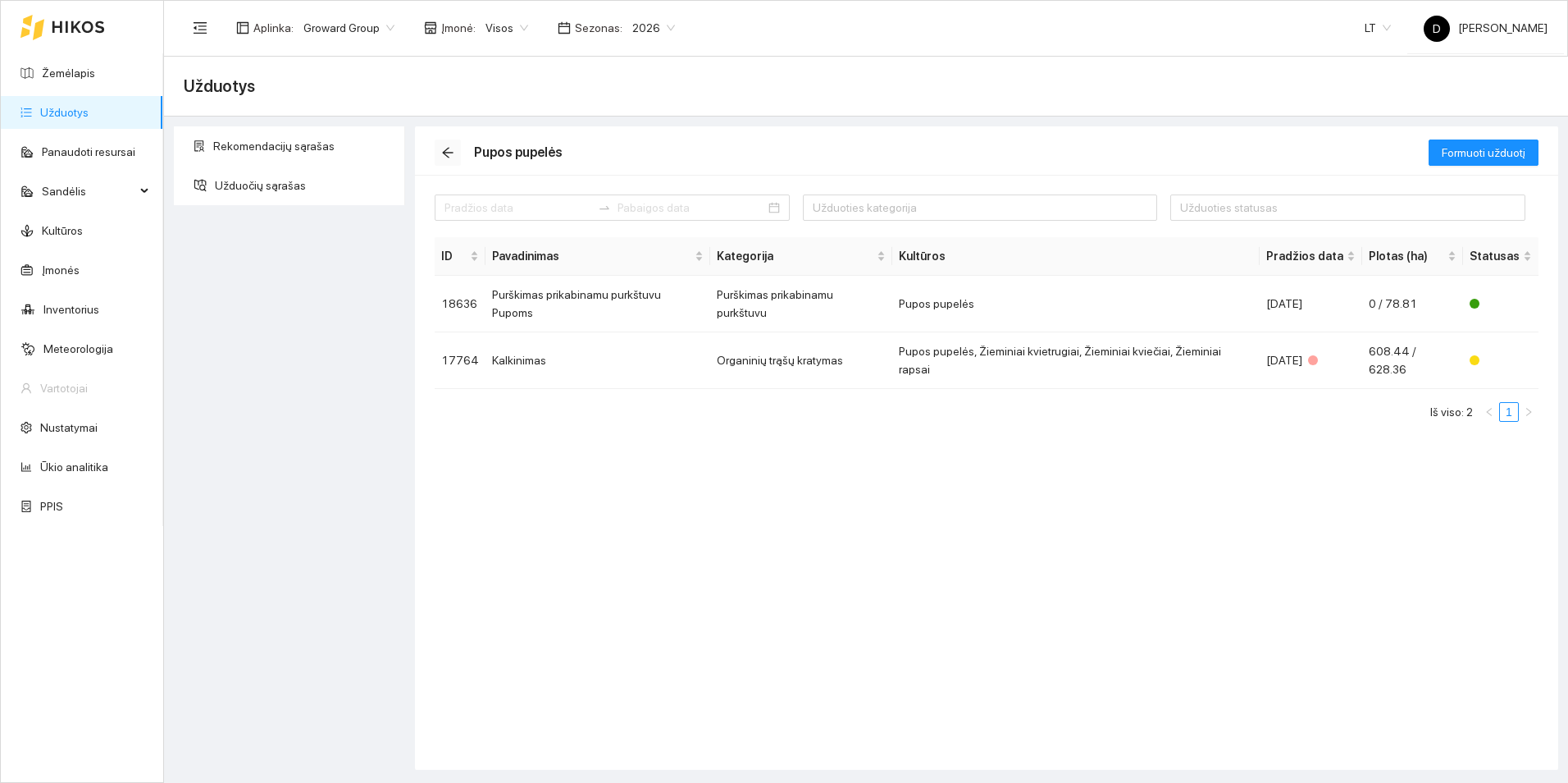
click at [450, 152] on icon "arrow-left" at bounding box center [448, 153] width 14 height 14
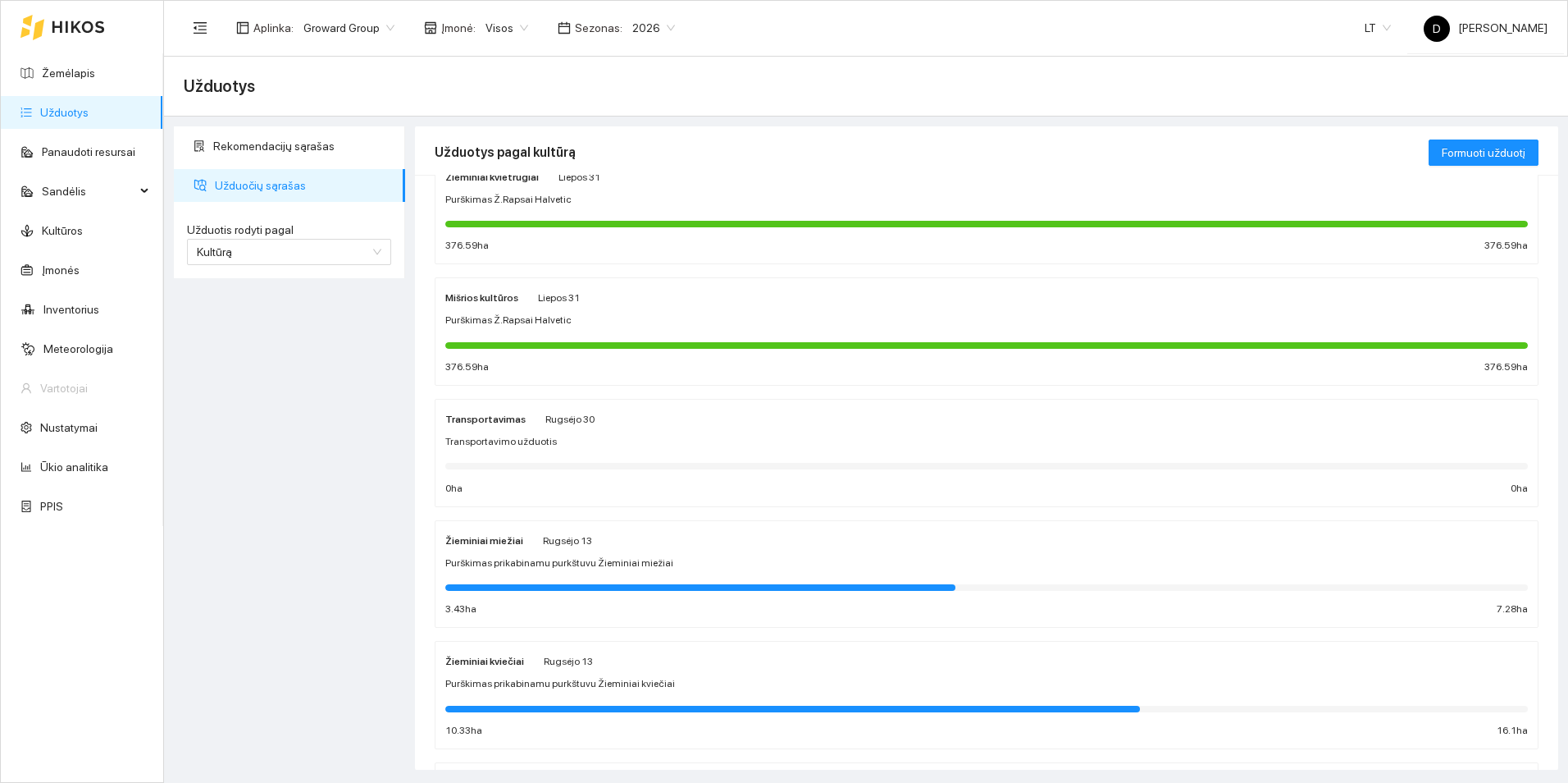
scroll to position [151, 0]
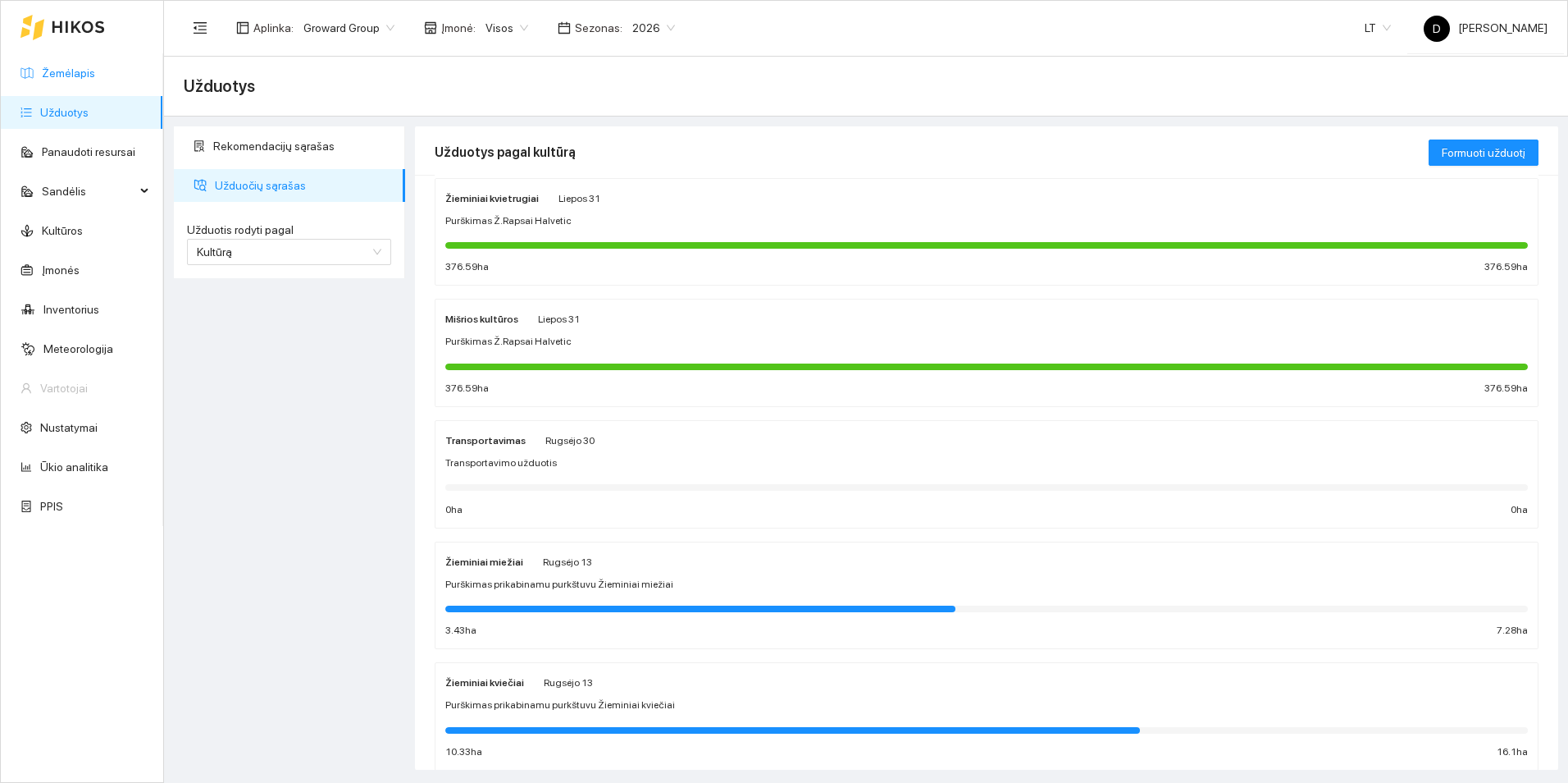
click at [83, 71] on link "Žemėlapis" at bounding box center [68, 73] width 53 height 14
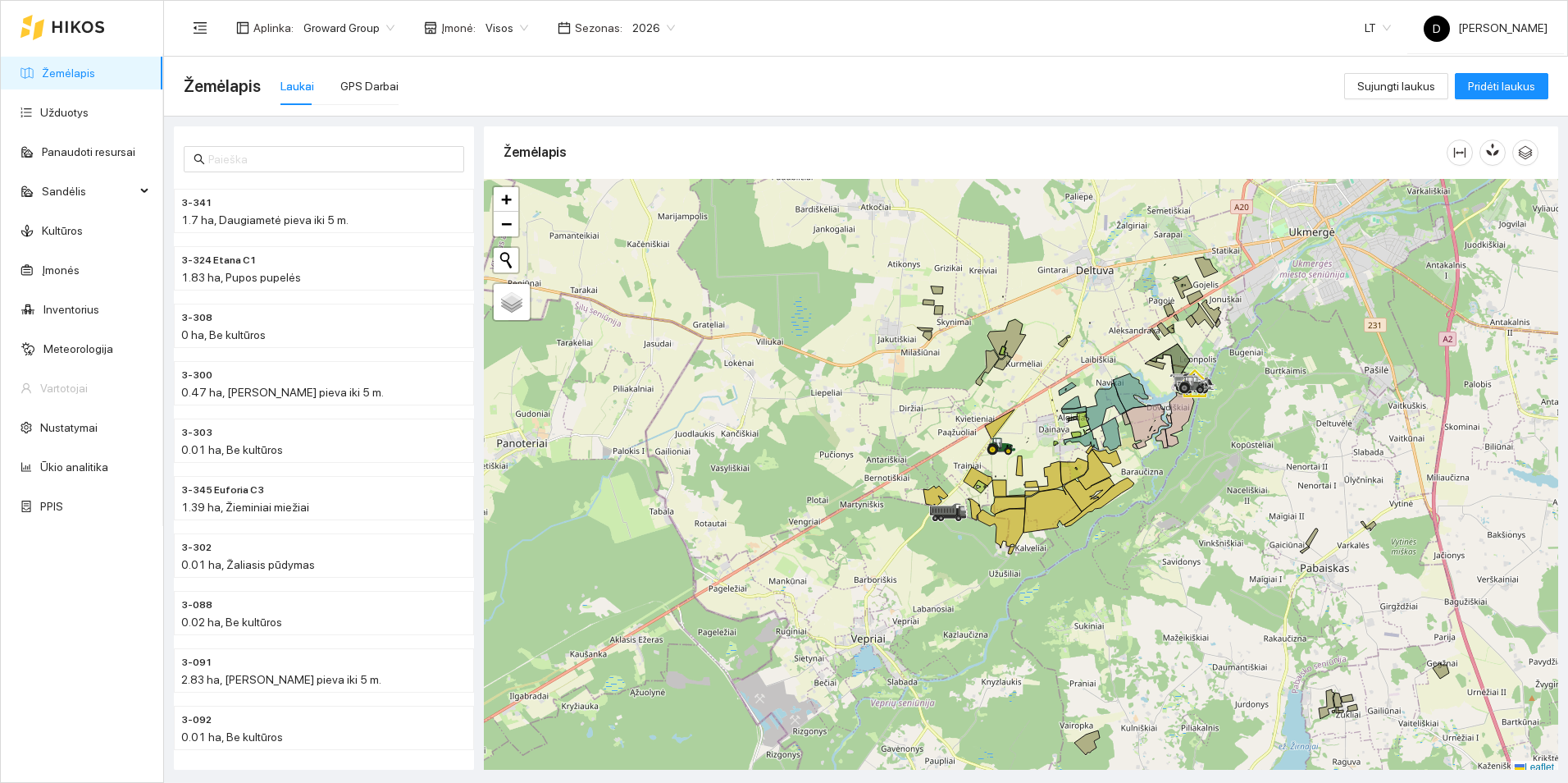
scroll to position [5, 0]
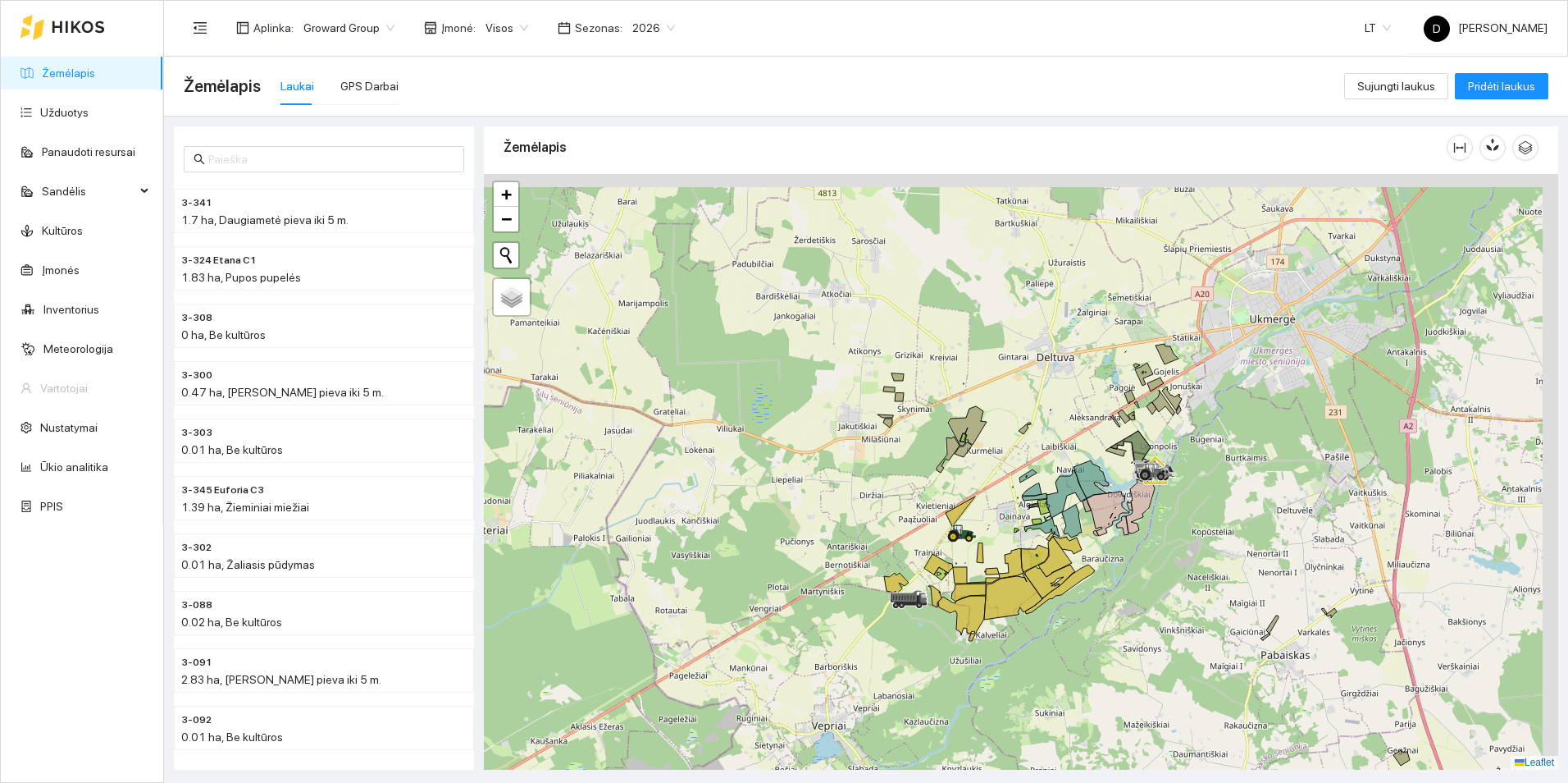
drag, startPoint x: 1293, startPoint y: 336, endPoint x: 1248, endPoint y: 436, distance: 109.7
click at [1248, 436] on div at bounding box center [1021, 472] width 1074 height 596
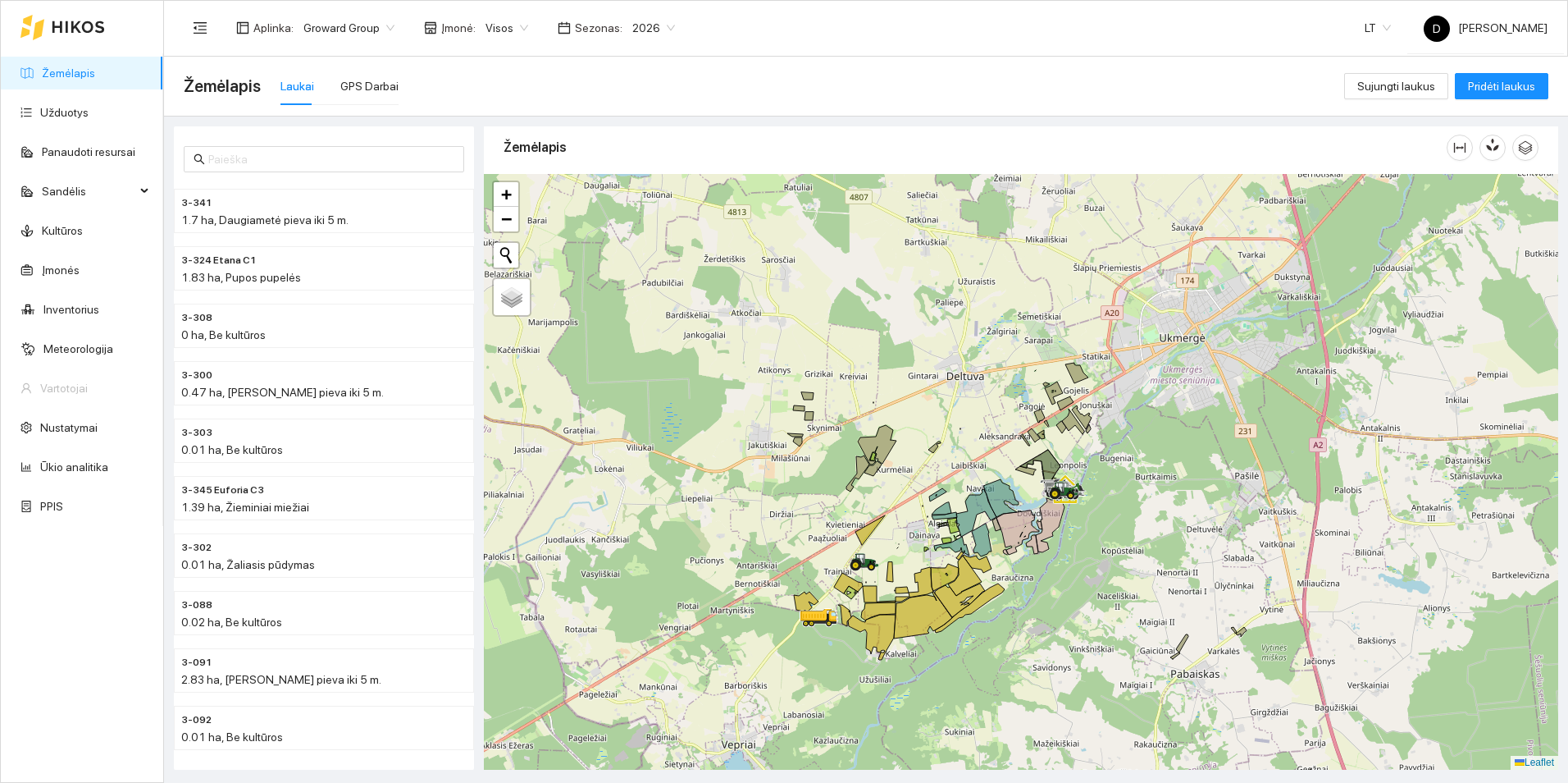
drag, startPoint x: 1253, startPoint y: 435, endPoint x: 1169, endPoint y: 445, distance: 84.6
click at [1169, 445] on div at bounding box center [1021, 472] width 1074 height 596
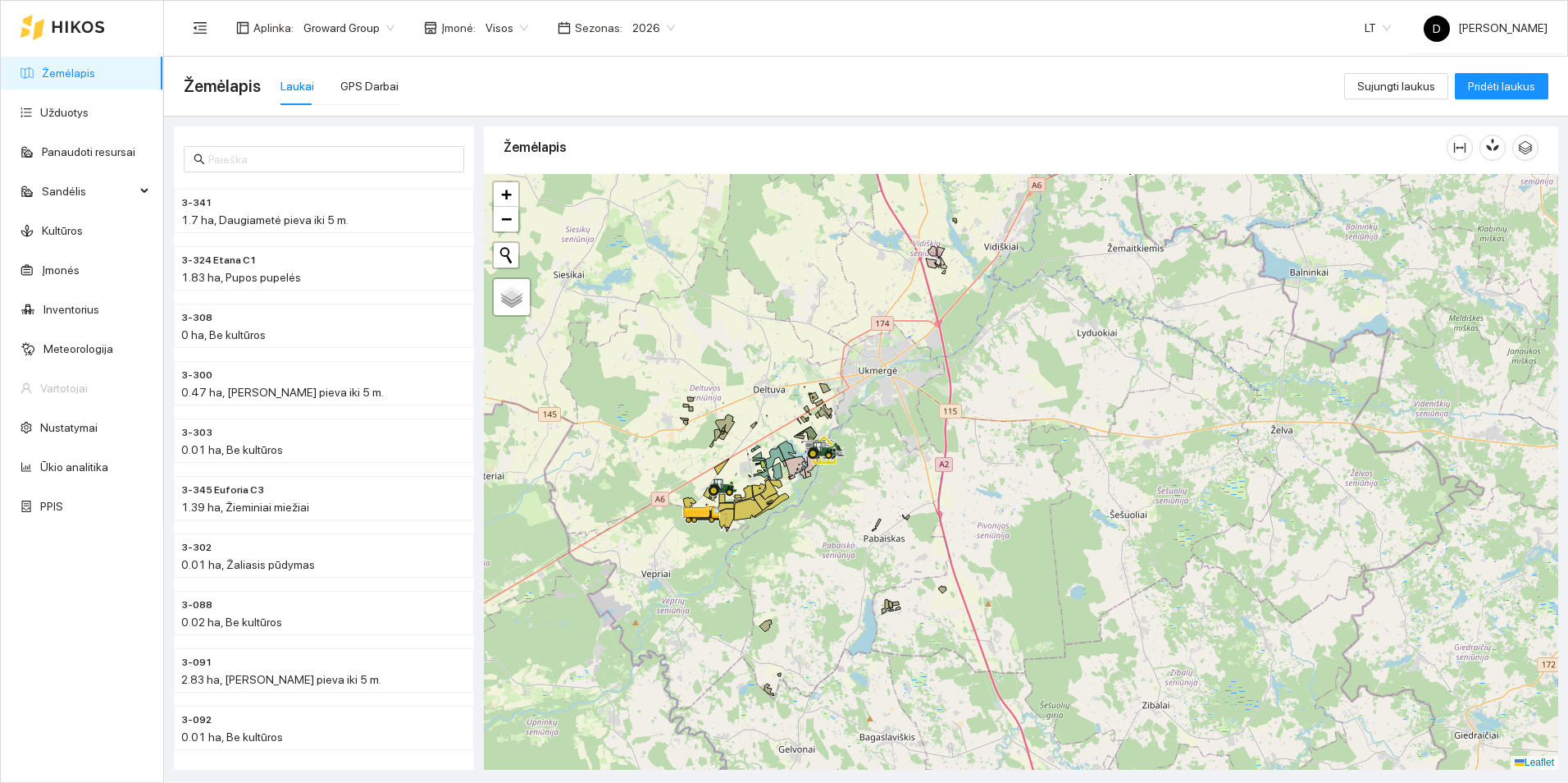
drag, startPoint x: 1008, startPoint y: 512, endPoint x: 1118, endPoint y: 370, distance: 179.6
click at [1118, 370] on div at bounding box center [1021, 472] width 1074 height 596
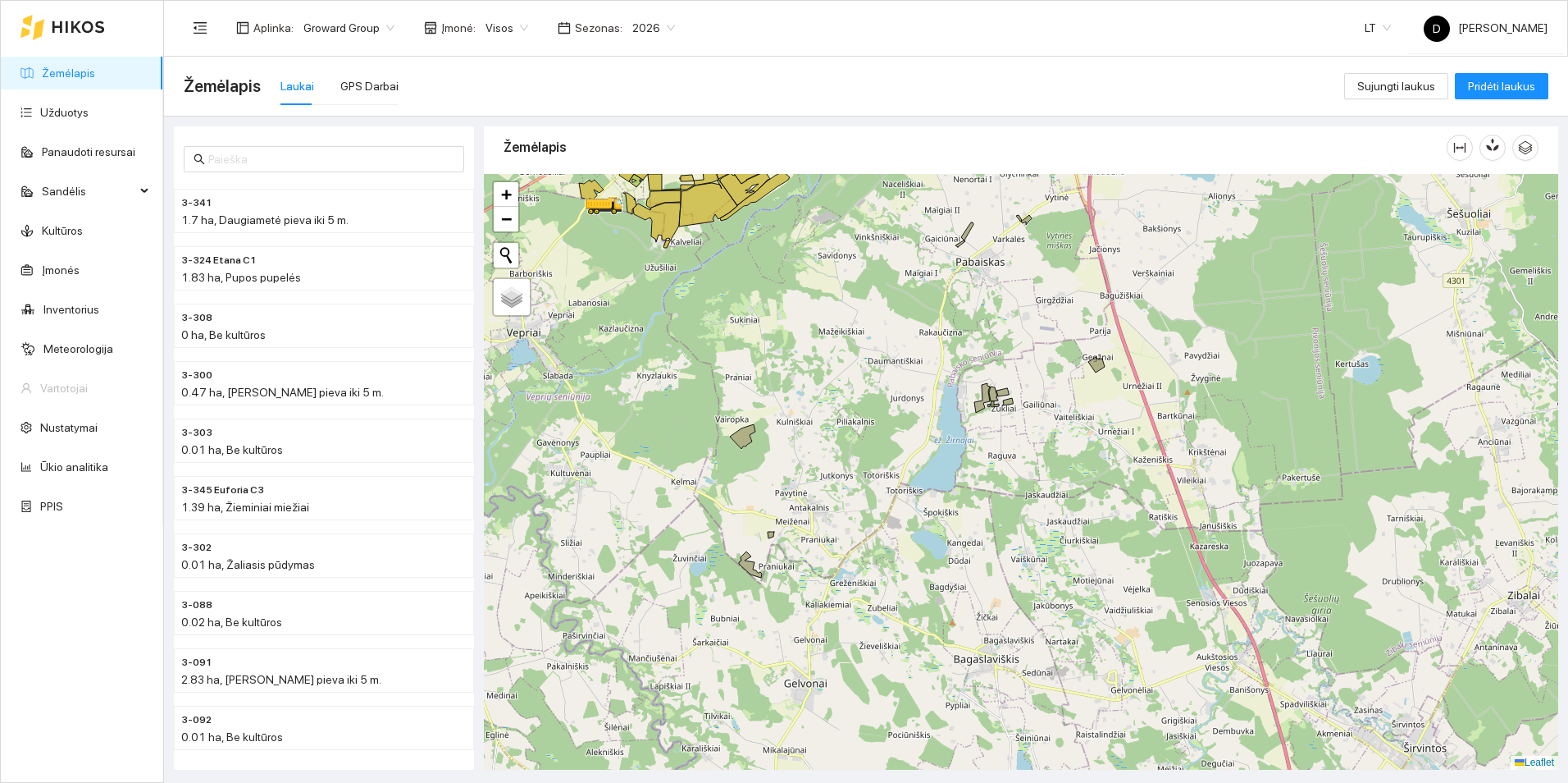
drag, startPoint x: 1076, startPoint y: 593, endPoint x: 1053, endPoint y: 490, distance: 105.5
click at [1053, 490] on div at bounding box center [1021, 472] width 1074 height 596
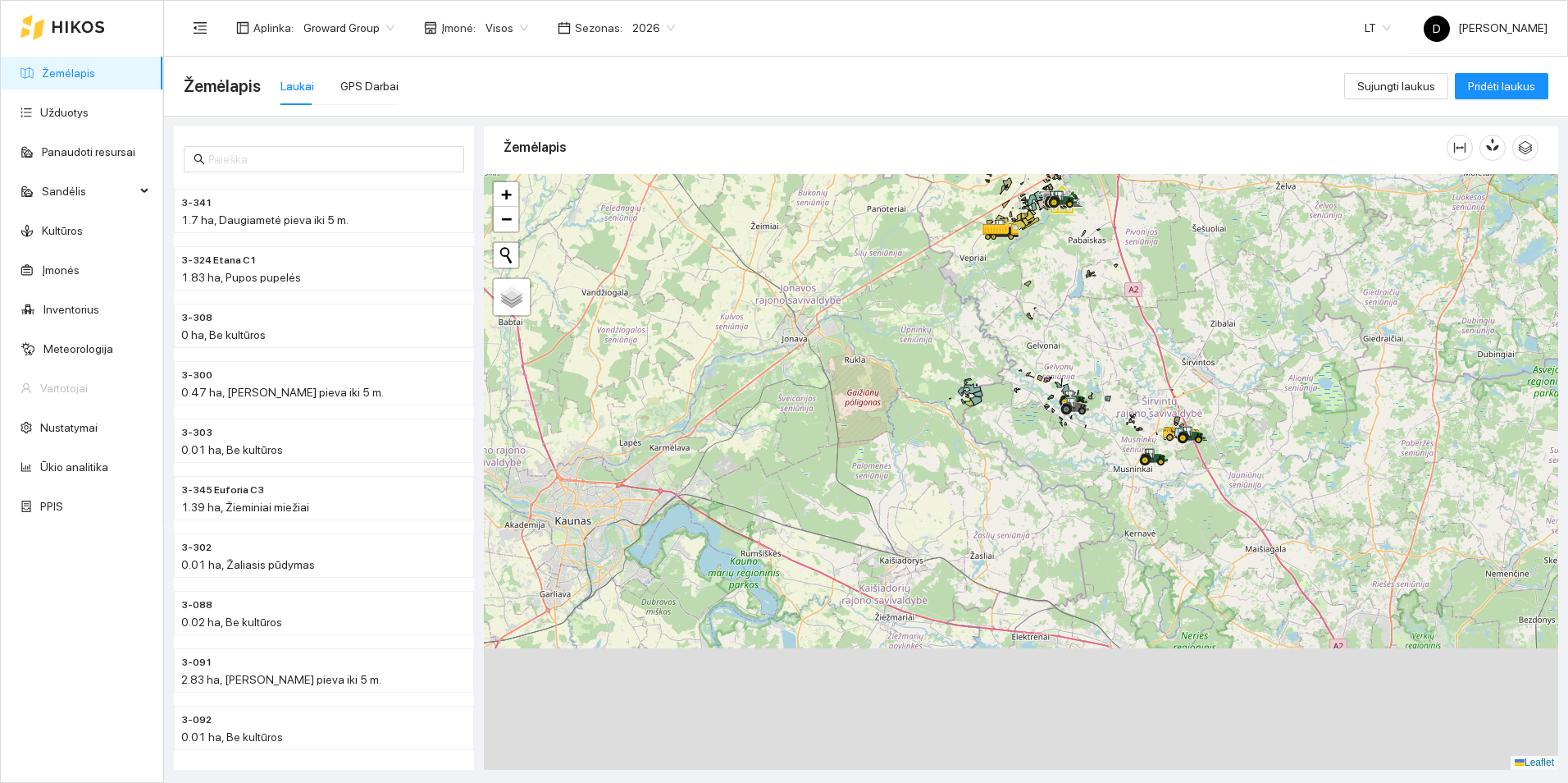
drag, startPoint x: 1184, startPoint y: 434, endPoint x: 1052, endPoint y: 309, distance: 181.8
click at [1059, 292] on div at bounding box center [1021, 472] width 1074 height 596
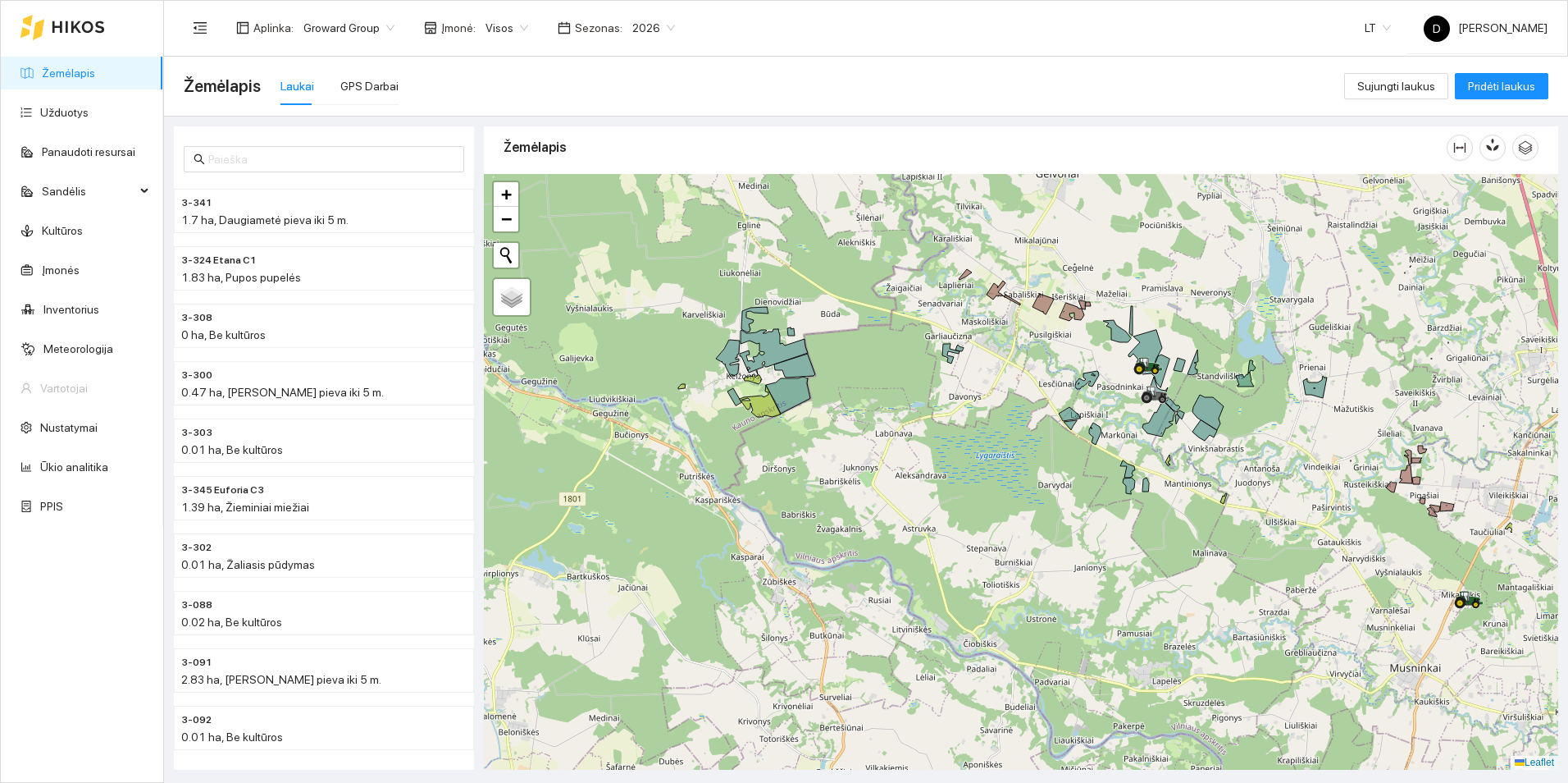
drag, startPoint x: 1096, startPoint y: 362, endPoint x: 938, endPoint y: 419, distance: 168.0
click at [938, 419] on div at bounding box center [1021, 472] width 1074 height 596
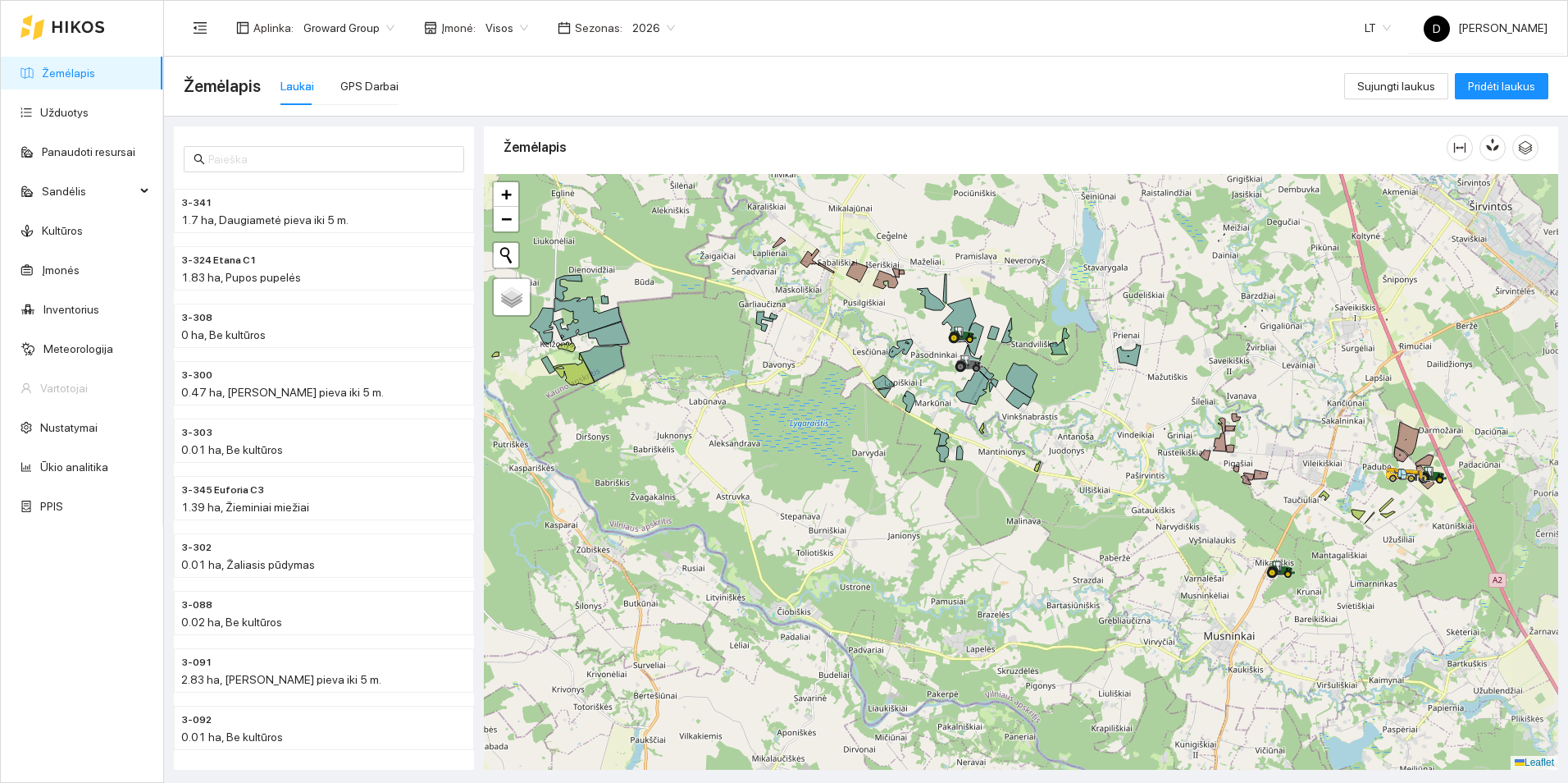
drag, startPoint x: 984, startPoint y: 443, endPoint x: 801, endPoint y: 410, distance: 186.0
click at [801, 410] on div at bounding box center [1021, 472] width 1074 height 596
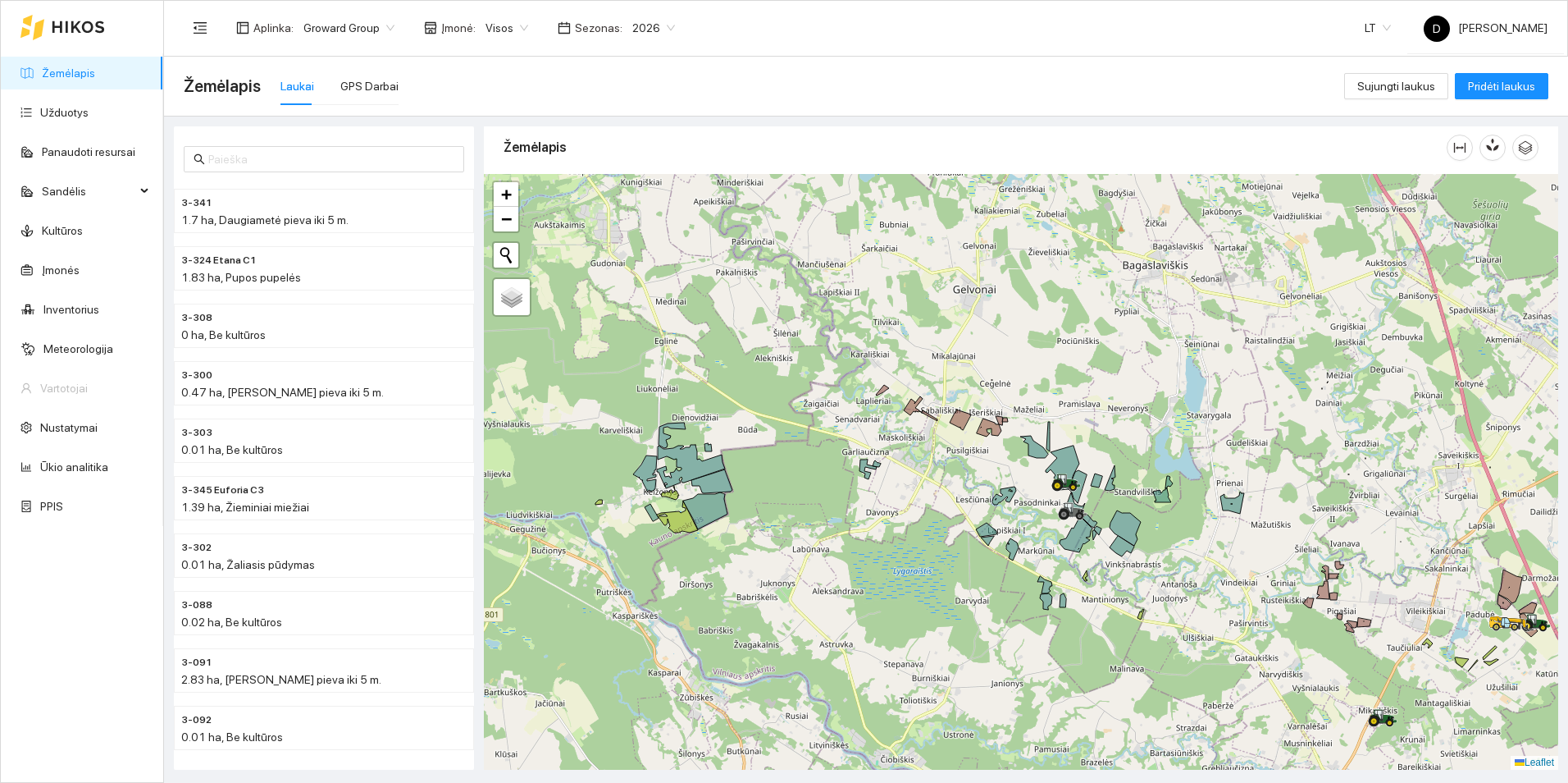
drag, startPoint x: 822, startPoint y: 381, endPoint x: 926, endPoint y: 528, distance: 180.1
click at [926, 528] on div at bounding box center [1021, 472] width 1074 height 596
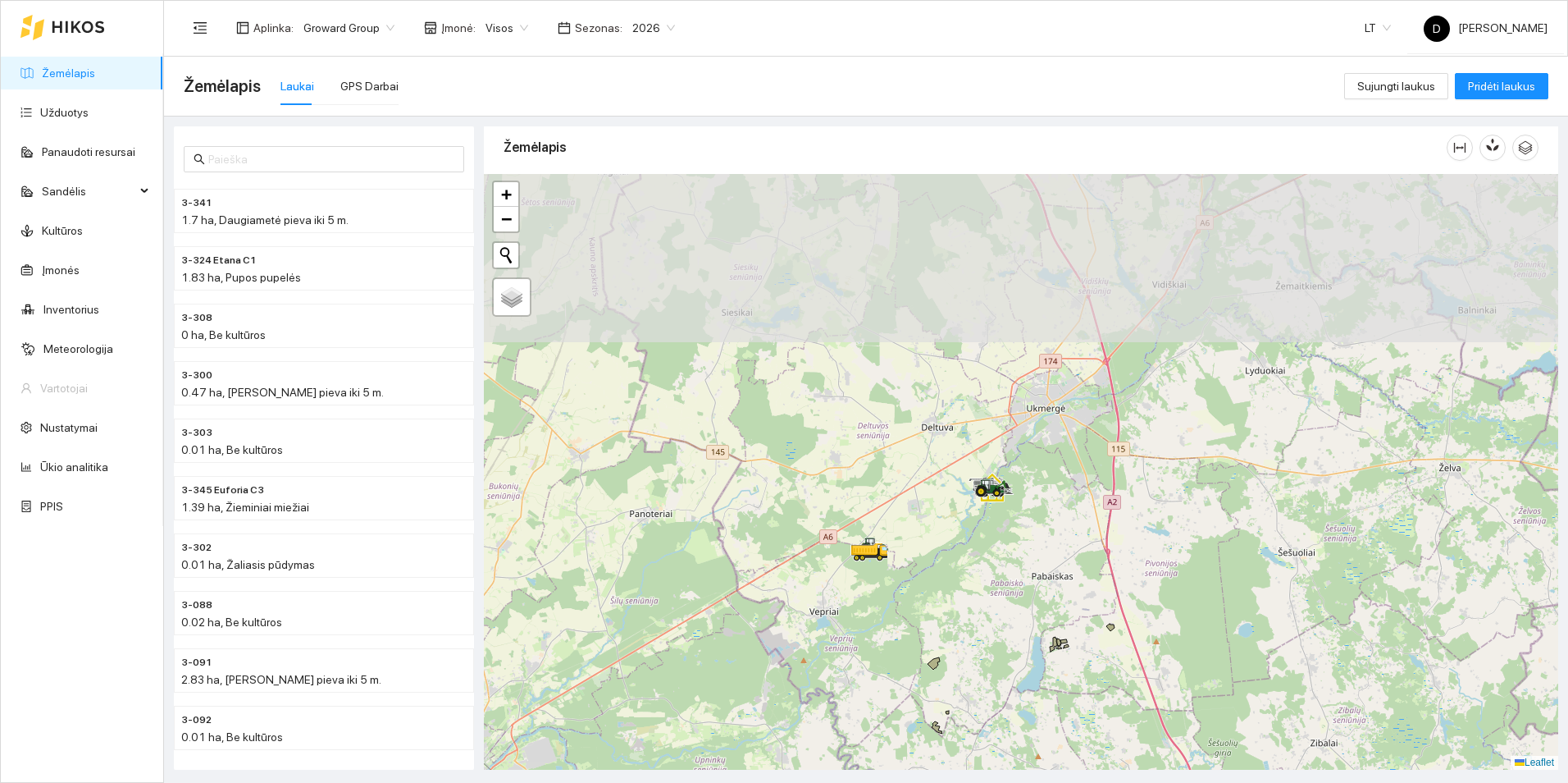
drag, startPoint x: 1069, startPoint y: 354, endPoint x: 1027, endPoint y: 825, distance: 472.9
click at [1027, 782] on html "Žemėlapis Užduotys Panaudoti resursai Sandėlis Kultūros Įmonės Inventorius Mete…" at bounding box center [784, 391] width 1568 height 783
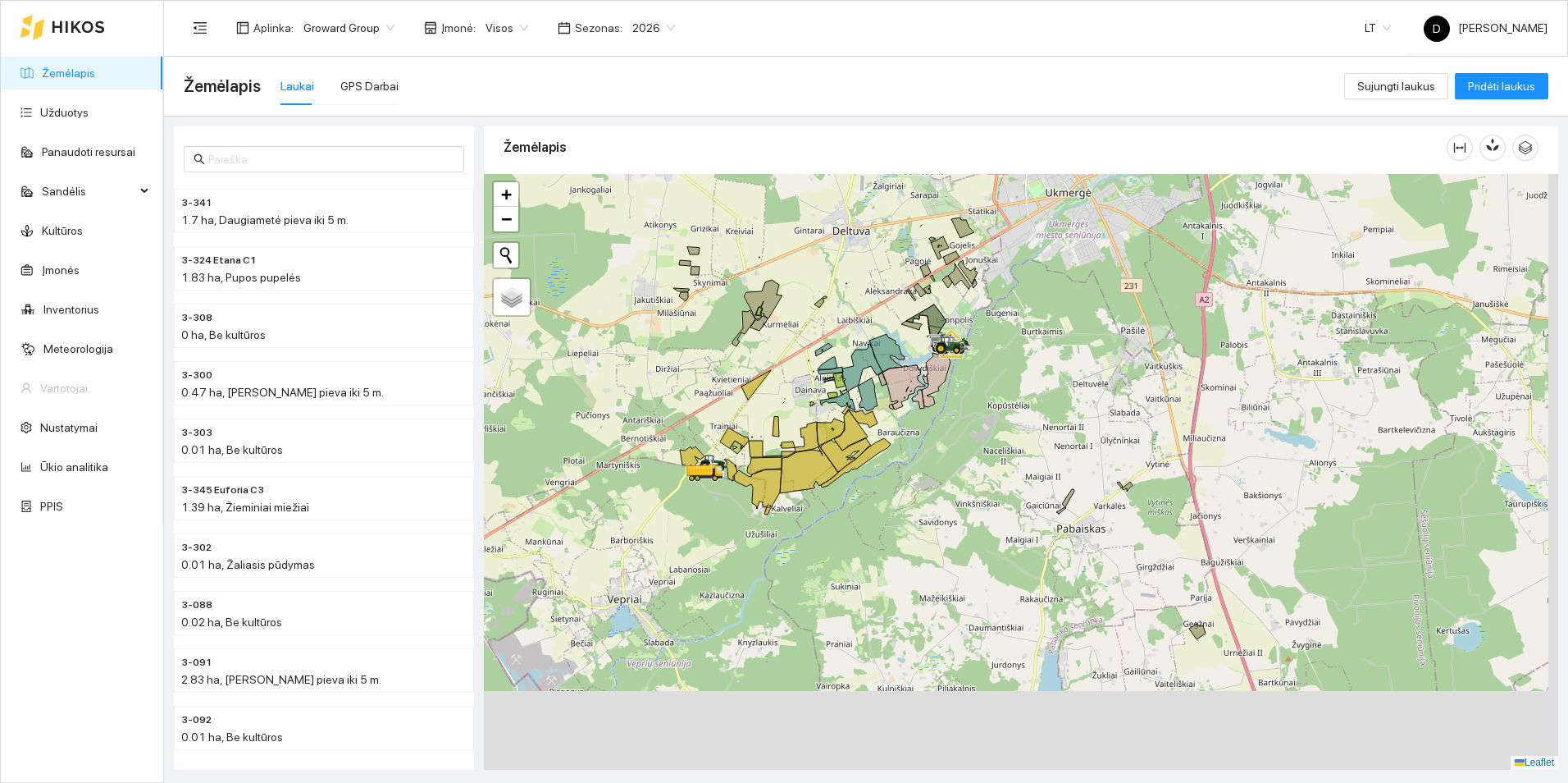
drag, startPoint x: 1158, startPoint y: 555, endPoint x: 996, endPoint y: 317, distance: 287.9
click at [997, 318] on div at bounding box center [1021, 472] width 1074 height 596
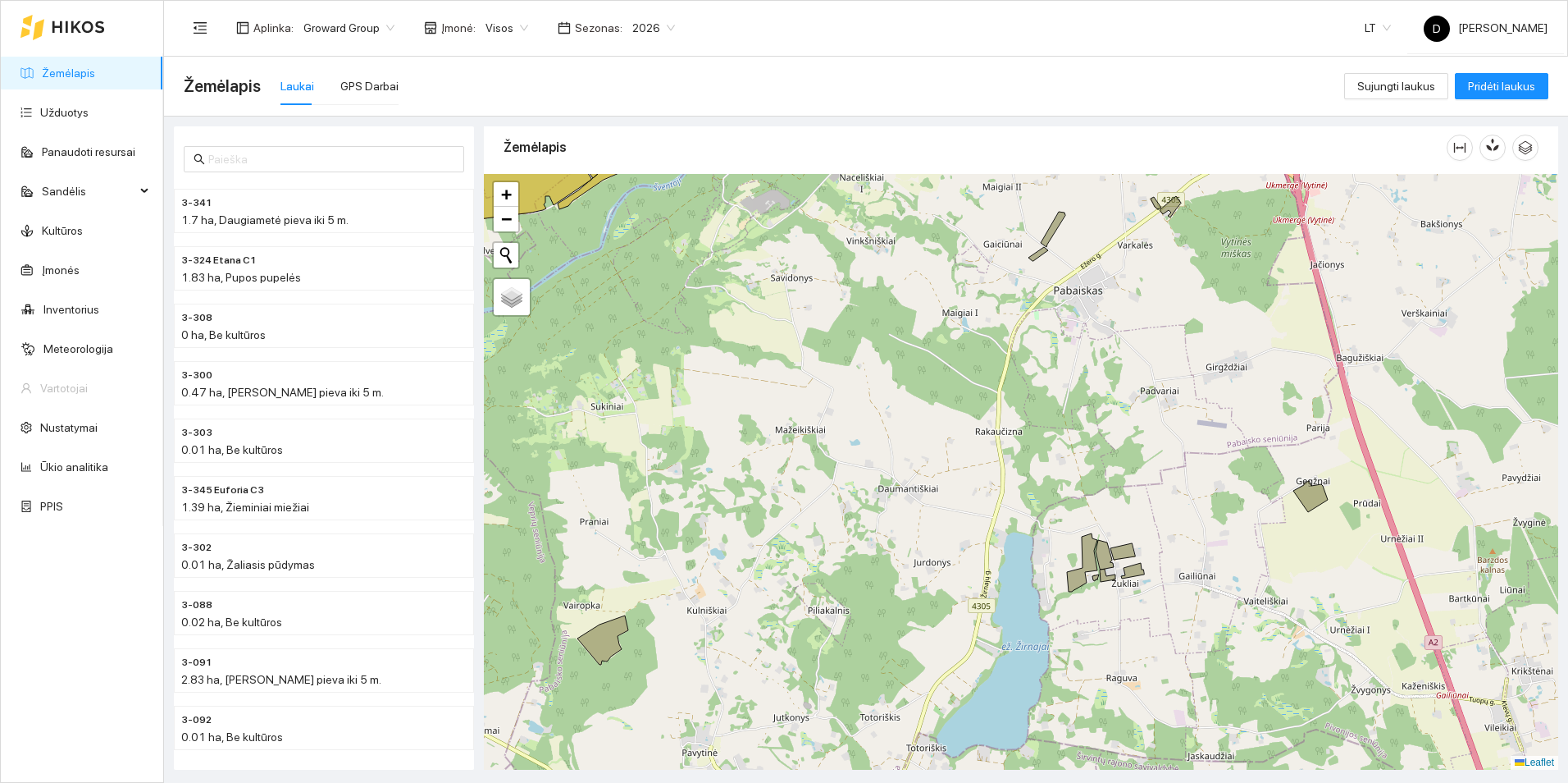
drag, startPoint x: 1034, startPoint y: 385, endPoint x: 1098, endPoint y: 279, distance: 123.8
click at [1098, 279] on div at bounding box center [1021, 472] width 1074 height 596
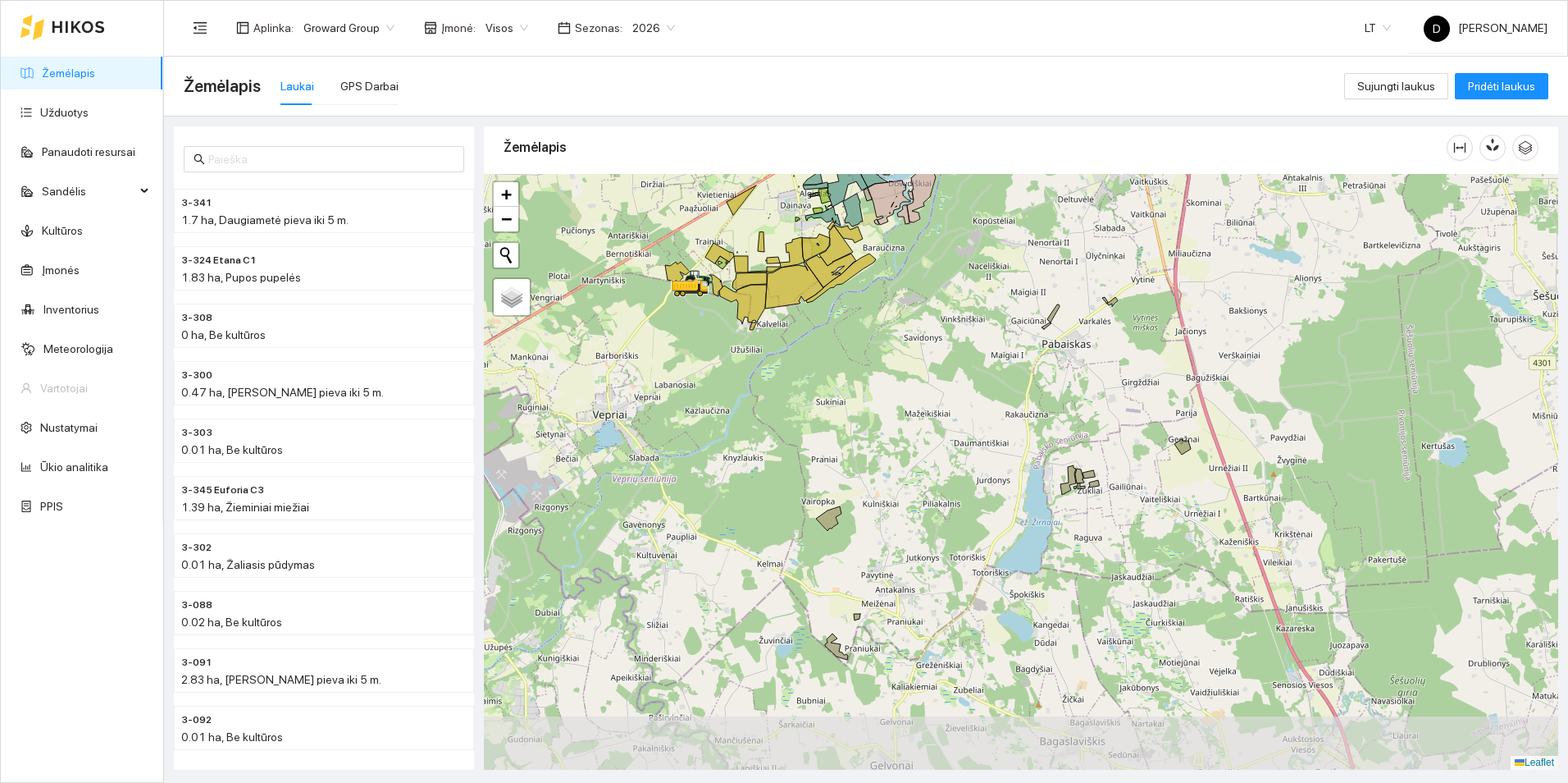
drag, startPoint x: 925, startPoint y: 546, endPoint x: 986, endPoint y: 481, distance: 89.1
click at [986, 481] on div at bounding box center [1021, 472] width 1074 height 596
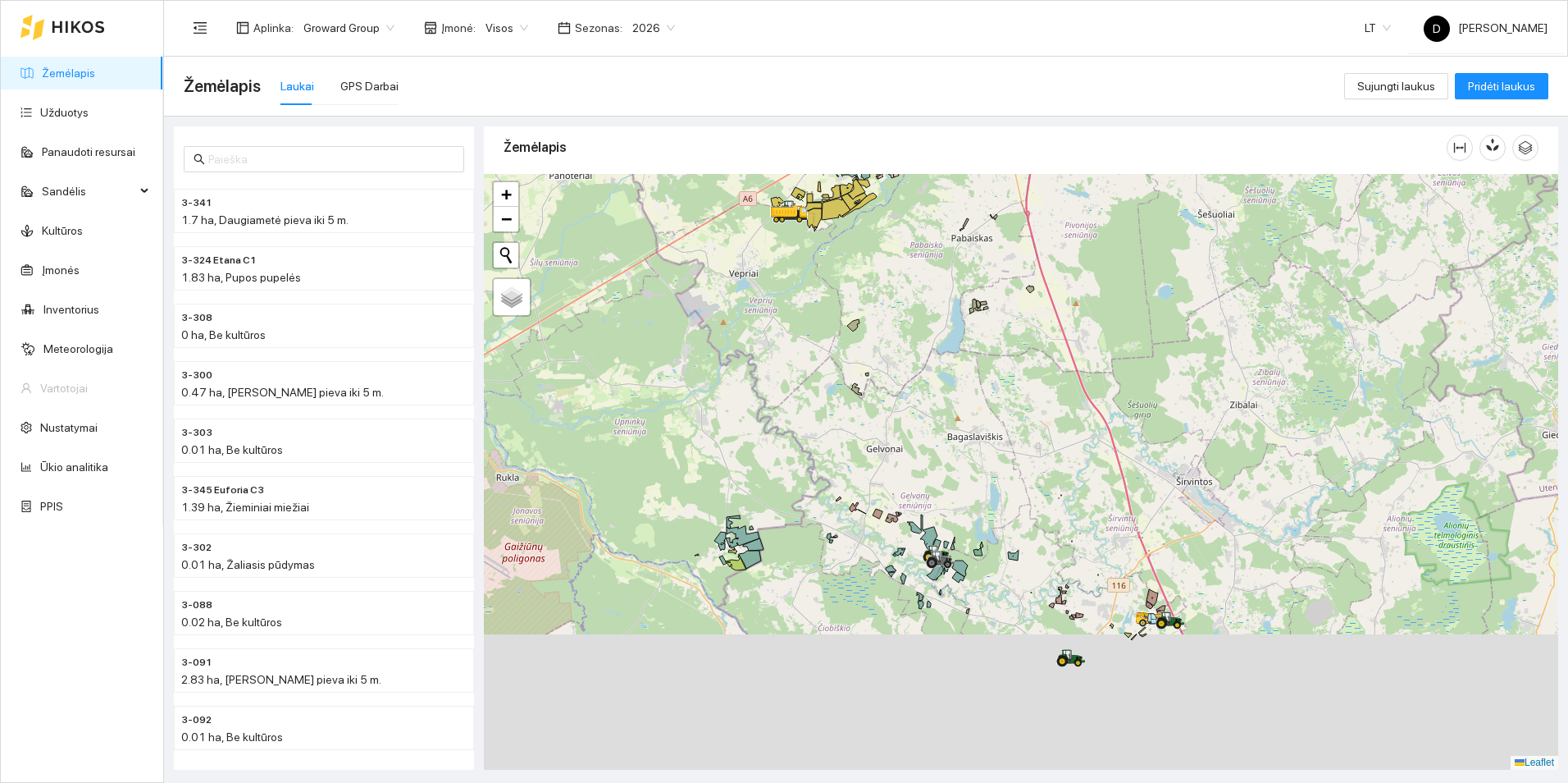
drag, startPoint x: 1011, startPoint y: 598, endPoint x: 972, endPoint y: 497, distance: 108.3
click at [972, 497] on div at bounding box center [1021, 472] width 1074 height 596
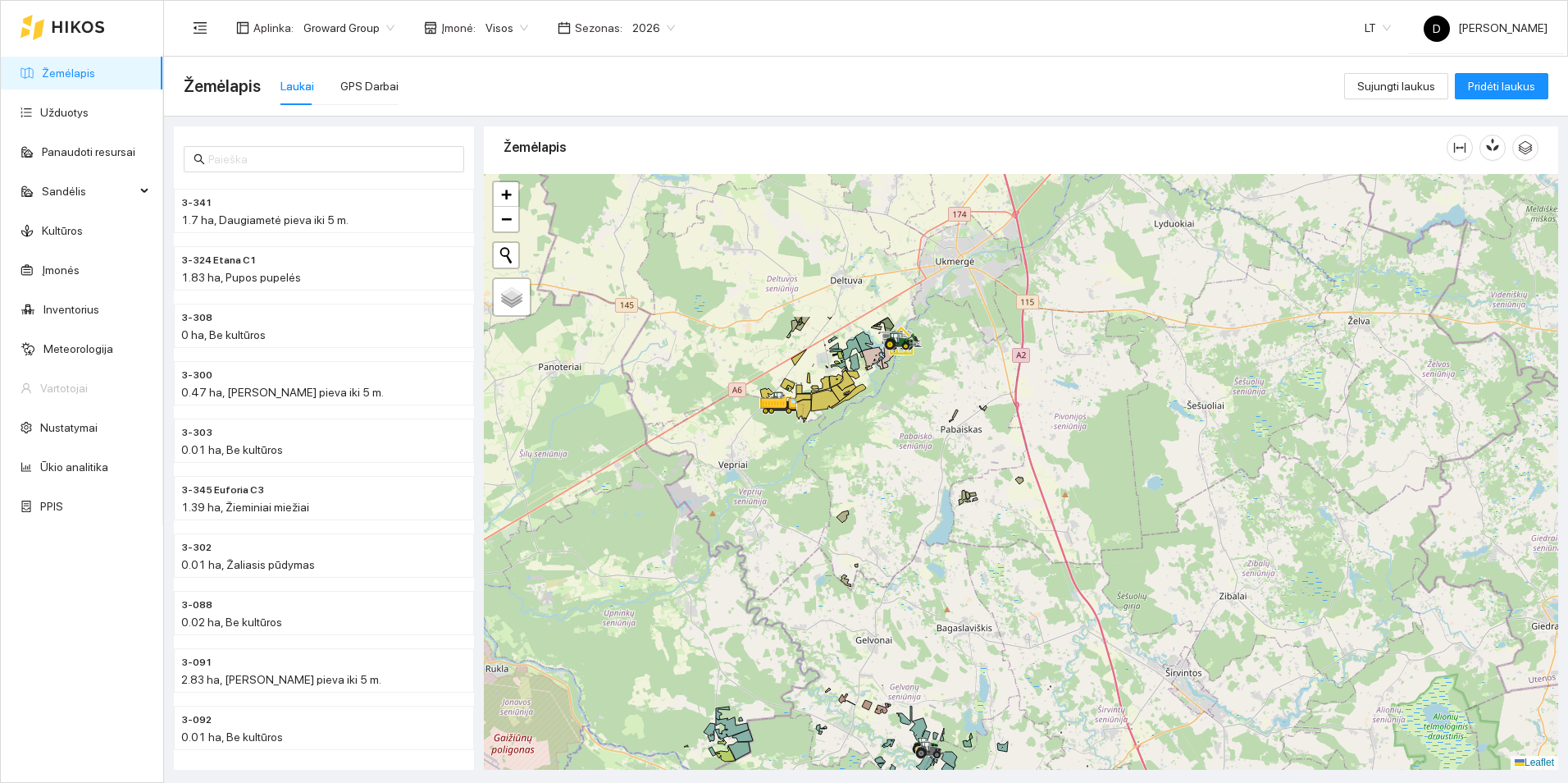
drag, startPoint x: 750, startPoint y: 339, endPoint x: 761, endPoint y: 553, distance: 214.3
click at [754, 560] on div at bounding box center [1021, 472] width 1074 height 596
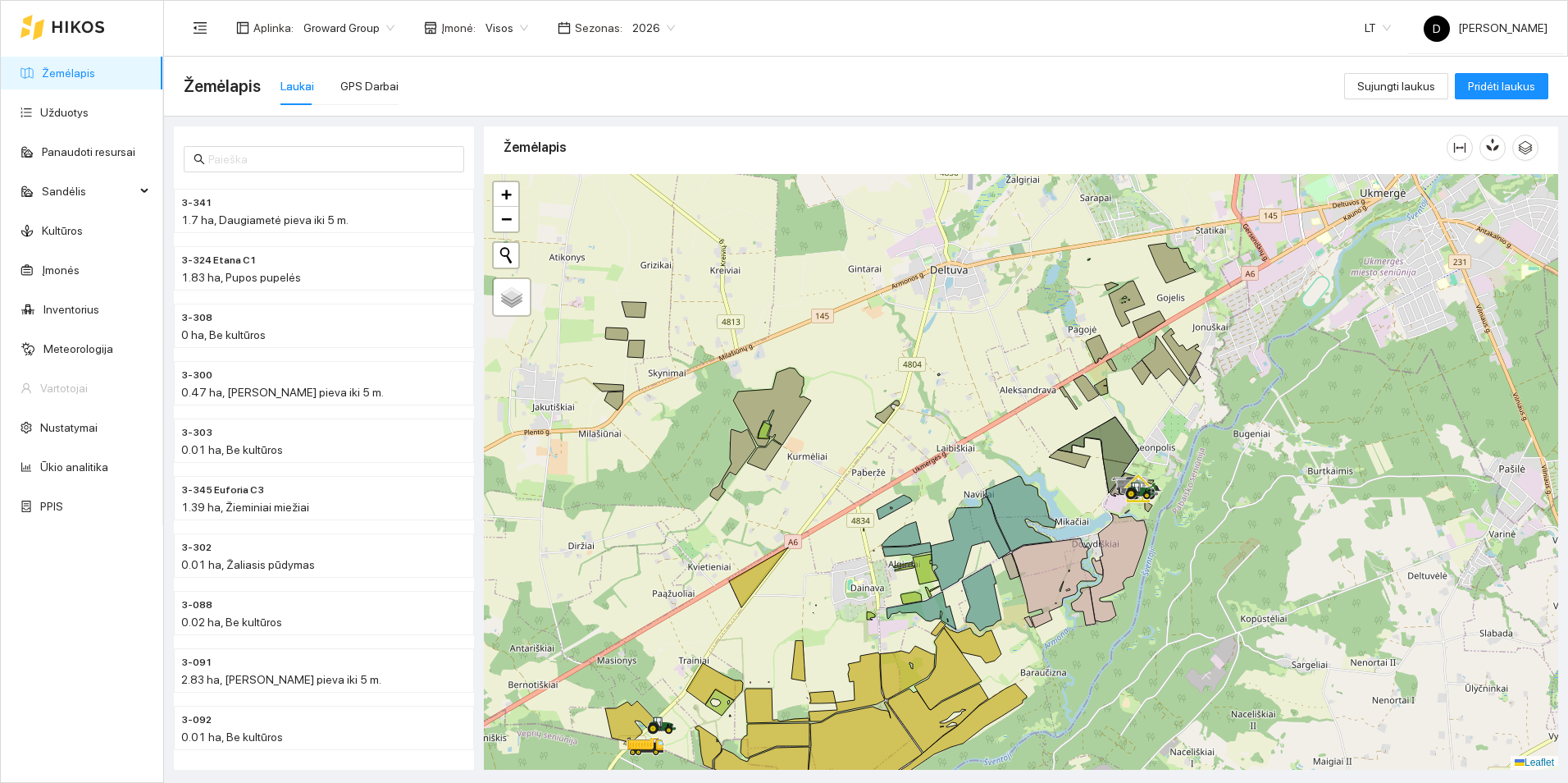
drag, startPoint x: 849, startPoint y: 310, endPoint x: 926, endPoint y: 317, distance: 77.3
click at [926, 317] on div at bounding box center [1021, 472] width 1074 height 596
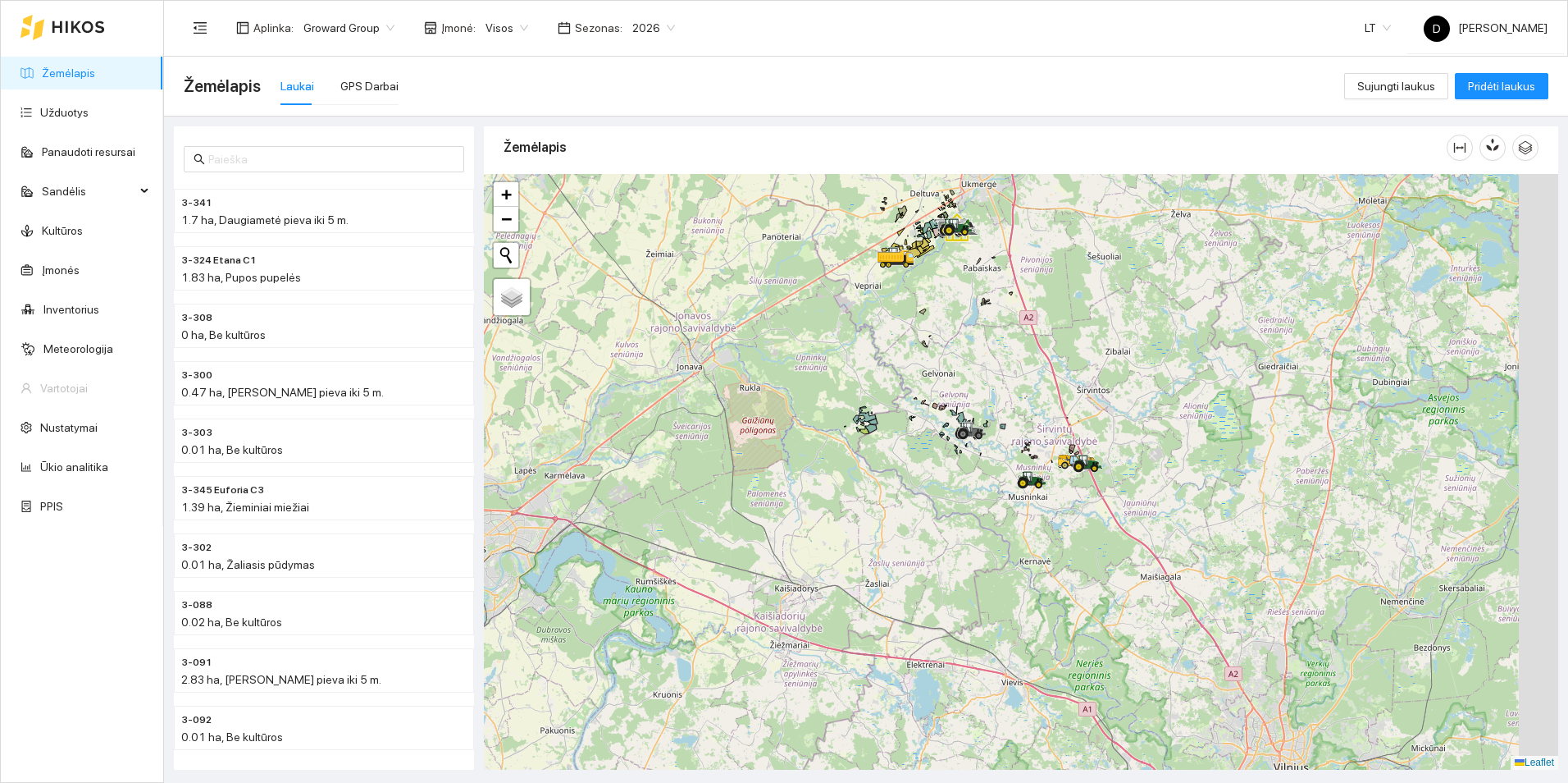
drag, startPoint x: 1117, startPoint y: 391, endPoint x: 978, endPoint y: 271, distance: 183.6
click at [978, 271] on div at bounding box center [1021, 472] width 1074 height 596
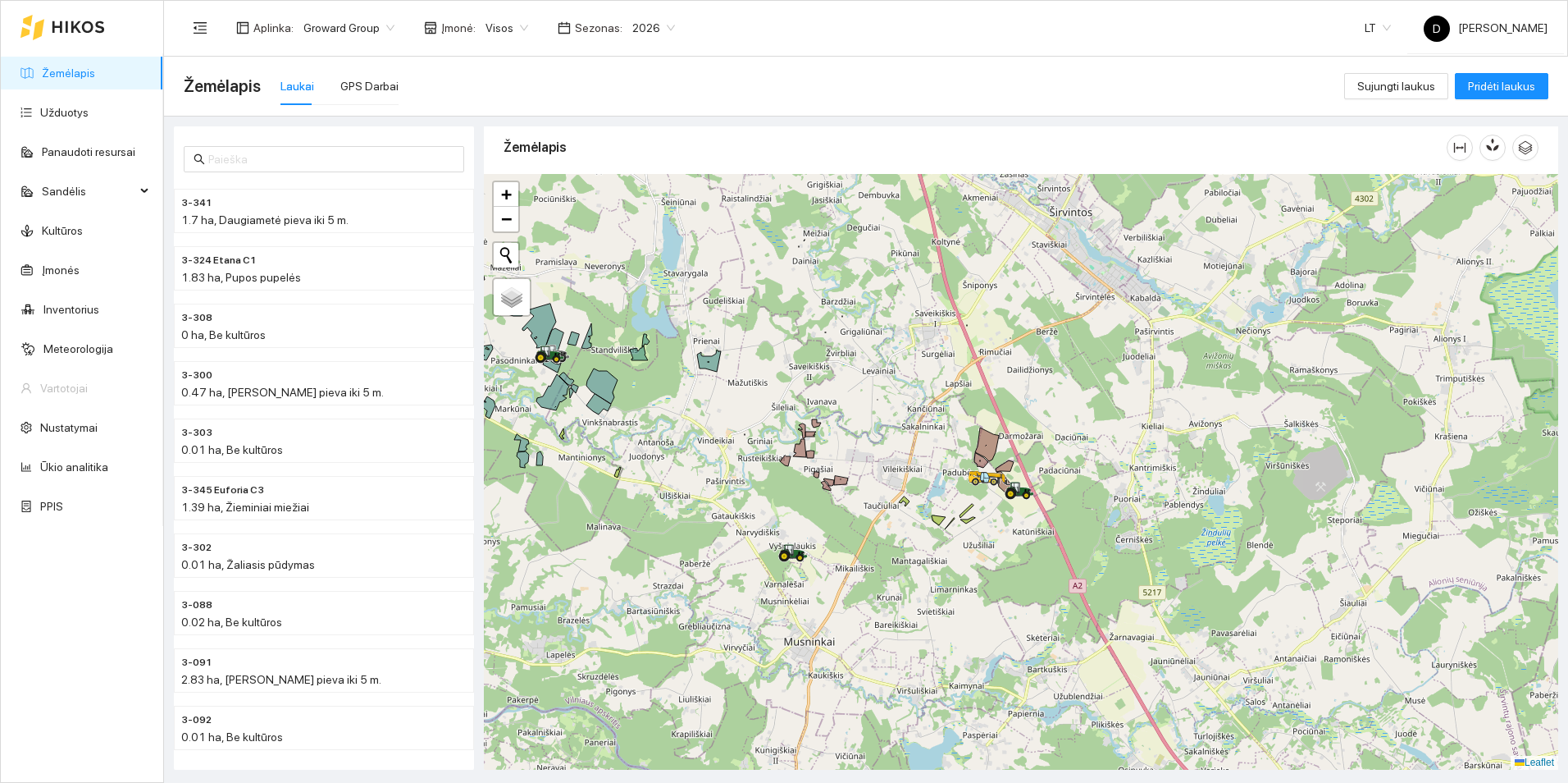
drag, startPoint x: 799, startPoint y: 454, endPoint x: 953, endPoint y: 419, distance: 157.9
click at [953, 419] on div at bounding box center [1021, 472] width 1074 height 596
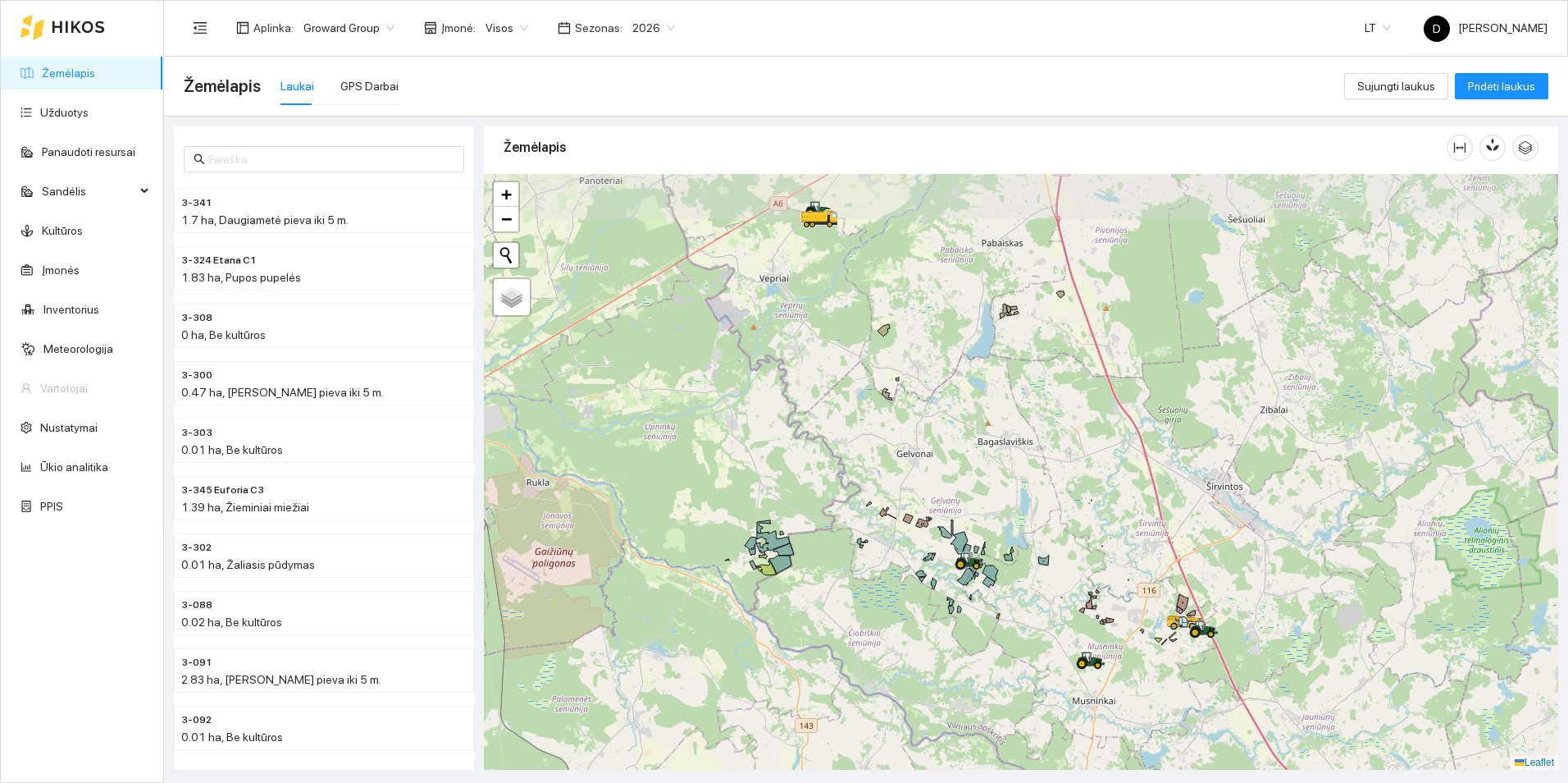
drag, startPoint x: 863, startPoint y: 439, endPoint x: 1035, endPoint y: 613, distance: 244.7
click at [1035, 613] on div at bounding box center [1021, 472] width 1074 height 596
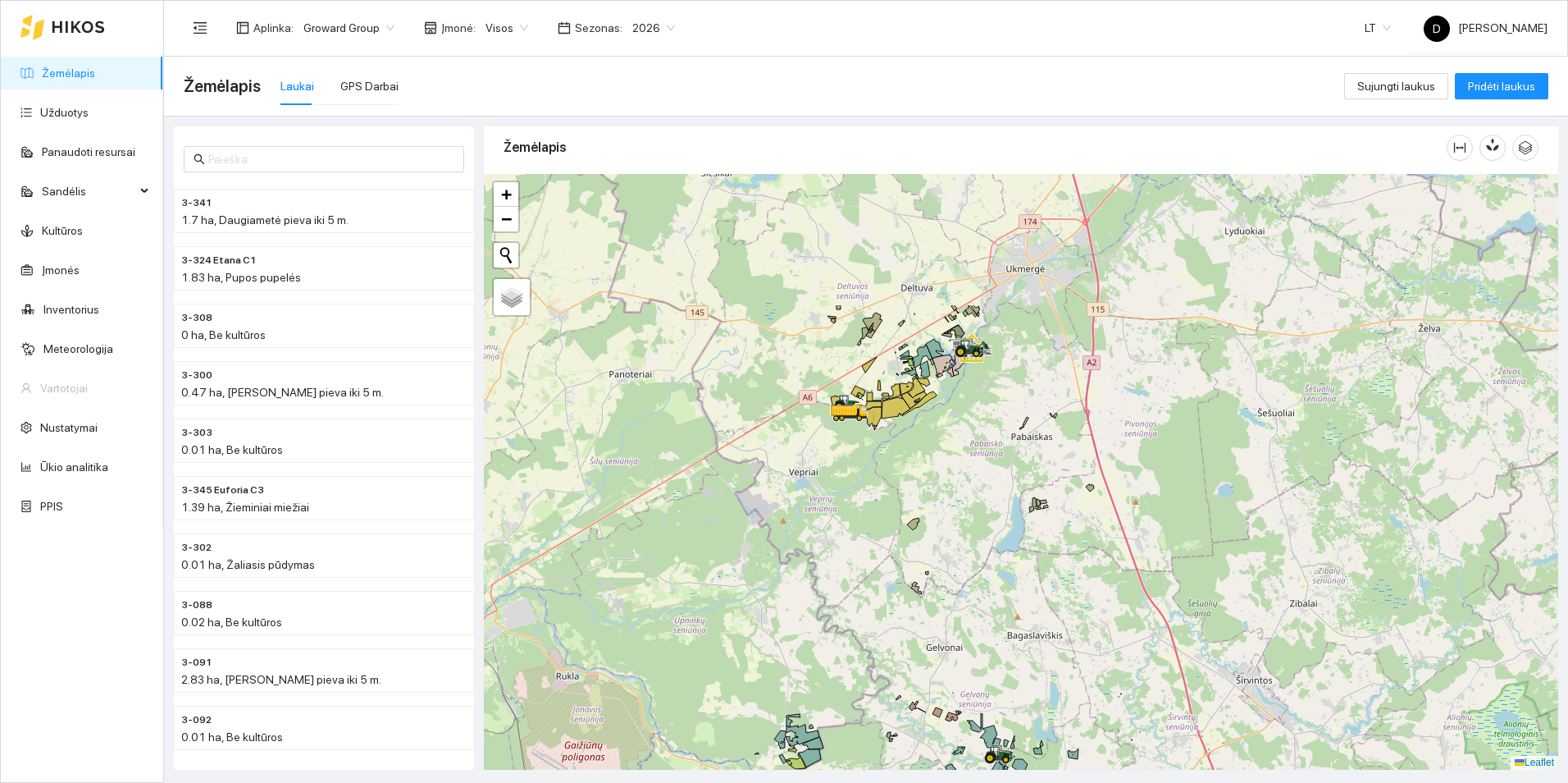
drag, startPoint x: 812, startPoint y: 506, endPoint x: 834, endPoint y: 686, distance: 181.3
click at [834, 686] on div at bounding box center [1021, 472] width 1074 height 596
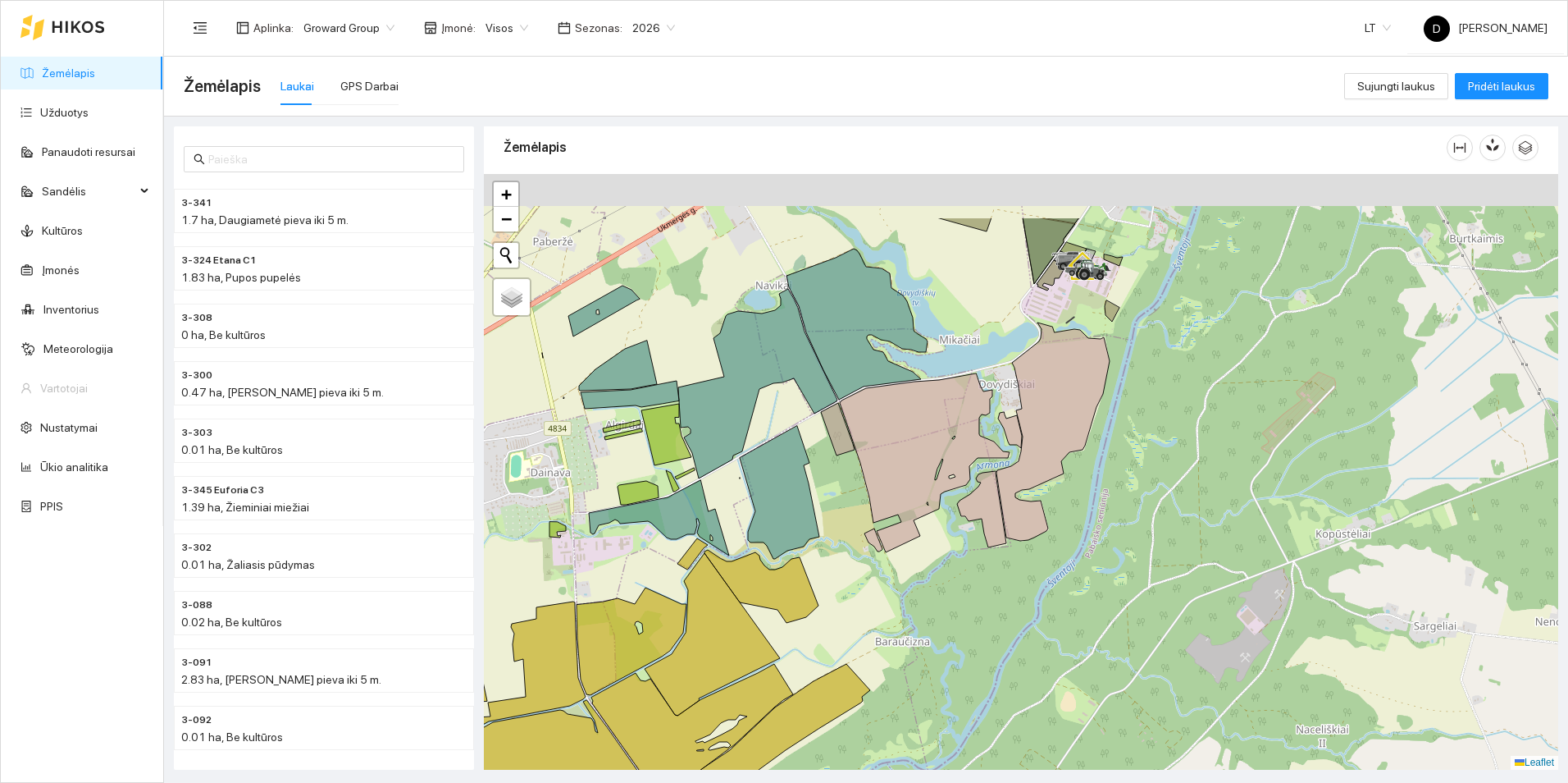
drag, startPoint x: 1044, startPoint y: 409, endPoint x: 1114, endPoint y: 508, distance: 121.2
click at [1114, 508] on div at bounding box center [1021, 472] width 1074 height 596
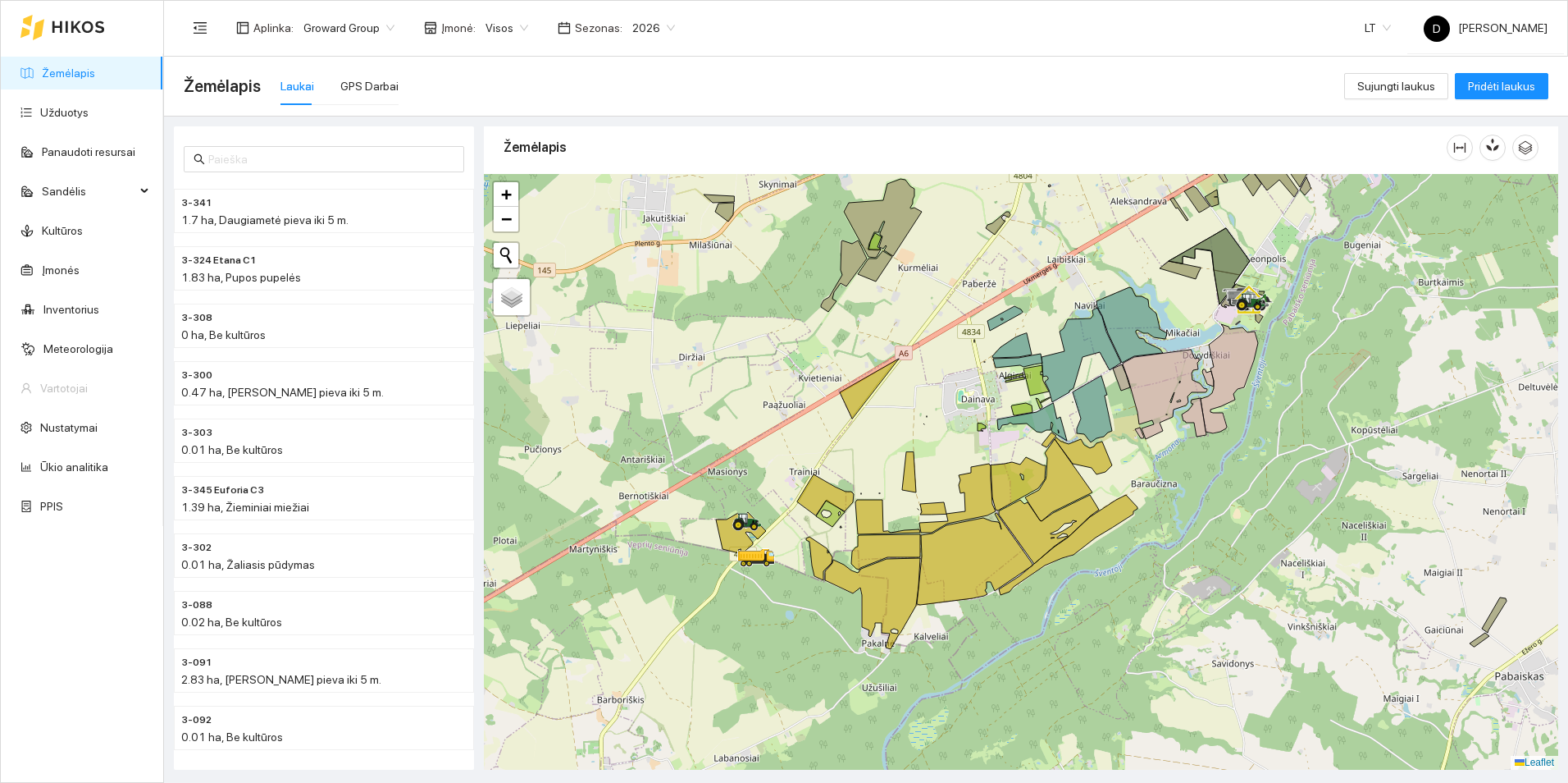
drag, startPoint x: 767, startPoint y: 494, endPoint x: 894, endPoint y: 408, distance: 153.4
click at [894, 408] on div at bounding box center [1021, 472] width 1074 height 596
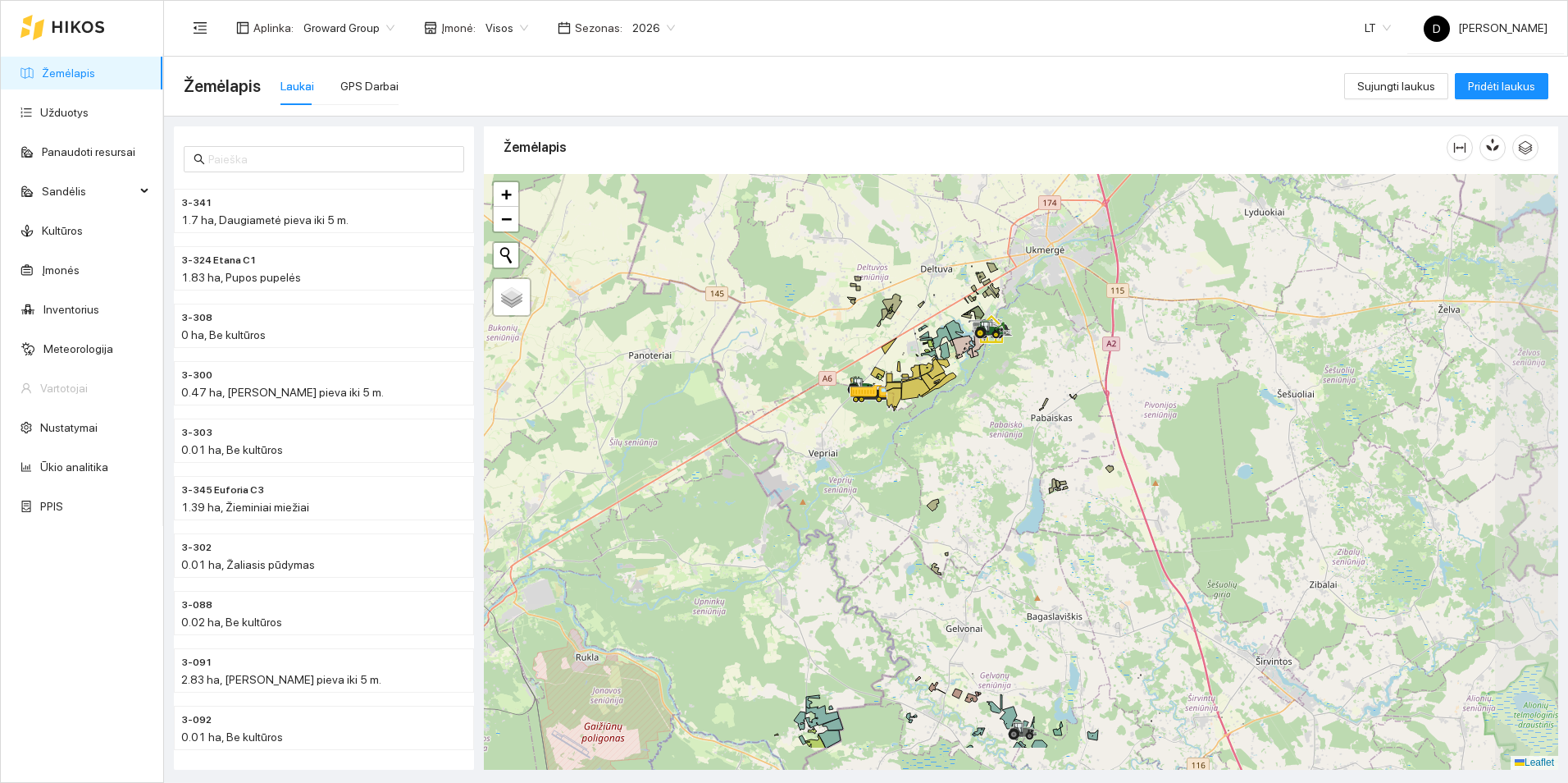
drag, startPoint x: 1050, startPoint y: 523, endPoint x: 967, endPoint y: 427, distance: 126.9
click at [971, 429] on div at bounding box center [1021, 472] width 1074 height 596
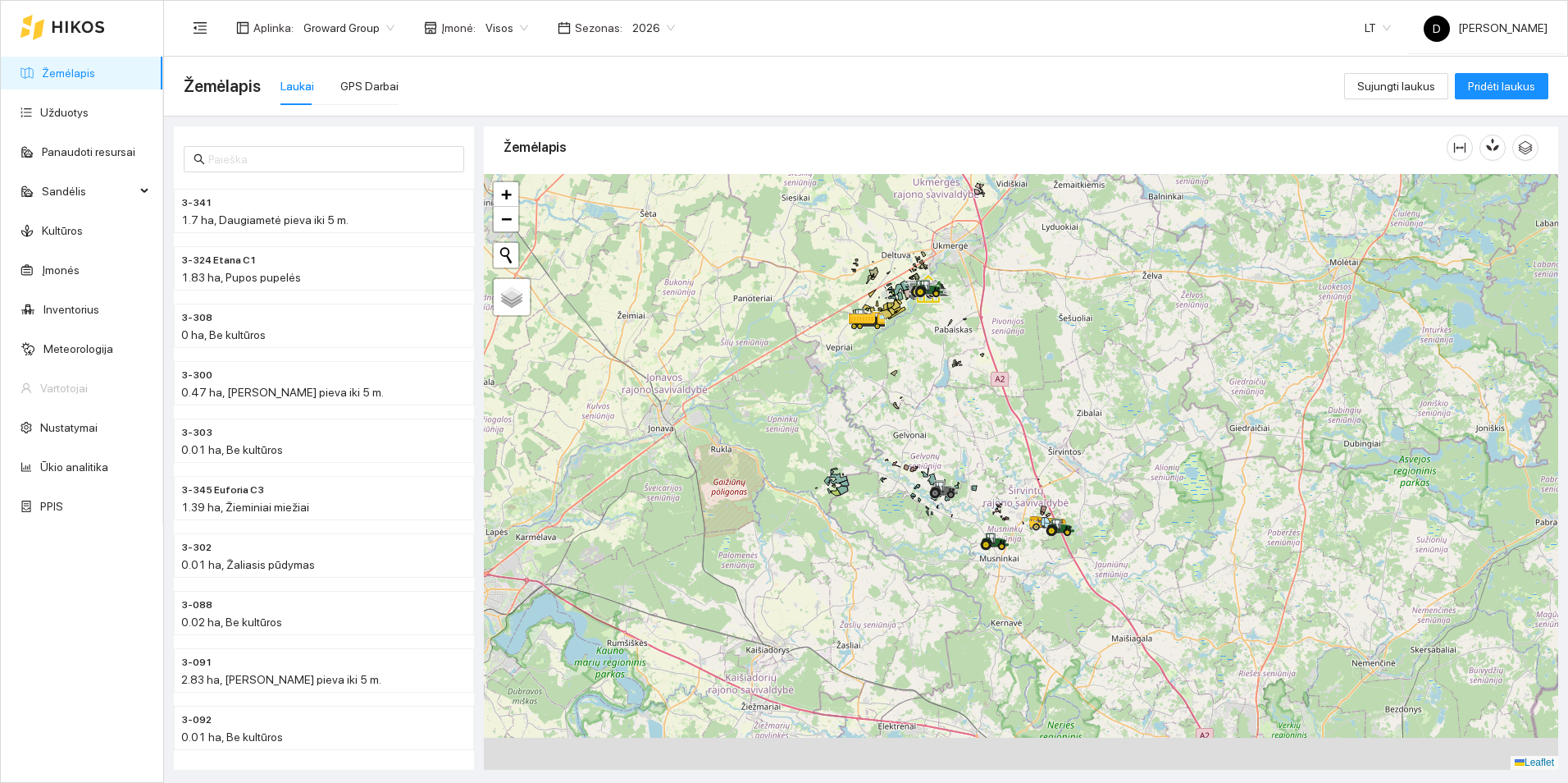
drag, startPoint x: 1041, startPoint y: 552, endPoint x: 980, endPoint y: 453, distance: 116.3
click at [980, 453] on div at bounding box center [1021, 472] width 1074 height 596
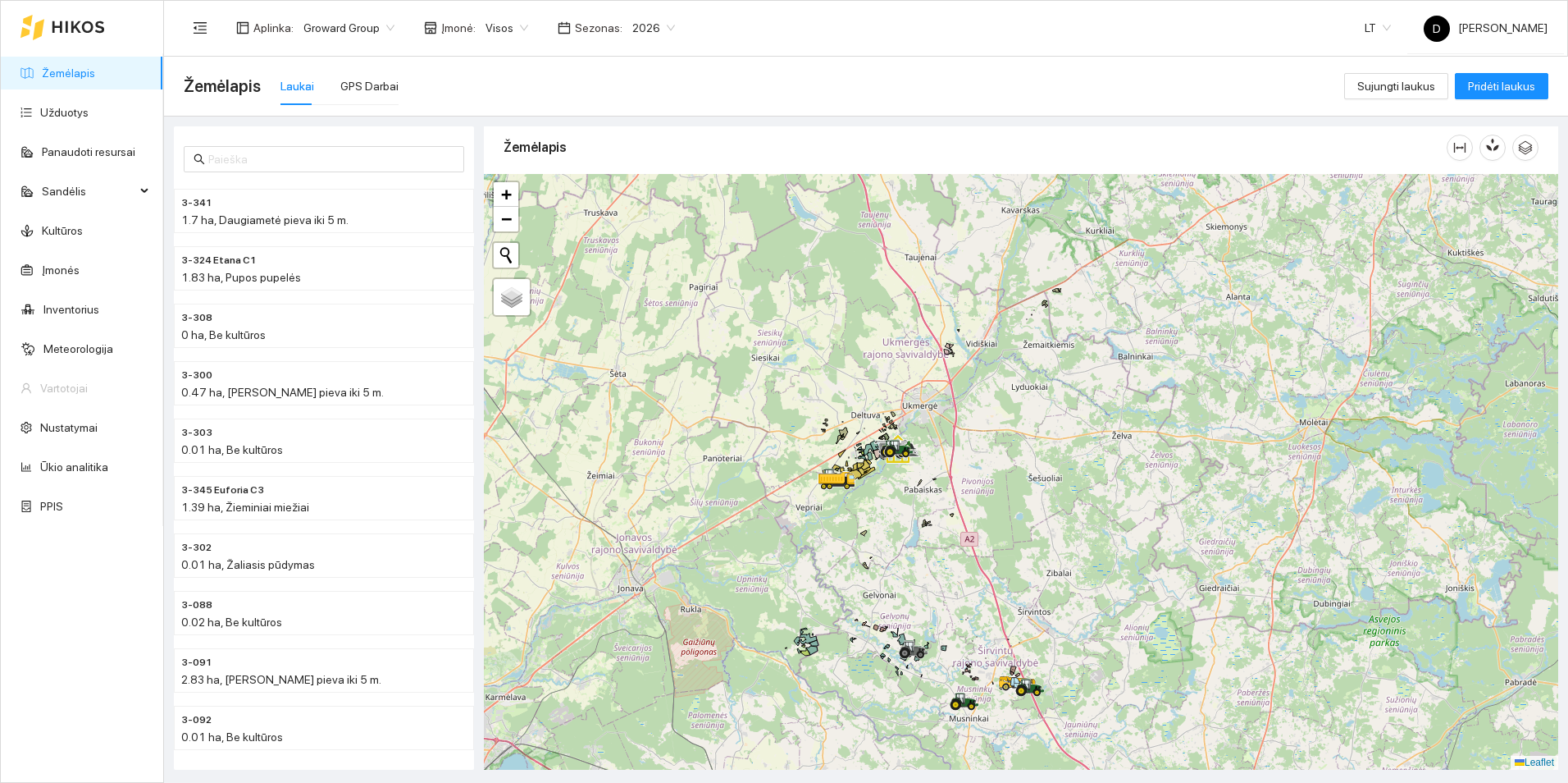
drag, startPoint x: 1028, startPoint y: 418, endPoint x: 1009, endPoint y: 618, distance: 200.9
click at [1009, 620] on div at bounding box center [1021, 472] width 1074 height 596
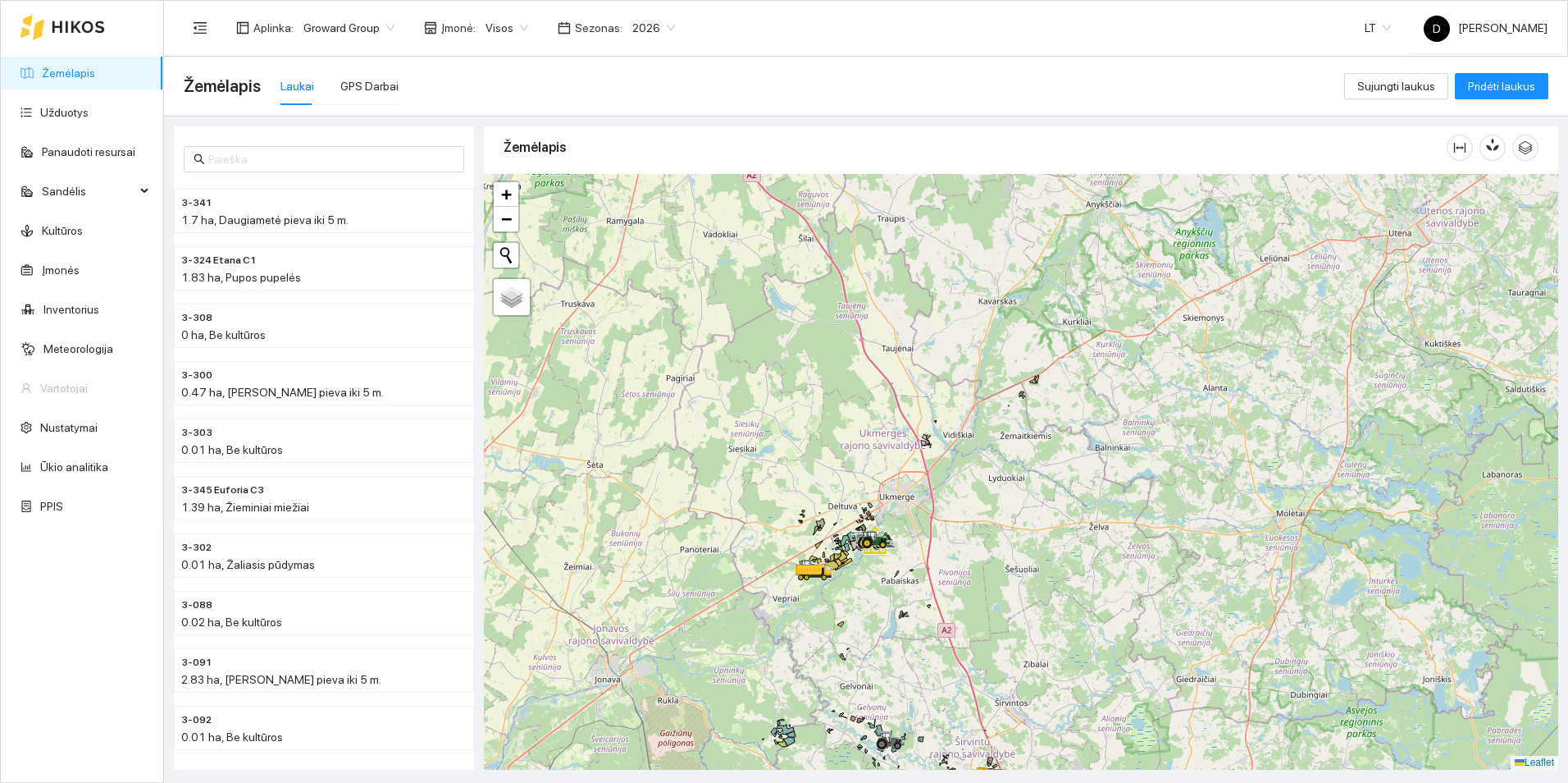
drag, startPoint x: 1055, startPoint y: 376, endPoint x: 1032, endPoint y: 440, distance: 68.0
click at [1032, 440] on div at bounding box center [1021, 472] width 1074 height 596
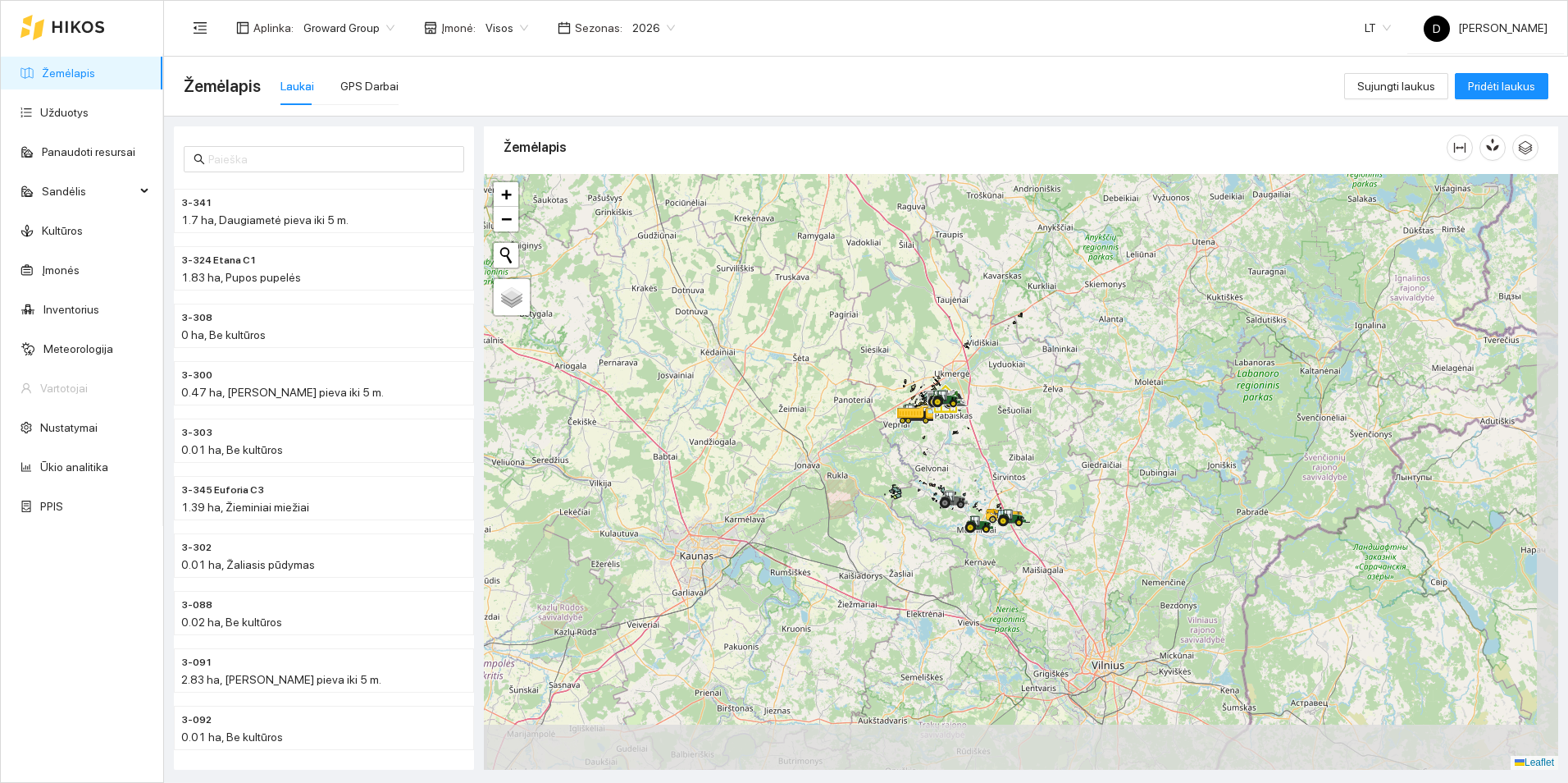
drag, startPoint x: 1074, startPoint y: 550, endPoint x: 1034, endPoint y: 415, distance: 140.8
click at [1034, 415] on div at bounding box center [1021, 472] width 1074 height 596
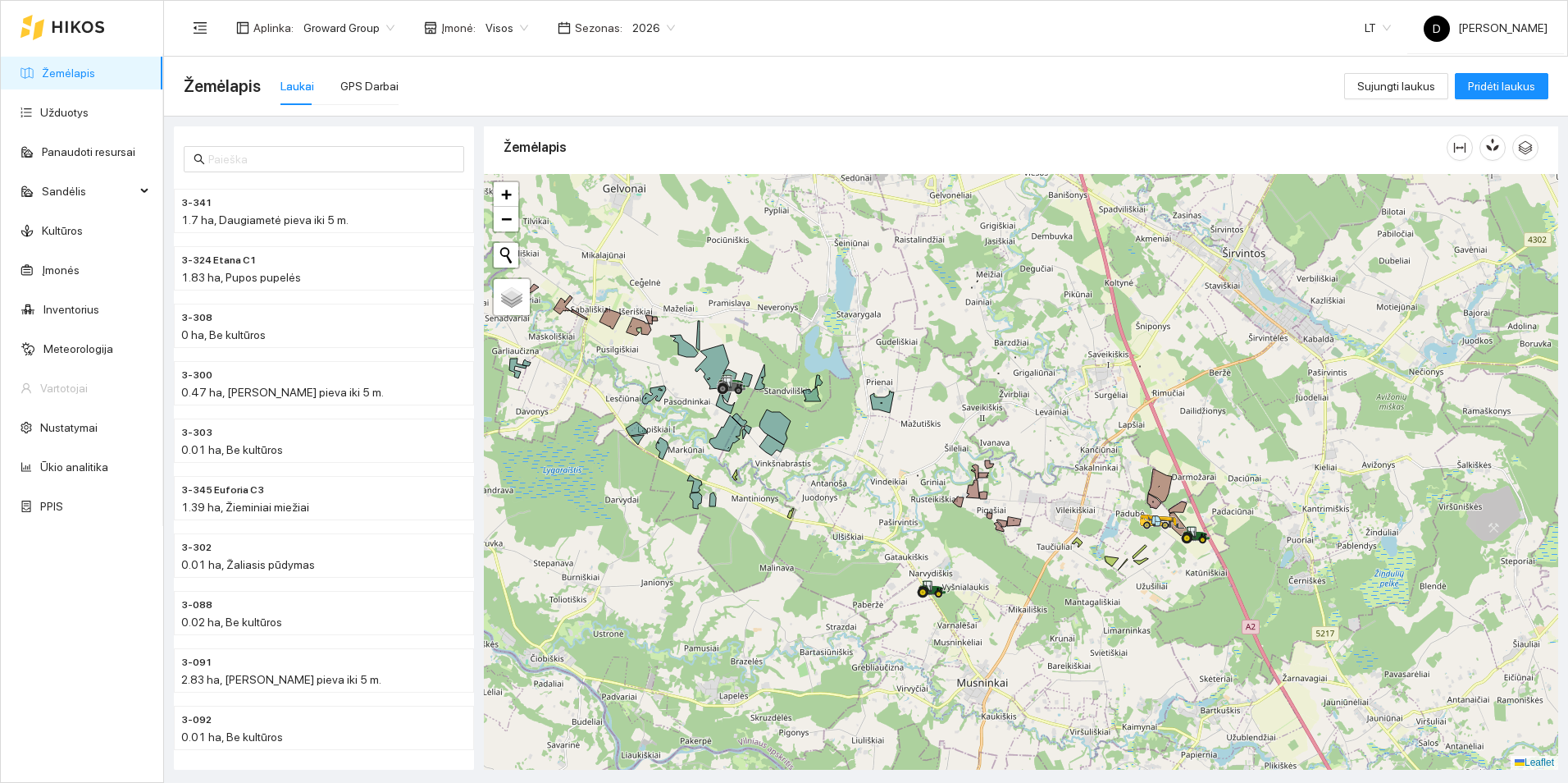
drag, startPoint x: 991, startPoint y: 429, endPoint x: 1129, endPoint y: 460, distance: 141.4
click at [1129, 460] on div at bounding box center [1021, 472] width 1074 height 596
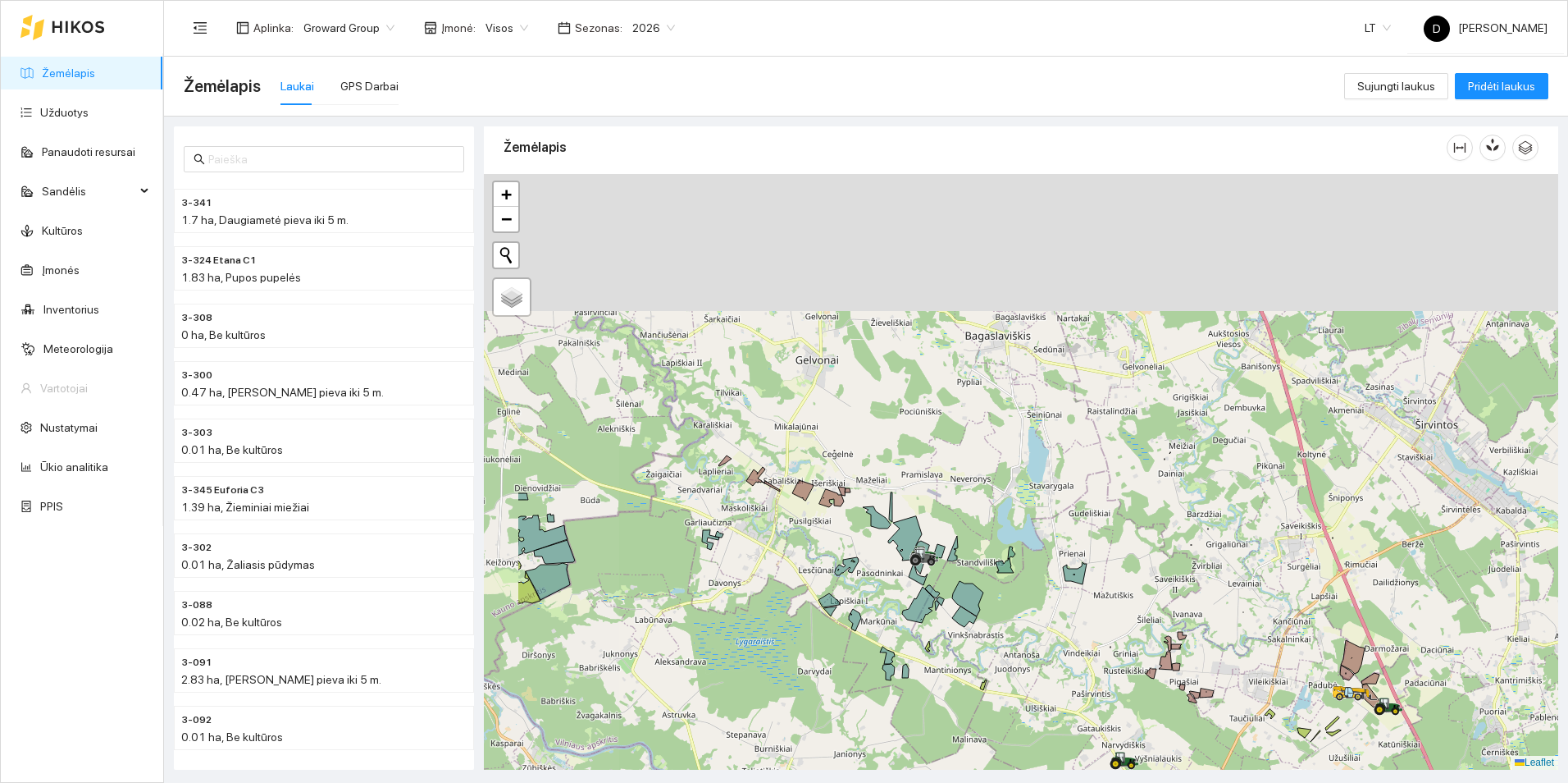
drag, startPoint x: 993, startPoint y: 329, endPoint x: 1134, endPoint y: 485, distance: 210.3
click at [1134, 485] on div at bounding box center [1021, 472] width 1074 height 596
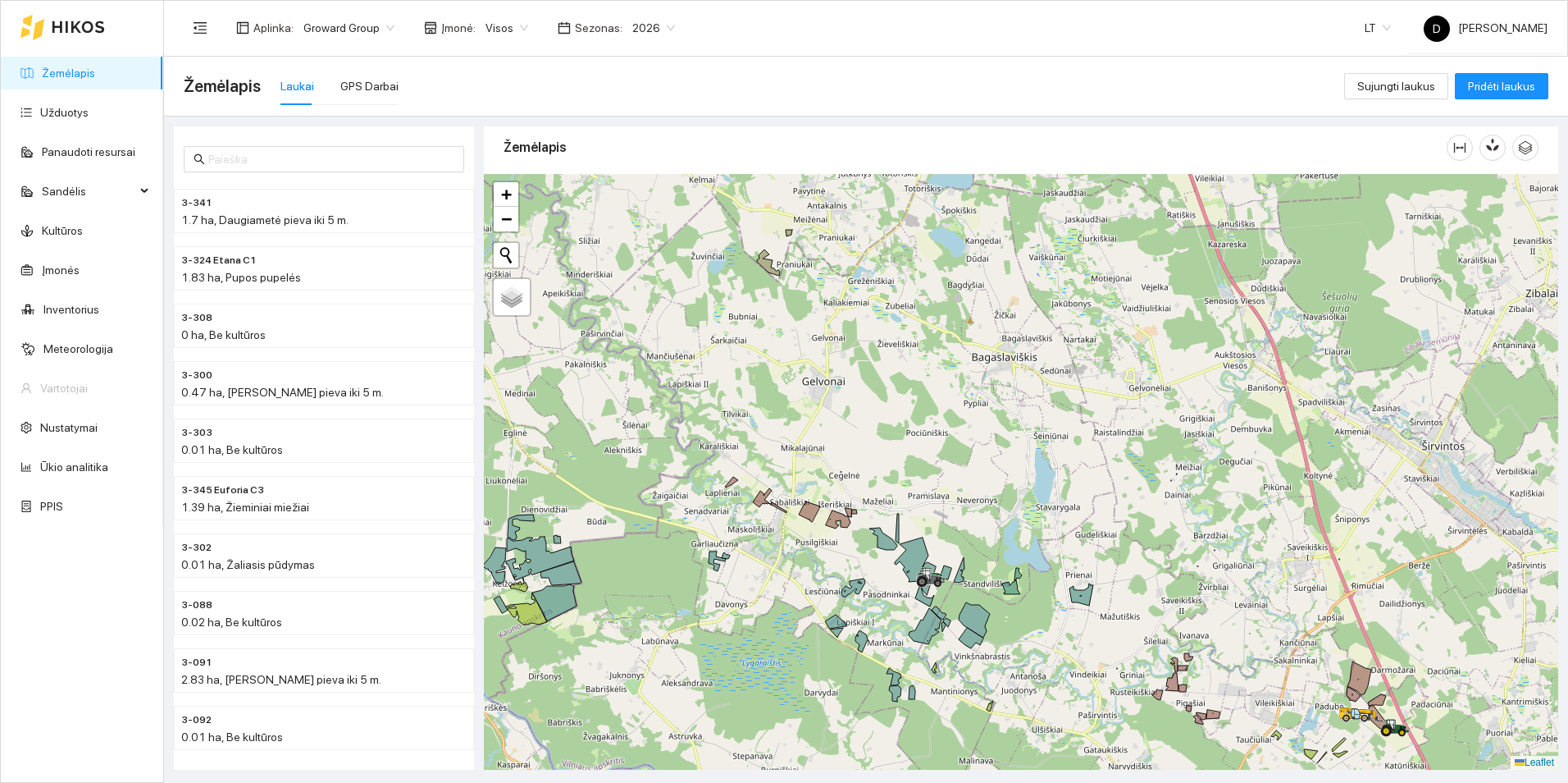
drag, startPoint x: 1030, startPoint y: 322, endPoint x: 1180, endPoint y: 564, distance: 284.7
click at [1180, 564] on div at bounding box center [1021, 472] width 1074 height 596
